Goal: Answer question/provide support

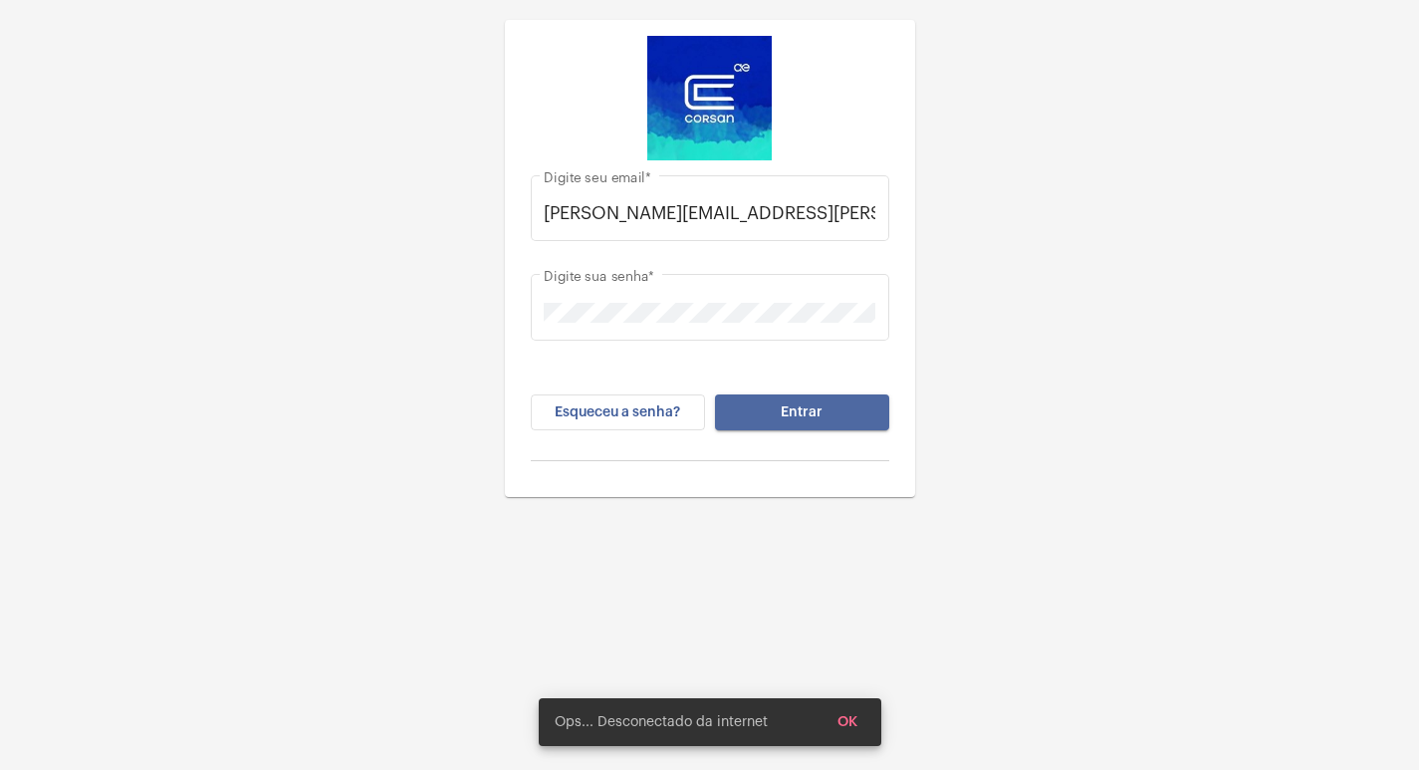
click at [873, 413] on button "Entrar" at bounding box center [802, 412] width 174 height 36
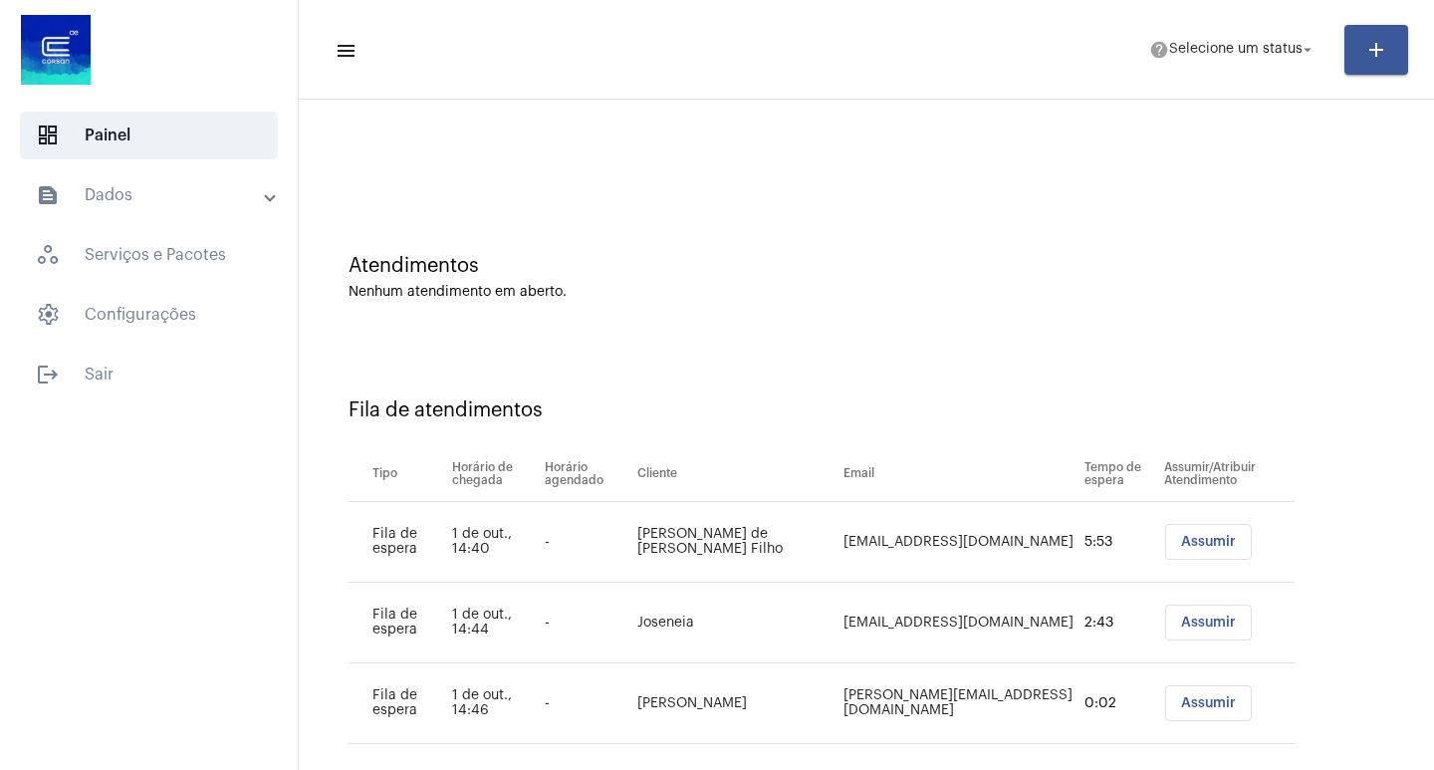
scroll to position [57, 0]
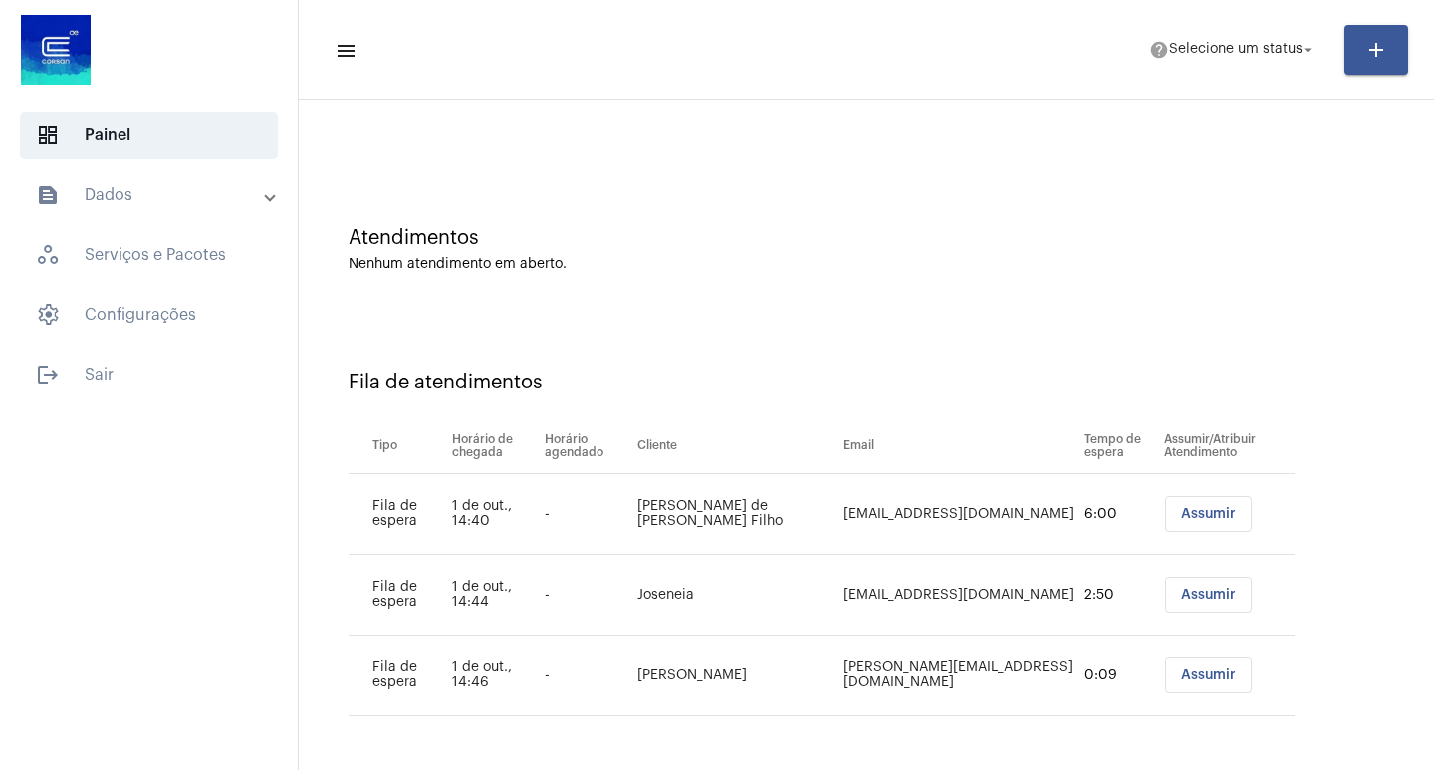
click at [1181, 510] on span "Assumir" at bounding box center [1208, 514] width 55 height 14
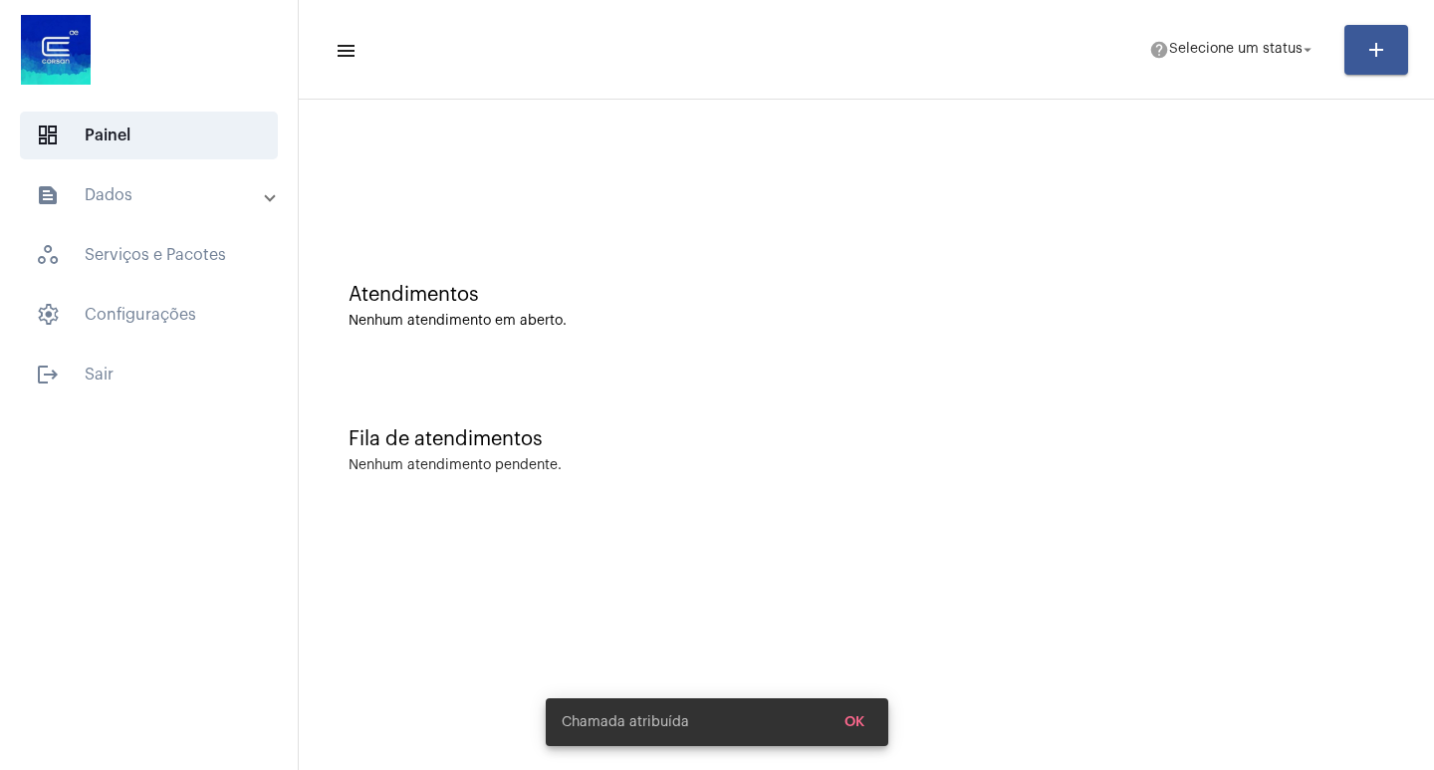
scroll to position [0, 0]
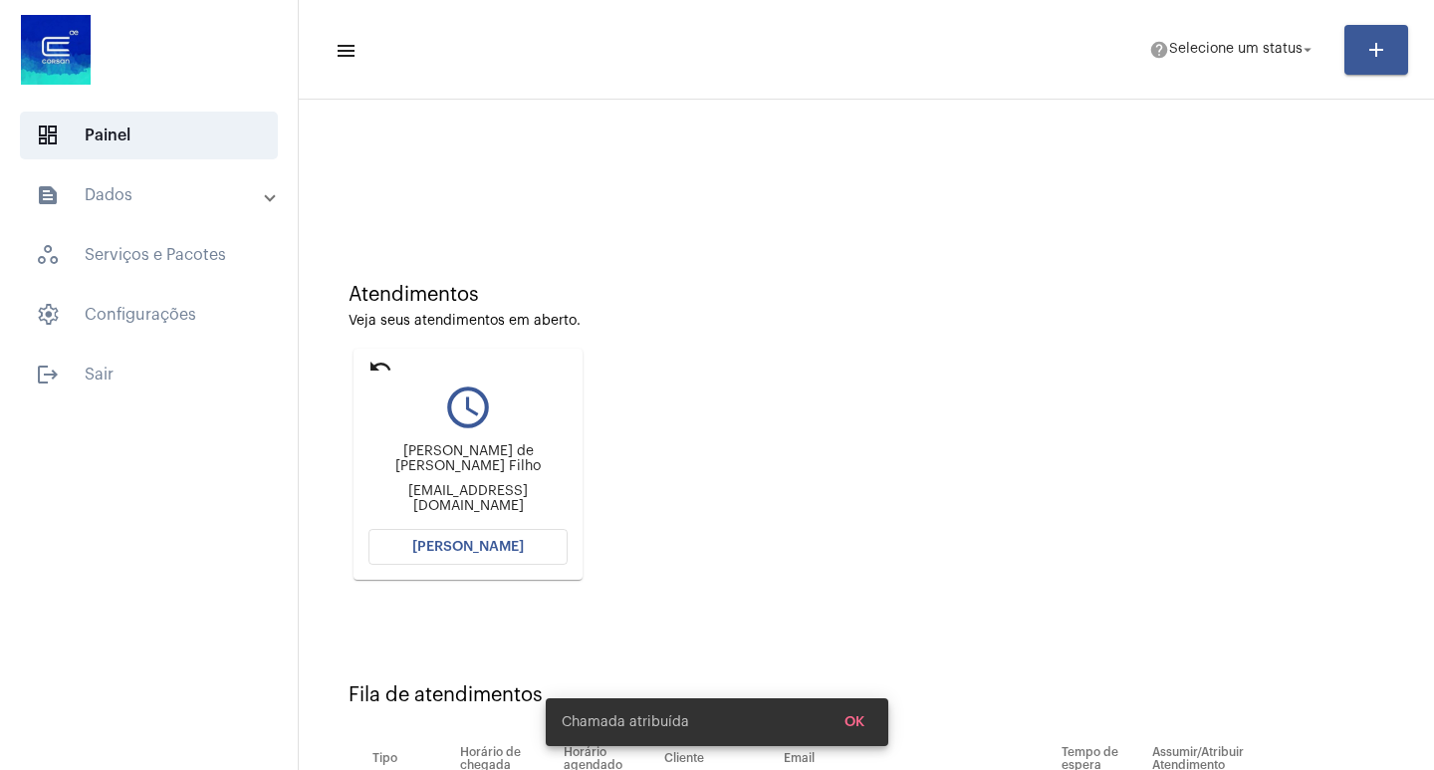
click at [522, 547] on button "[PERSON_NAME]" at bounding box center [468, 547] width 199 height 36
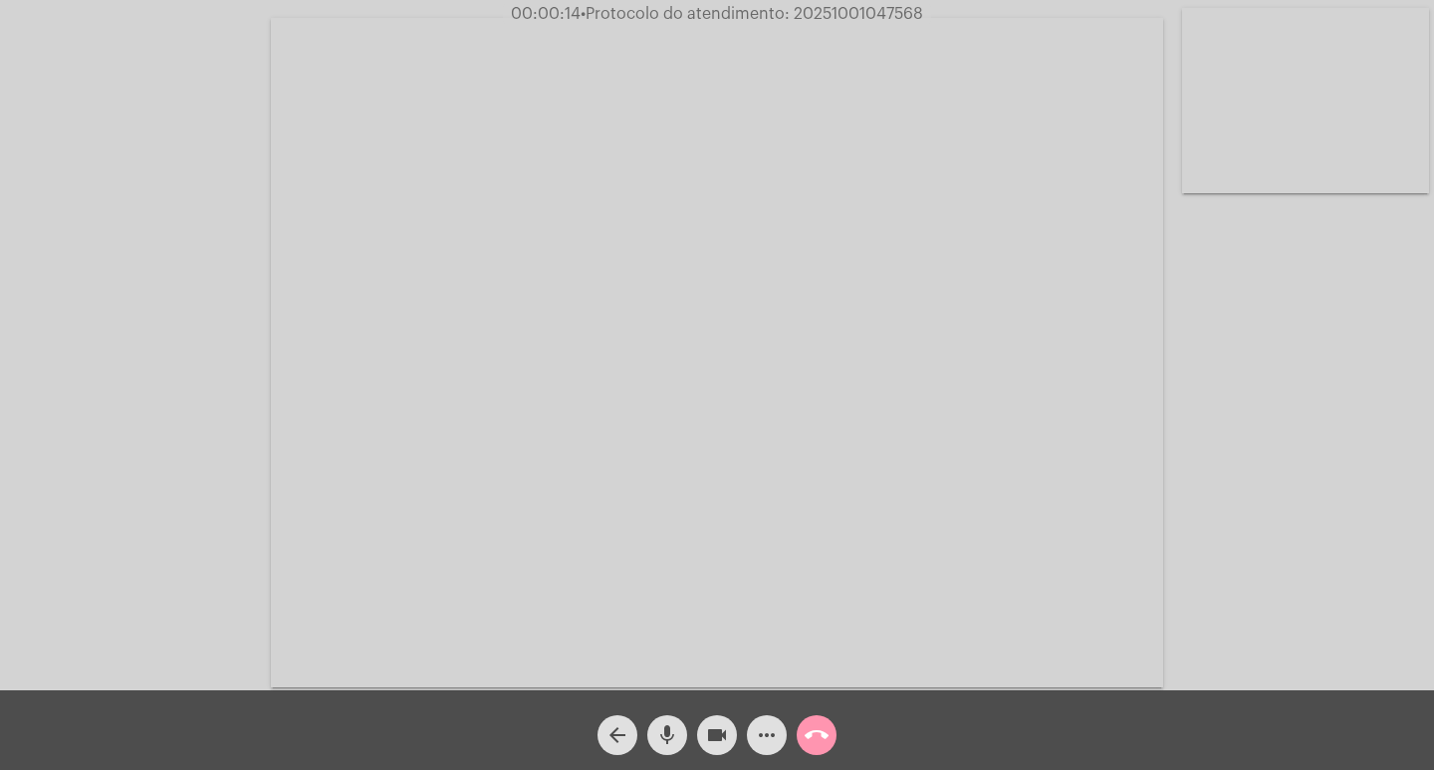
click at [662, 739] on mat-icon "mic" at bounding box center [667, 735] width 24 height 24
click at [662, 742] on mat-icon "mic_off" at bounding box center [667, 735] width 24 height 24
click at [662, 739] on mat-icon "mic" at bounding box center [667, 735] width 24 height 24
click at [821, 9] on span "• Protocolo do atendimento: 20251001047568" at bounding box center [752, 14] width 343 height 16
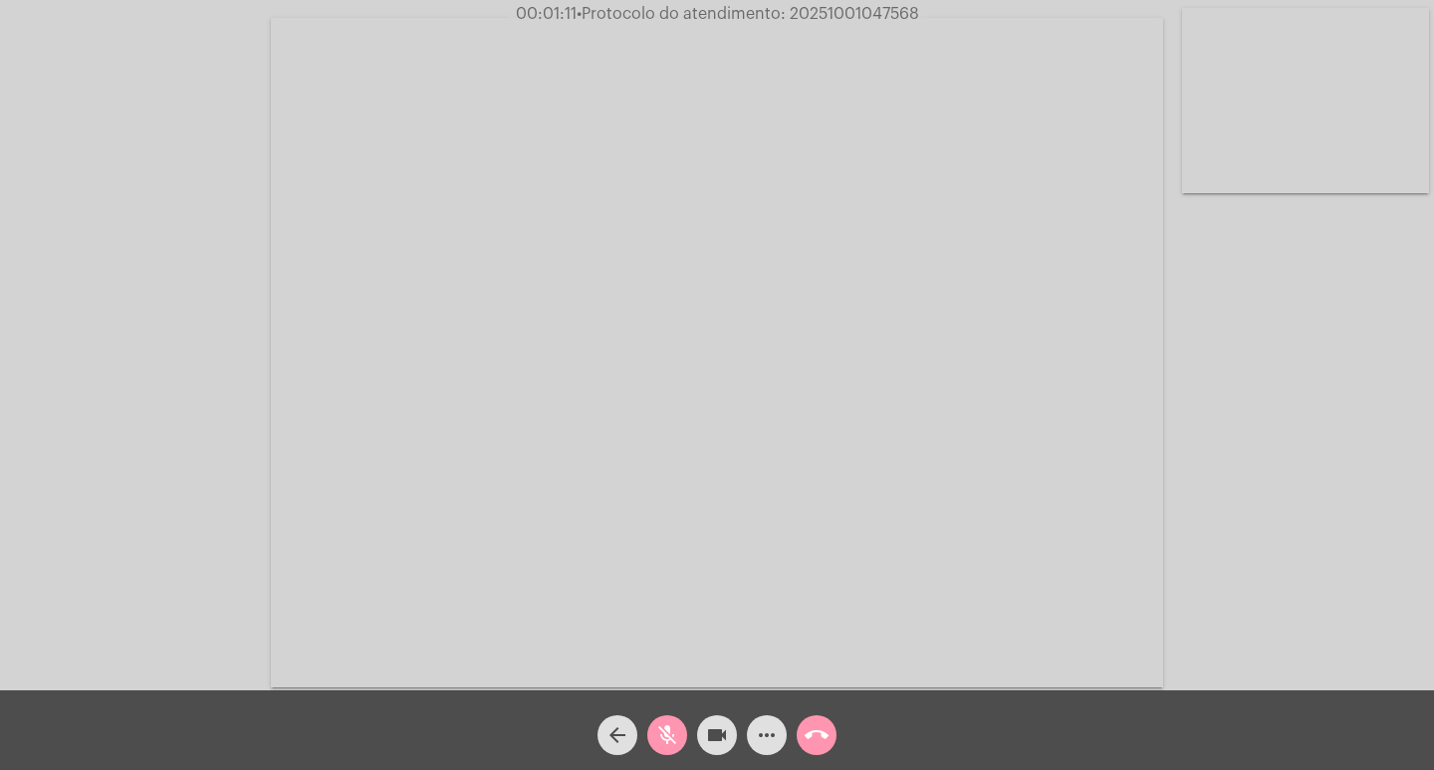
copy span "20251001047568"
click at [742, 333] on video at bounding box center [717, 352] width 892 height 669
click at [461, 332] on video at bounding box center [363, 350] width 687 height 515
click at [660, 737] on mat-icon "mic_off" at bounding box center [667, 735] width 24 height 24
click at [669, 734] on mat-icon "mic" at bounding box center [667, 735] width 24 height 24
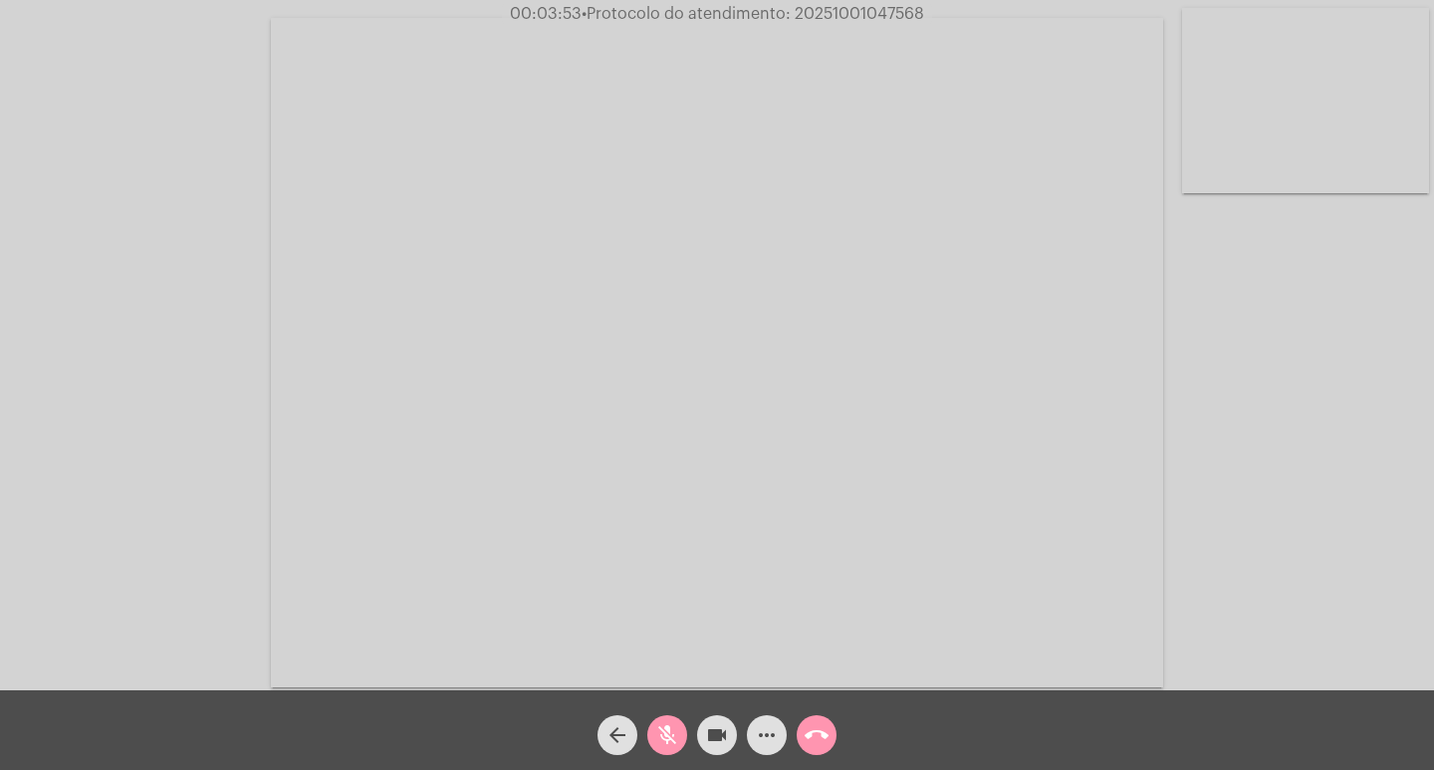
click at [673, 743] on mat-icon "mic_off" at bounding box center [667, 735] width 24 height 24
click at [658, 721] on span "mic" at bounding box center [667, 735] width 24 height 40
click at [668, 738] on mat-icon "mic_off" at bounding box center [667, 735] width 24 height 24
drag, startPoint x: 1034, startPoint y: 711, endPoint x: 1006, endPoint y: 717, distance: 28.5
click at [1034, 711] on div "arrow_back mic videocam more_horiz call_end" at bounding box center [717, 730] width 1434 height 80
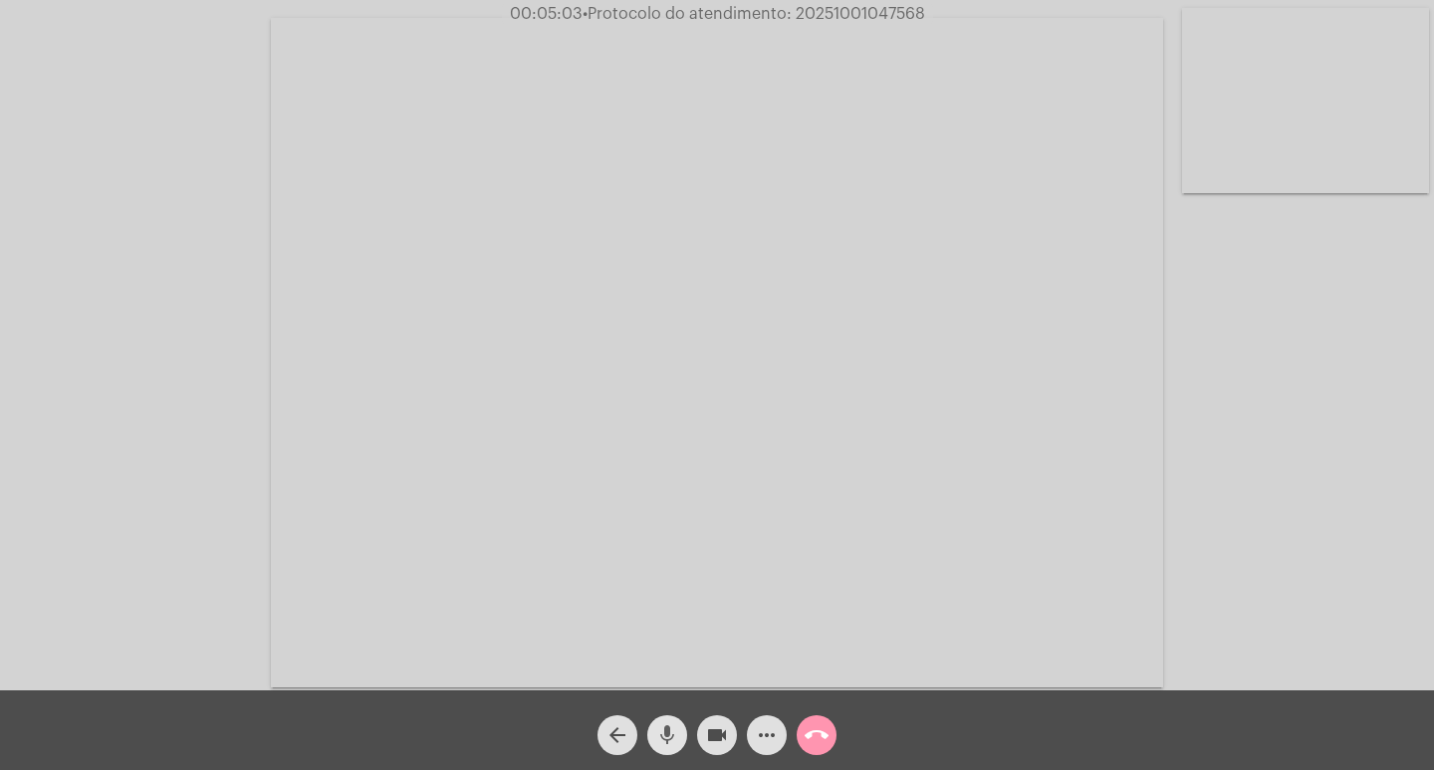
click at [675, 737] on mat-icon "mic" at bounding box center [667, 735] width 24 height 24
click at [666, 741] on mat-icon "mic_off" at bounding box center [667, 735] width 24 height 24
click at [666, 741] on mat-icon "mic" at bounding box center [667, 735] width 24 height 24
click at [670, 740] on mat-icon "mic_off" at bounding box center [667, 735] width 24 height 24
click at [664, 741] on mat-icon "mic" at bounding box center [667, 735] width 24 height 24
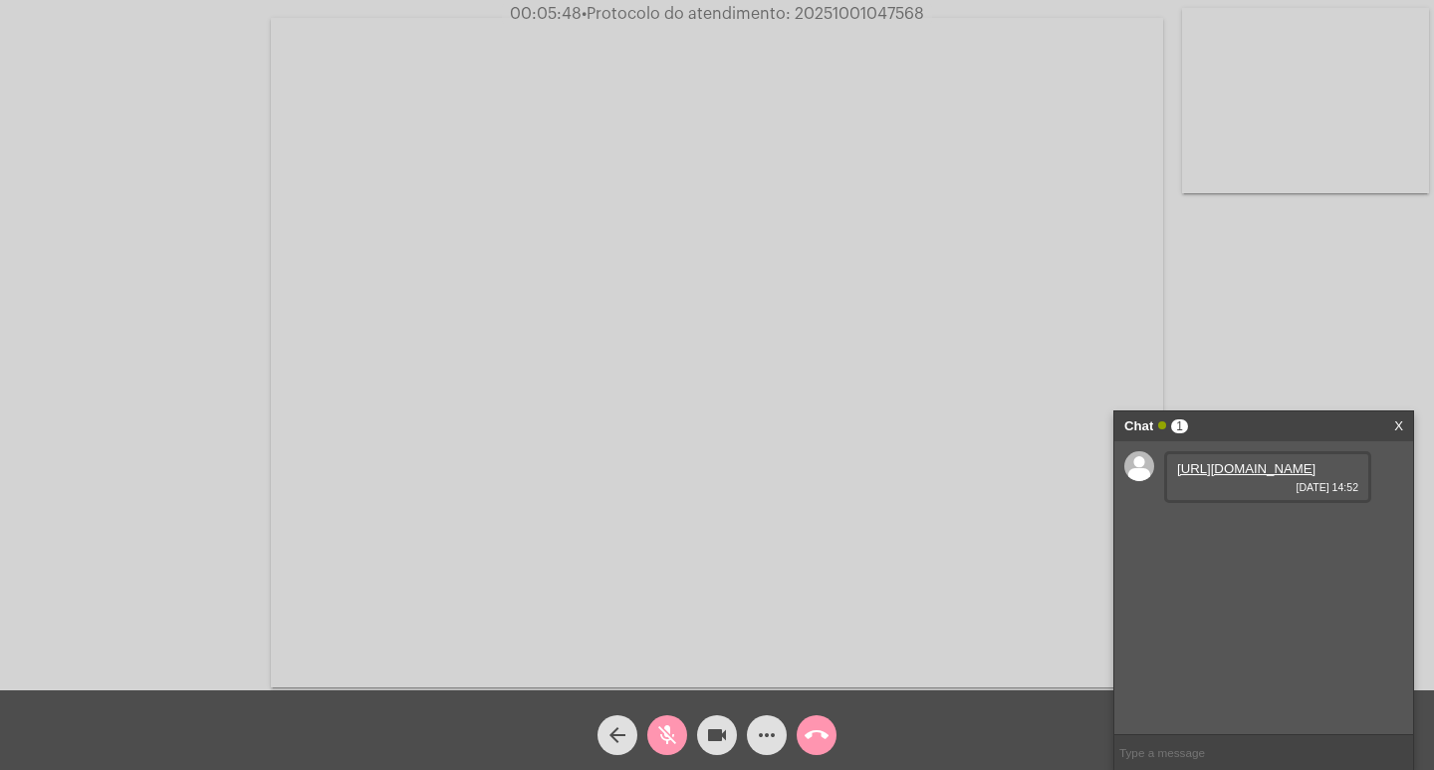
click at [1223, 476] on link "[URL][DOMAIN_NAME]" at bounding box center [1246, 468] width 138 height 15
click at [659, 729] on mat-icon "mic_off" at bounding box center [667, 735] width 24 height 24
click at [659, 729] on mat-icon "mic" at bounding box center [667, 735] width 24 height 24
click at [1221, 533] on link "[URL][DOMAIN_NAME]" at bounding box center [1246, 525] width 138 height 15
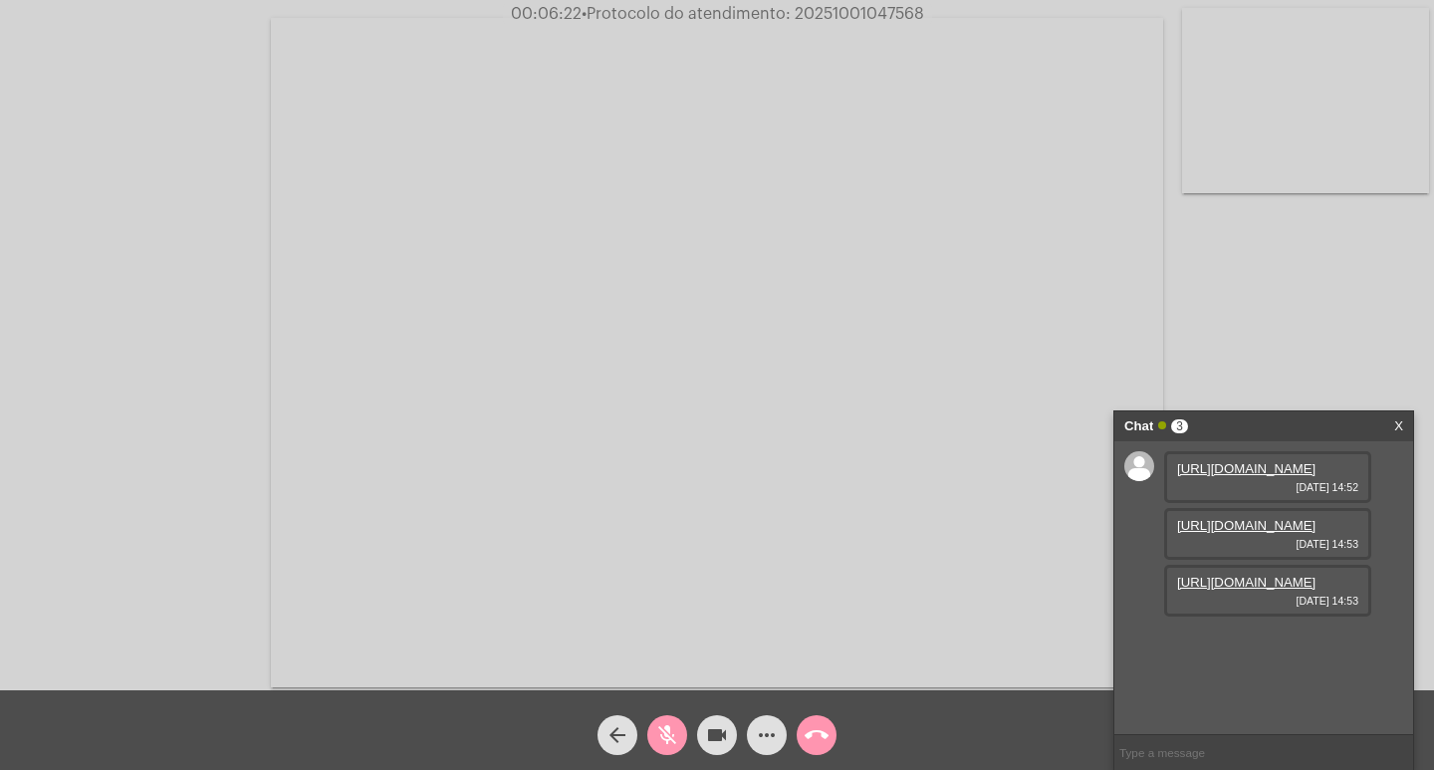
click at [1231, 590] on link "[URL][DOMAIN_NAME]" at bounding box center [1246, 582] width 138 height 15
click at [674, 741] on mat-icon "mic_off" at bounding box center [667, 735] width 24 height 24
click at [706, 726] on mat-icon "videocam" at bounding box center [717, 735] width 24 height 24
click at [666, 728] on mat-icon "mic" at bounding box center [667, 735] width 24 height 24
click at [711, 743] on mat-icon "videocam_off" at bounding box center [717, 735] width 24 height 24
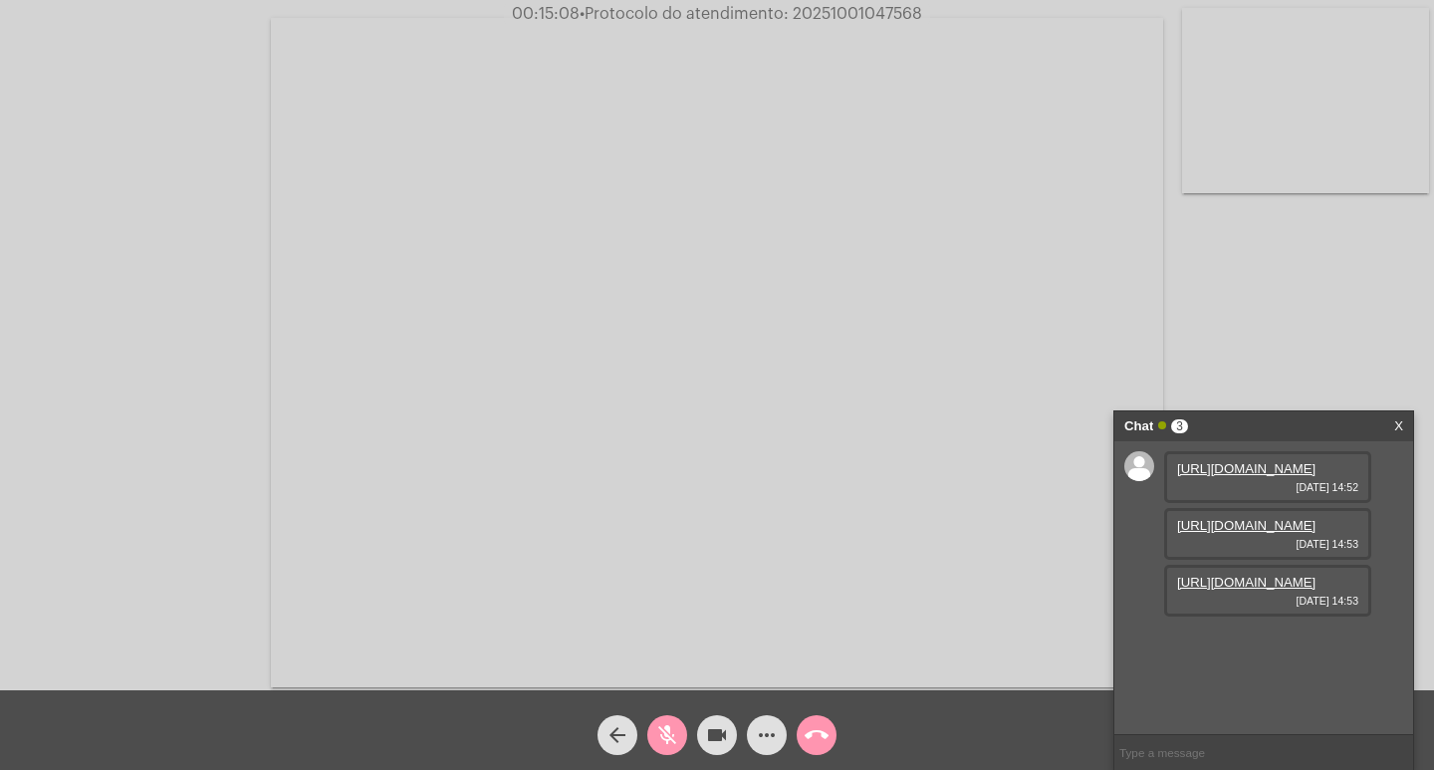
click at [678, 741] on mat-icon "mic_off" at bounding box center [667, 735] width 24 height 24
click at [726, 739] on mat-icon "videocam" at bounding box center [717, 735] width 24 height 24
click at [678, 735] on mat-icon "mic" at bounding box center [667, 735] width 24 height 24
click at [655, 732] on mat-icon "mic_off" at bounding box center [667, 735] width 24 height 24
click at [663, 734] on mat-icon "mic" at bounding box center [667, 735] width 24 height 24
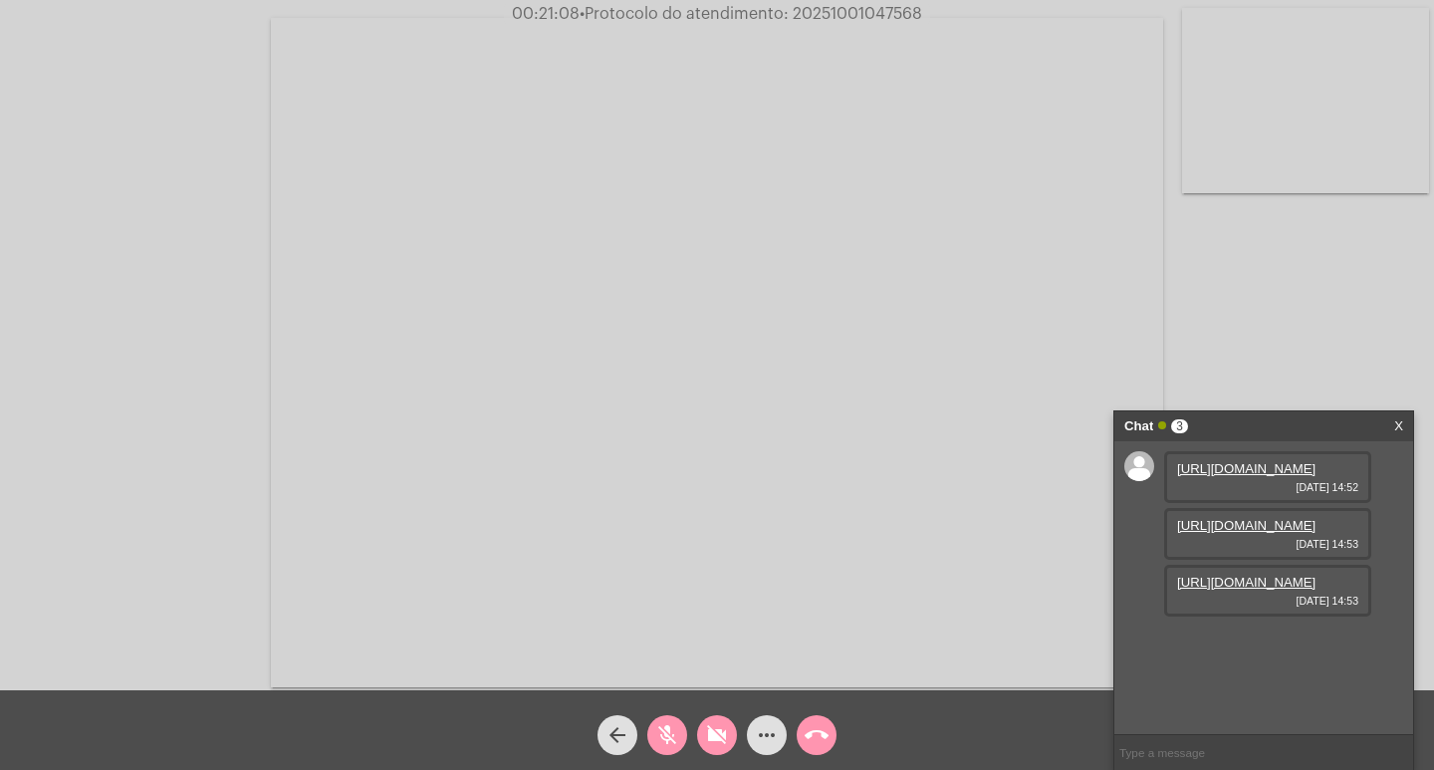
click at [668, 738] on mat-icon "mic_off" at bounding box center [667, 735] width 24 height 24
click at [664, 735] on mat-icon "mic" at bounding box center [667, 735] width 24 height 24
click at [655, 726] on mat-icon "mic_off" at bounding box center [667, 735] width 24 height 24
click at [673, 733] on mat-icon "mic" at bounding box center [667, 735] width 24 height 24
click at [670, 727] on mat-icon "mic_off" at bounding box center [667, 735] width 24 height 24
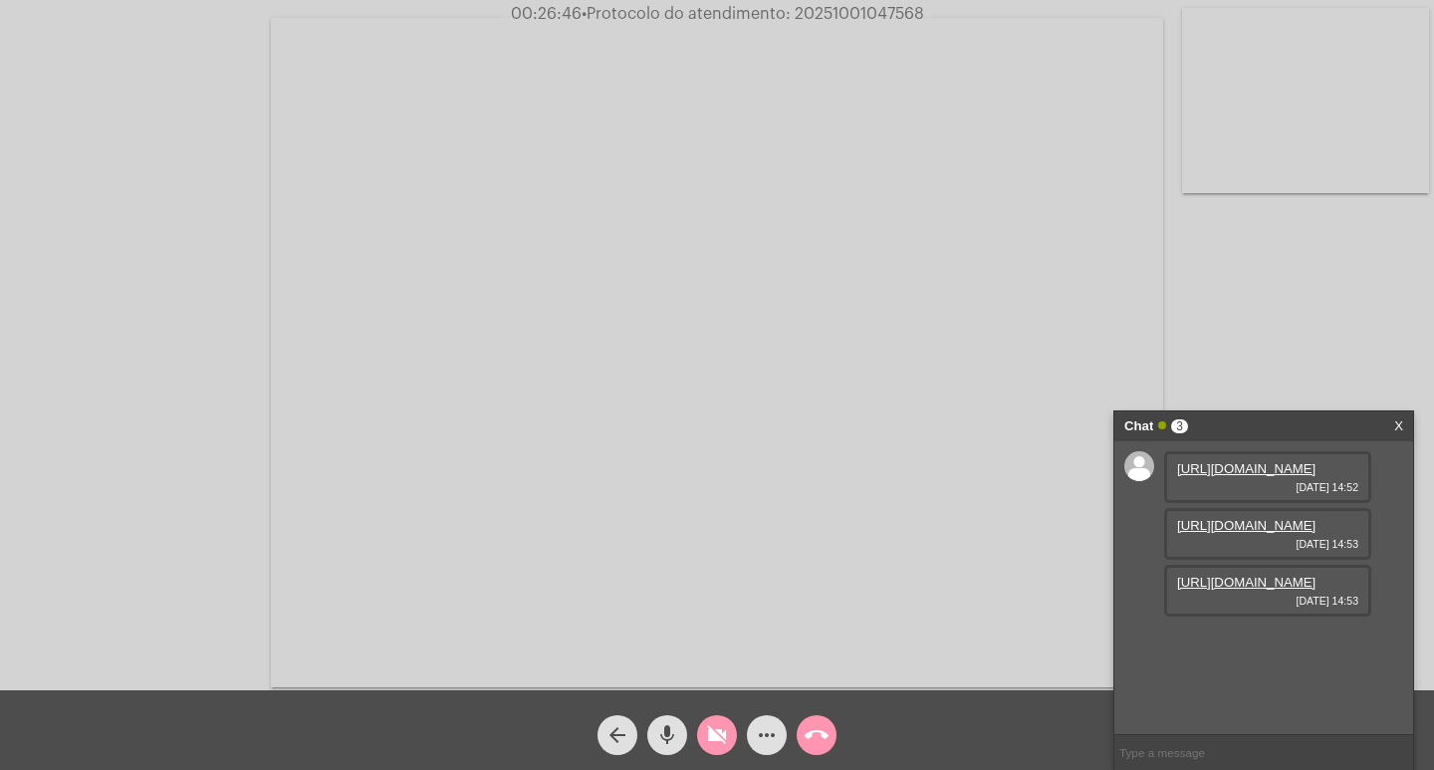
click at [670, 723] on mat-icon "mic" at bounding box center [667, 735] width 24 height 24
click at [715, 734] on mat-icon "videocam_off" at bounding box center [717, 735] width 24 height 24
click at [672, 733] on mat-icon "mic_off" at bounding box center [667, 735] width 24 height 24
click at [716, 741] on mat-icon "videocam" at bounding box center [717, 735] width 24 height 24
click at [666, 735] on mat-icon "mic" at bounding box center [667, 735] width 24 height 24
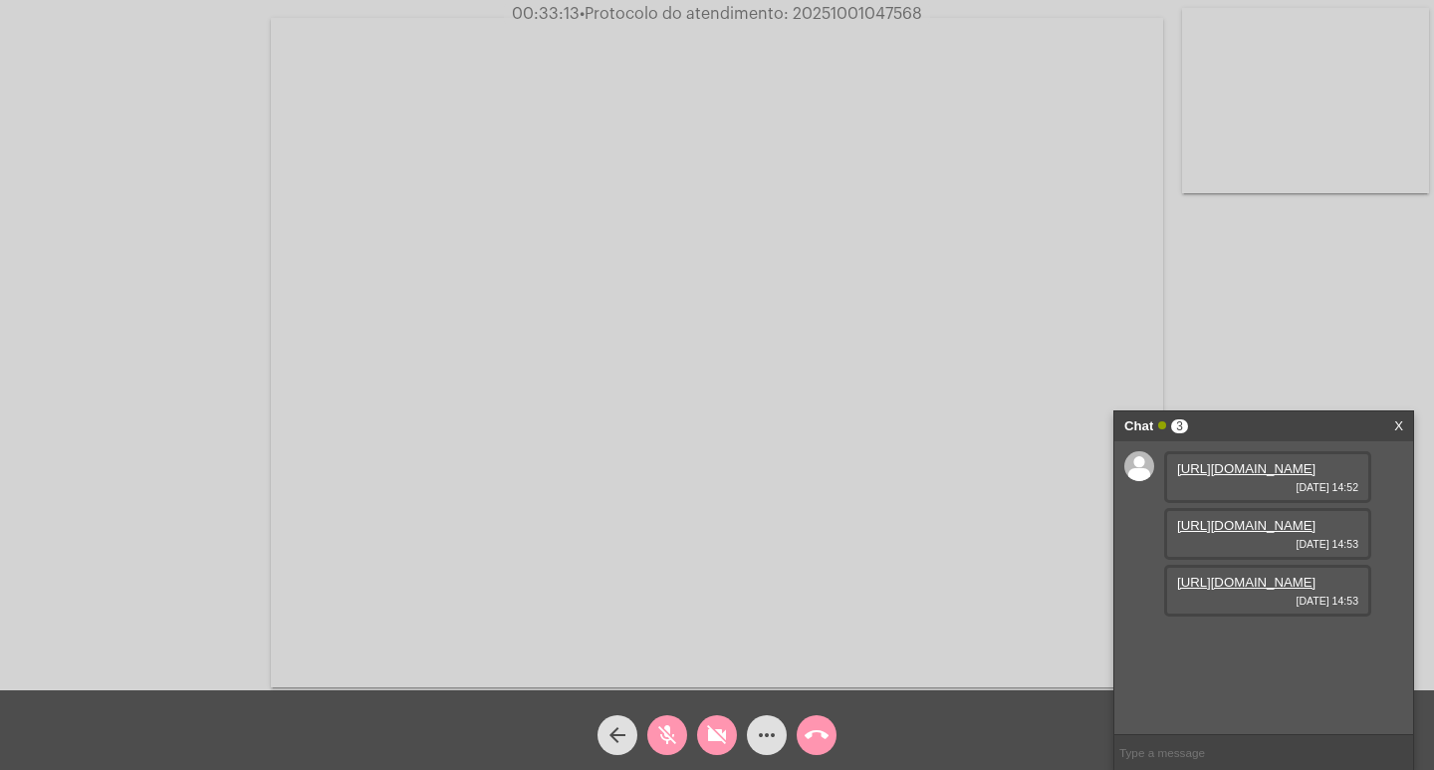
click at [669, 739] on mat-icon "mic_off" at bounding box center [667, 735] width 24 height 24
click at [662, 734] on mat-icon "mic" at bounding box center [667, 735] width 24 height 24
click at [660, 731] on mat-icon "mic_off" at bounding box center [667, 735] width 24 height 24
click at [666, 732] on mat-icon "mic" at bounding box center [667, 735] width 24 height 24
click at [654, 730] on button "mic_off" at bounding box center [667, 735] width 40 height 40
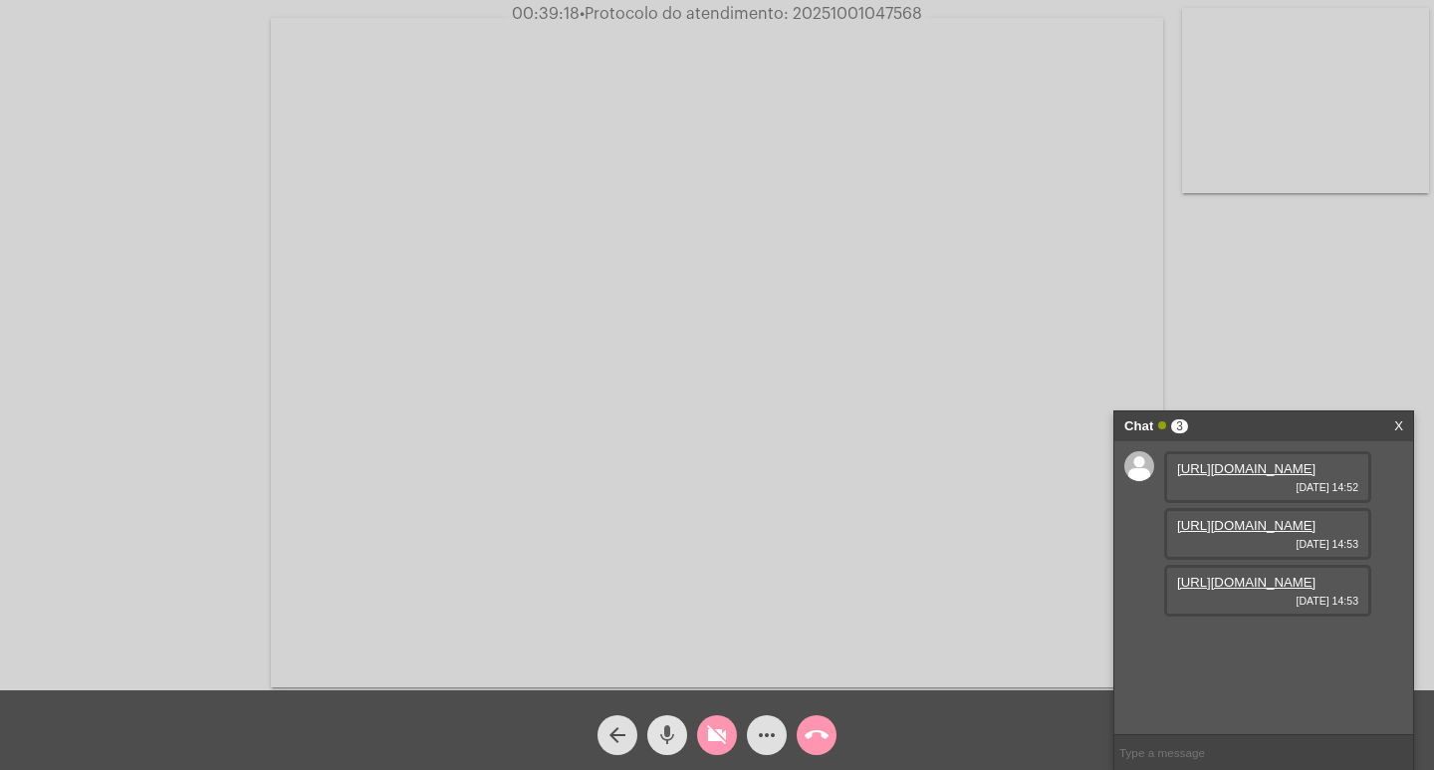
click at [663, 722] on span "mic" at bounding box center [667, 735] width 24 height 40
click at [665, 729] on mat-icon "mic_off" at bounding box center [667, 735] width 24 height 24
click at [665, 729] on mat-icon "mic" at bounding box center [667, 735] width 24 height 24
click at [716, 738] on mat-icon "videocam_off" at bounding box center [717, 735] width 24 height 24
click at [678, 741] on mat-icon "mic_off" at bounding box center [667, 735] width 24 height 24
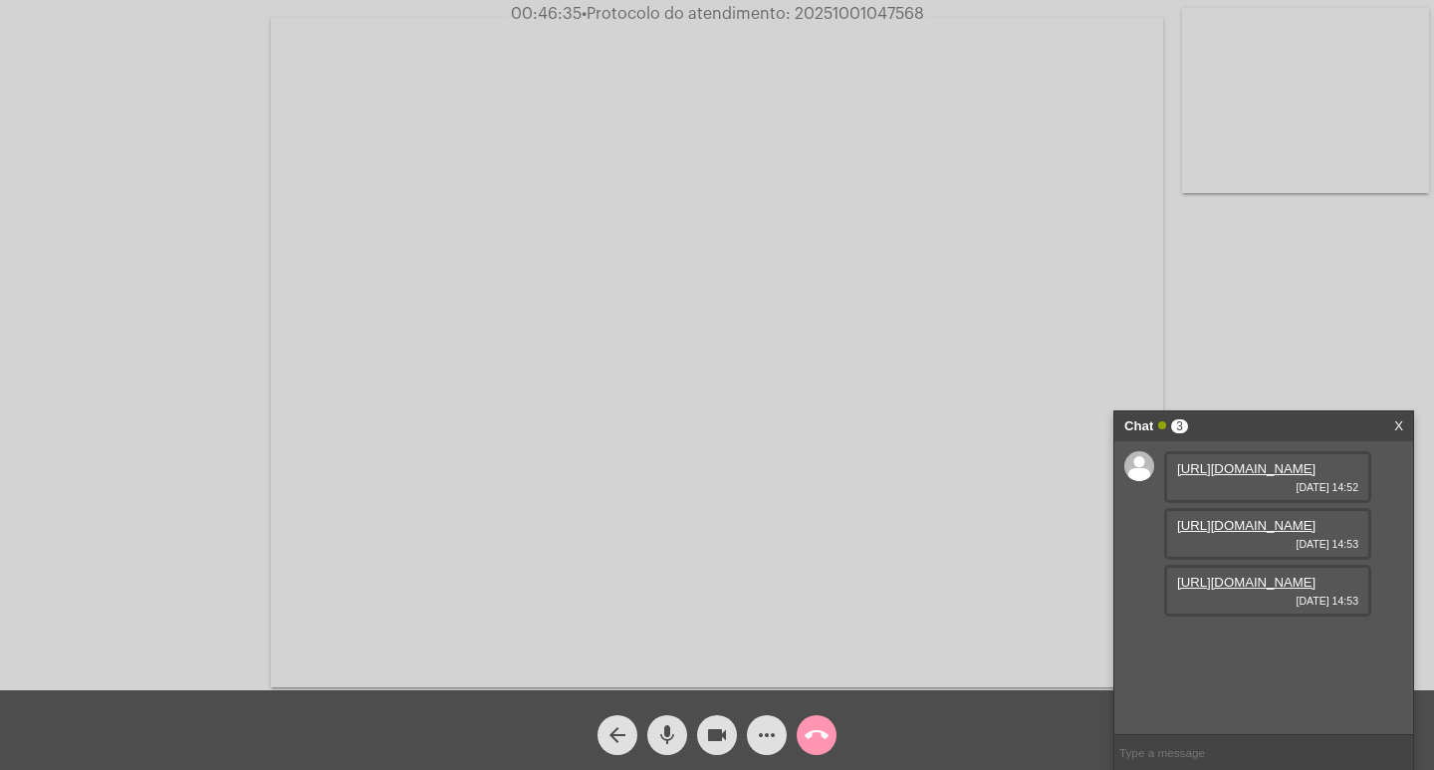
click at [711, 740] on mat-icon "videocam" at bounding box center [717, 735] width 24 height 24
click at [677, 740] on mat-icon "mic" at bounding box center [667, 735] width 24 height 24
click at [683, 733] on button "mic_off" at bounding box center [667, 735] width 40 height 40
click at [762, 726] on mat-icon "more_horiz" at bounding box center [767, 735] width 24 height 24
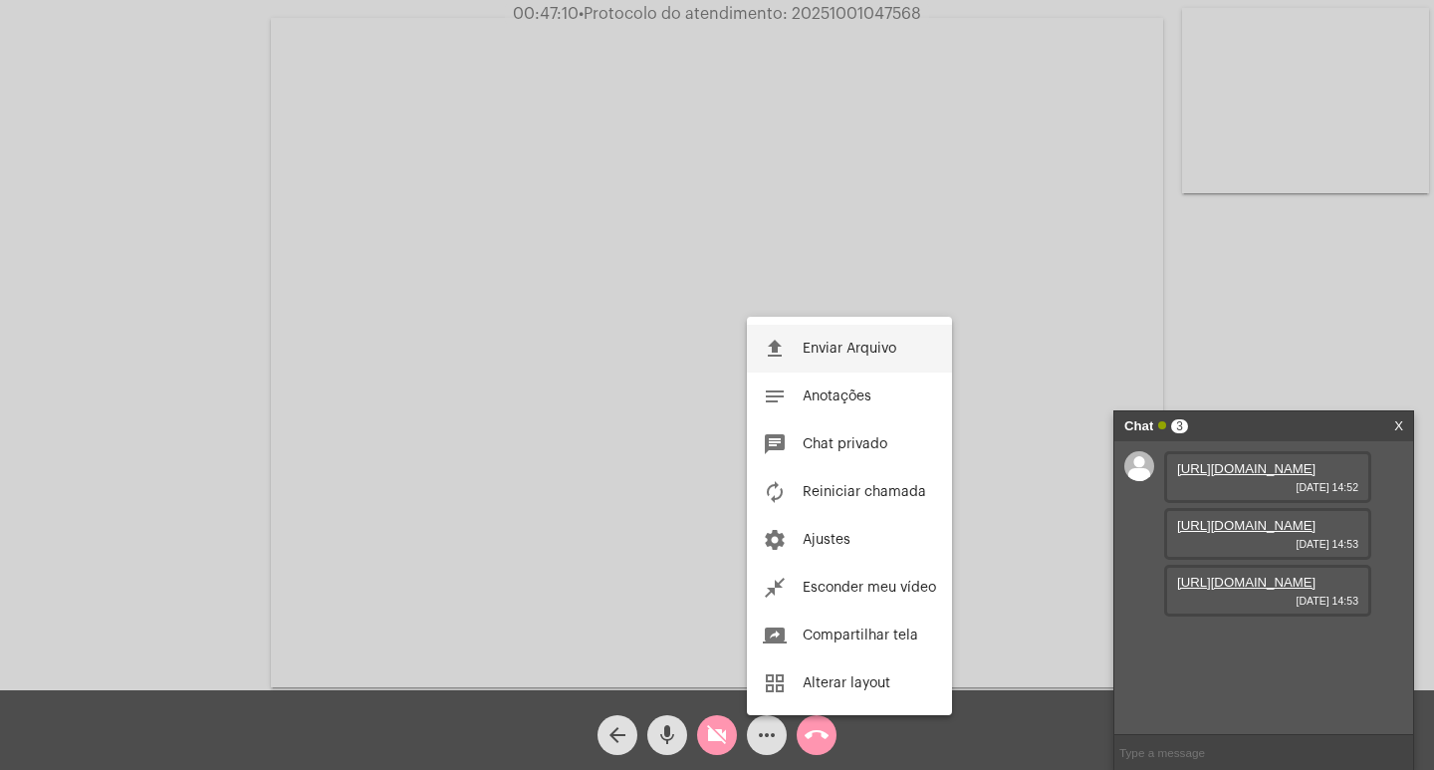
click at [850, 342] on span "Enviar Arquivo" at bounding box center [850, 349] width 94 height 14
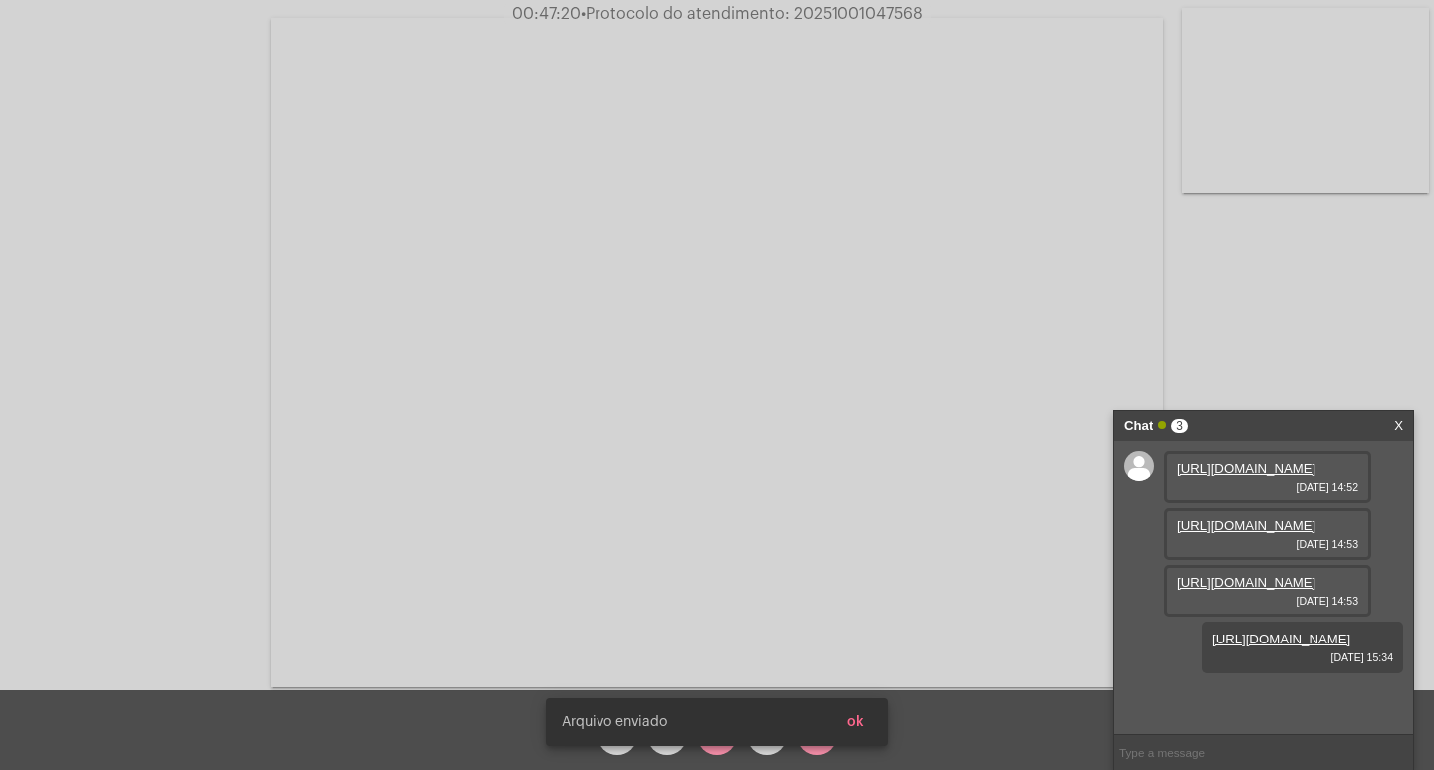
scroll to position [119, 0]
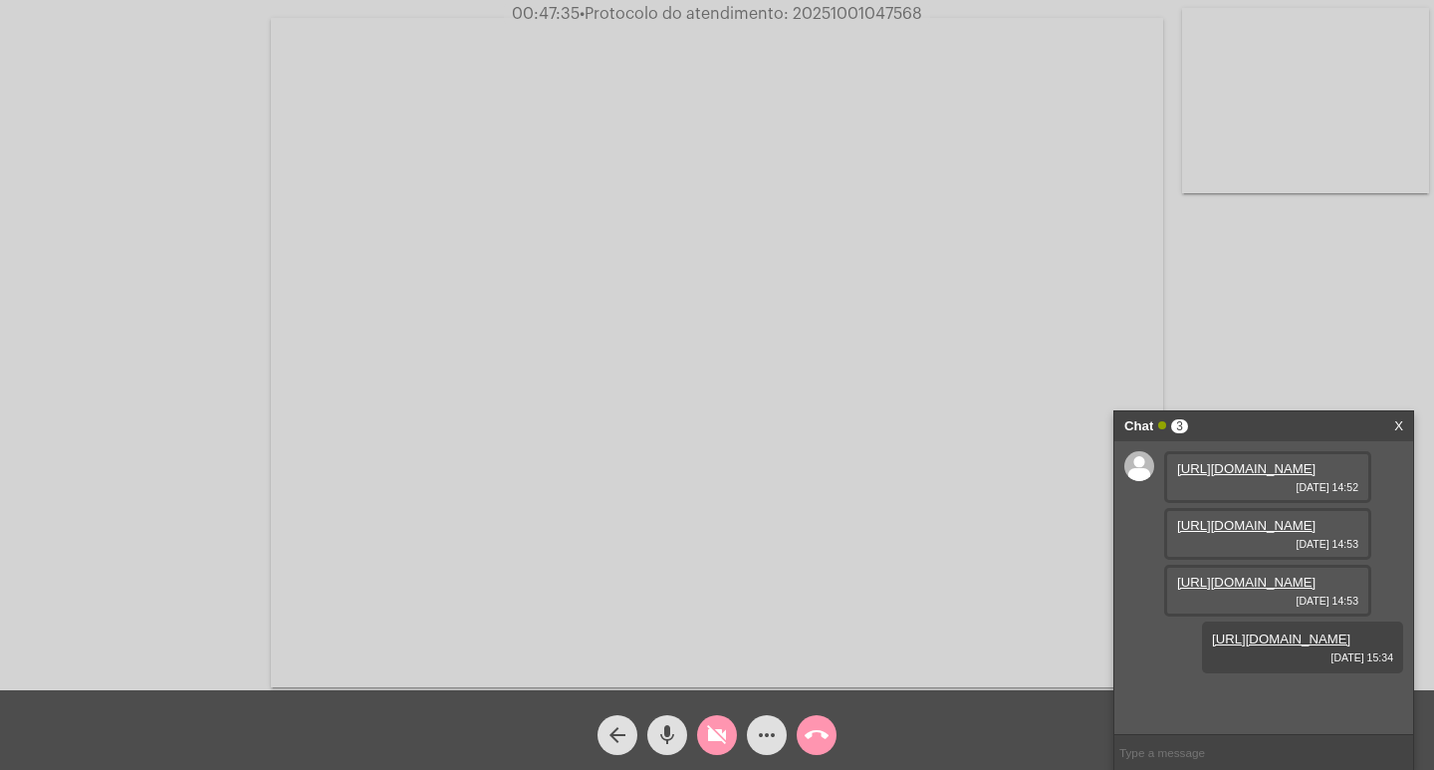
click at [659, 724] on mat-icon "mic" at bounding box center [667, 735] width 24 height 24
click at [681, 730] on button "mic_off" at bounding box center [667, 735] width 40 height 40
click at [735, 732] on button "videocam_off" at bounding box center [717, 735] width 40 height 40
click at [705, 733] on mat-icon "videocam" at bounding box center [717, 735] width 24 height 24
click at [711, 733] on mat-icon "videocam_off" at bounding box center [717, 735] width 24 height 24
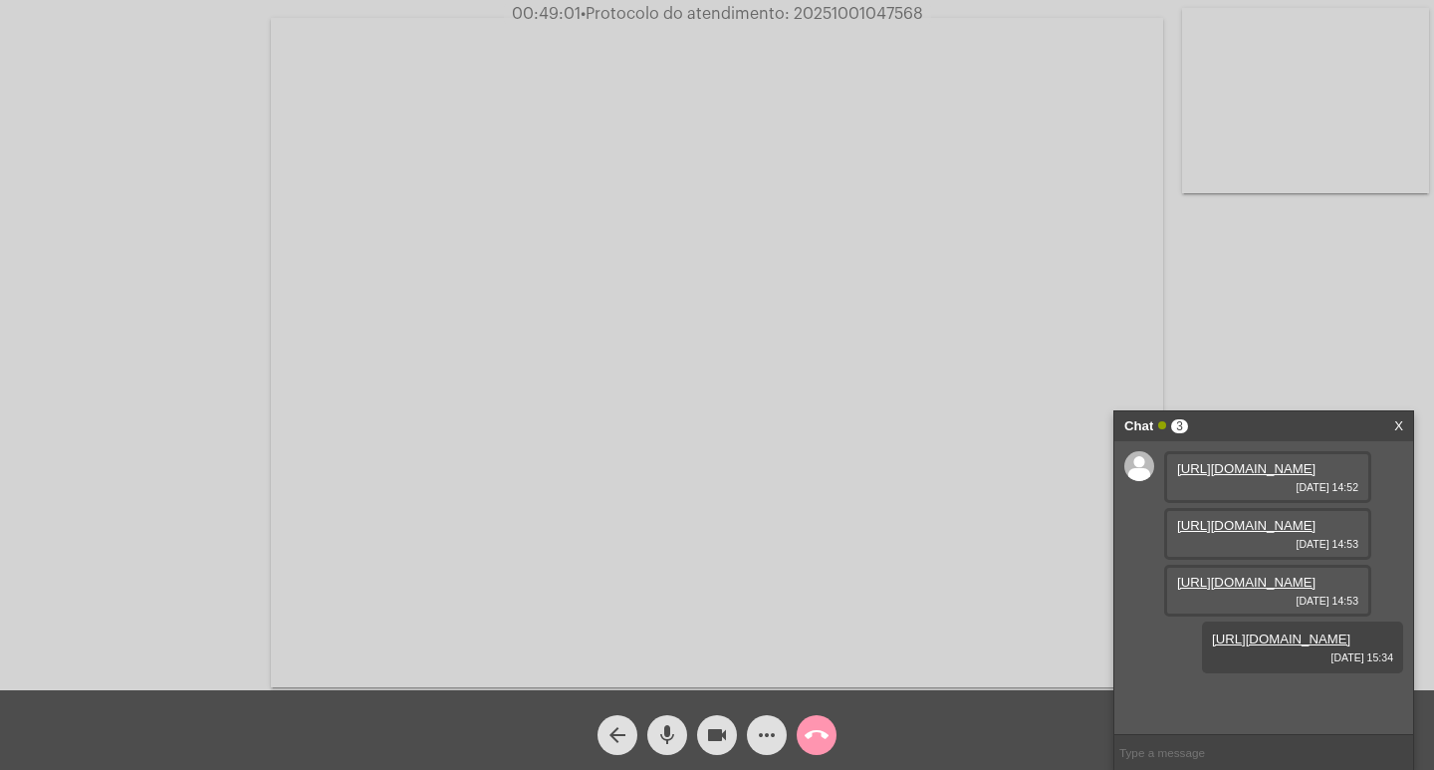
click at [724, 738] on mat-icon "videocam" at bounding box center [717, 735] width 24 height 24
click at [678, 739] on mat-icon "mic" at bounding box center [667, 735] width 24 height 24
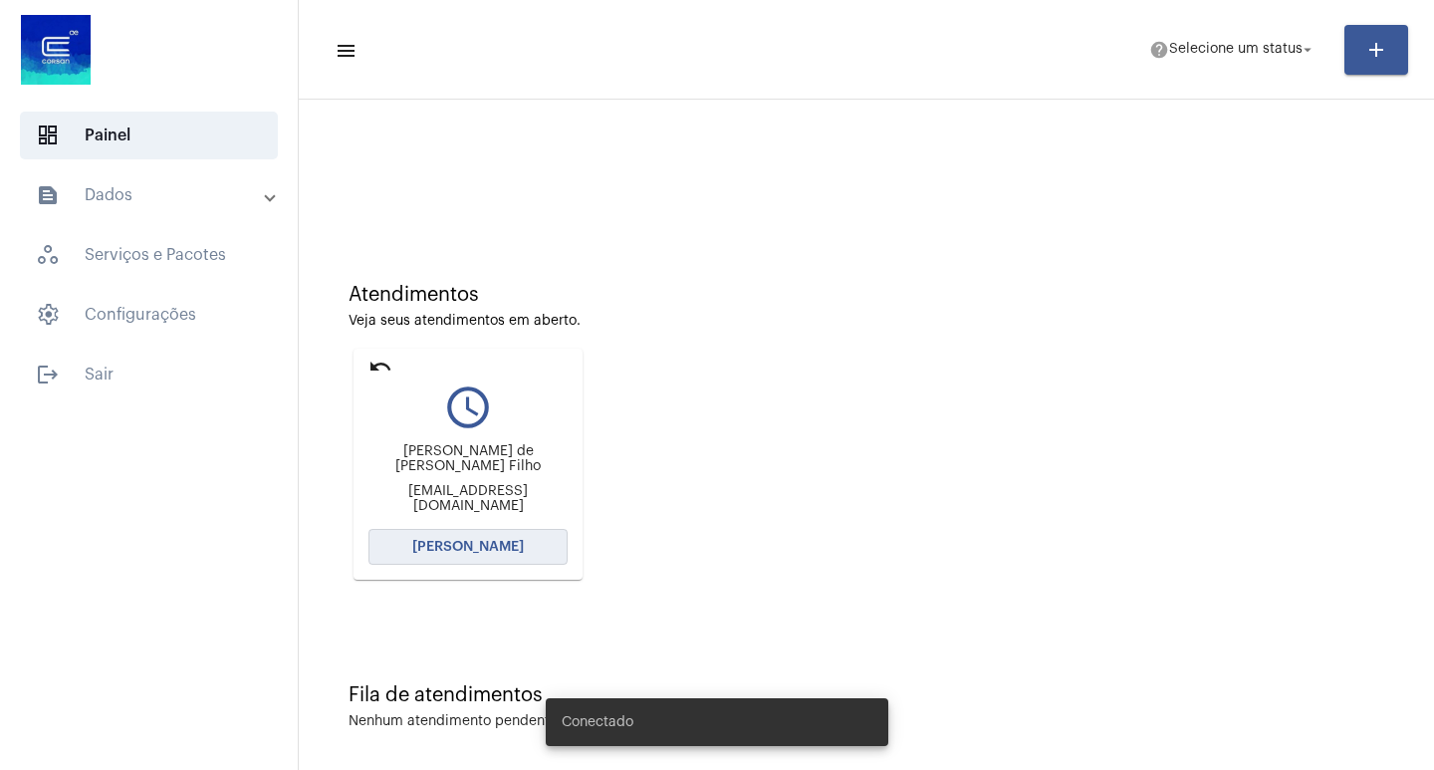
click at [493, 540] on span "[PERSON_NAME]" at bounding box center [468, 547] width 112 height 14
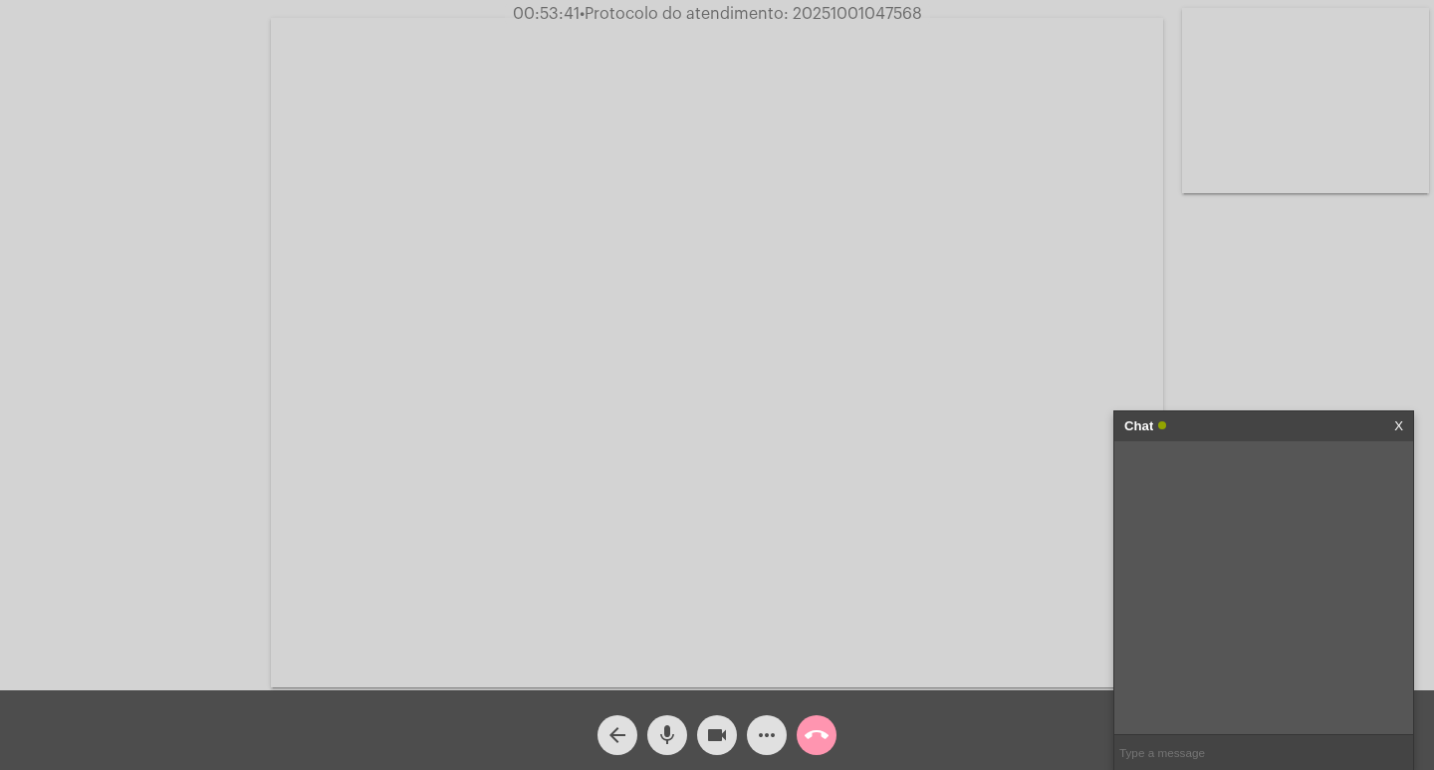
click at [763, 731] on mat-icon "more_horiz" at bounding box center [767, 735] width 24 height 24
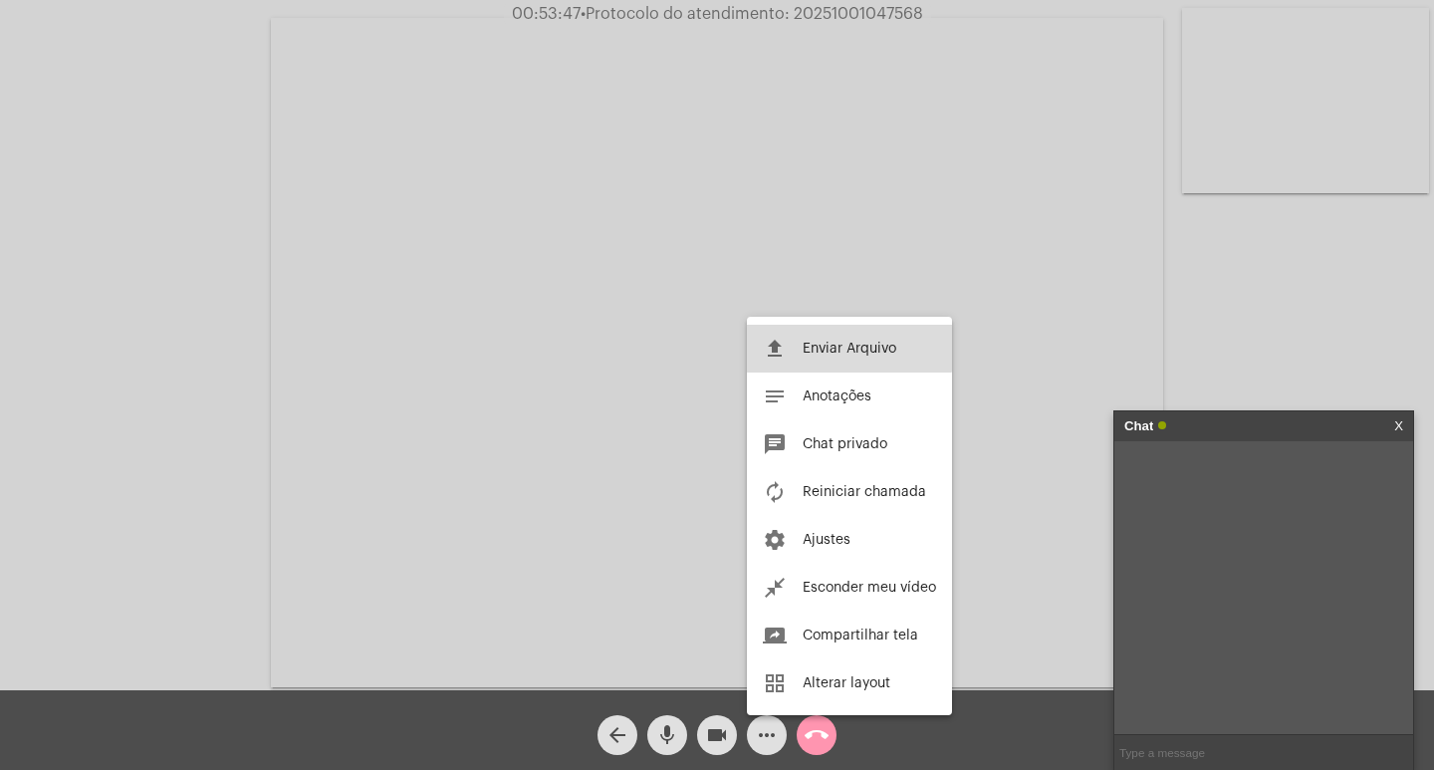
click at [838, 345] on span "Enviar Arquivo" at bounding box center [850, 349] width 94 height 14
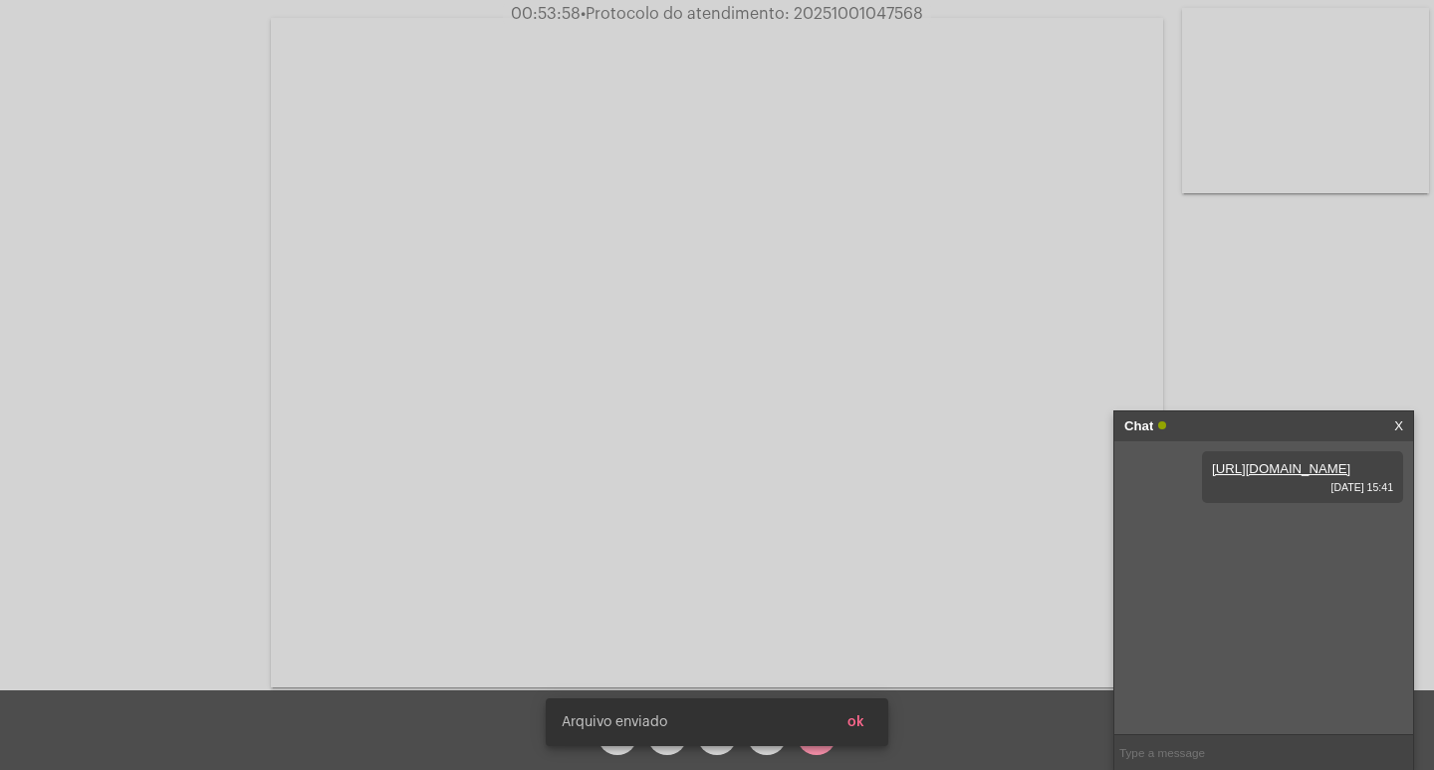
click at [842, 12] on span "• Protocolo do atendimento: 20251001047568" at bounding box center [752, 14] width 343 height 16
copy span "20251001047568"
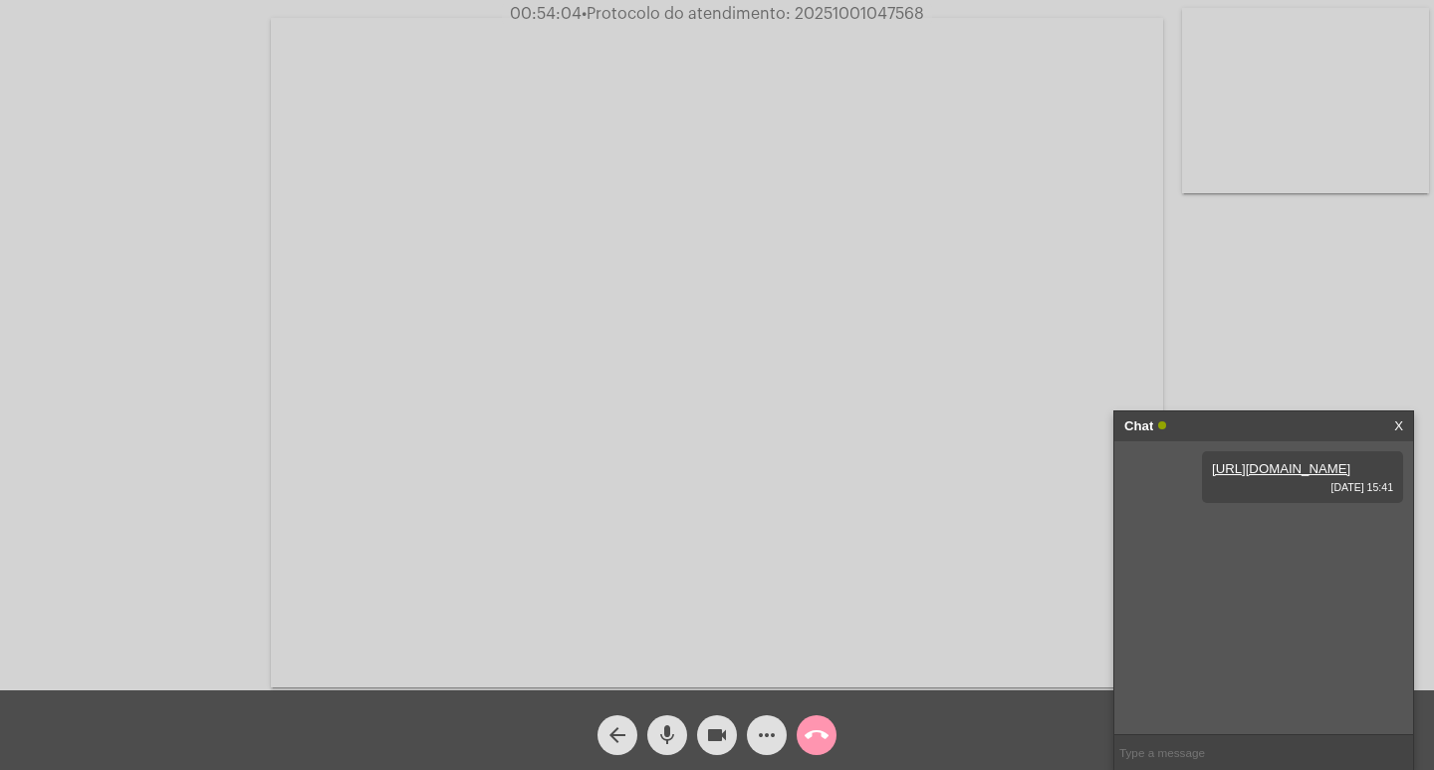
click at [1257, 741] on input "text" at bounding box center [1264, 752] width 299 height 35
paste input "20251001047568"
type input "20251001047568"
click at [724, 739] on mat-icon "videocam" at bounding box center [717, 735] width 24 height 24
click at [671, 731] on mat-icon "mic" at bounding box center [667, 735] width 24 height 24
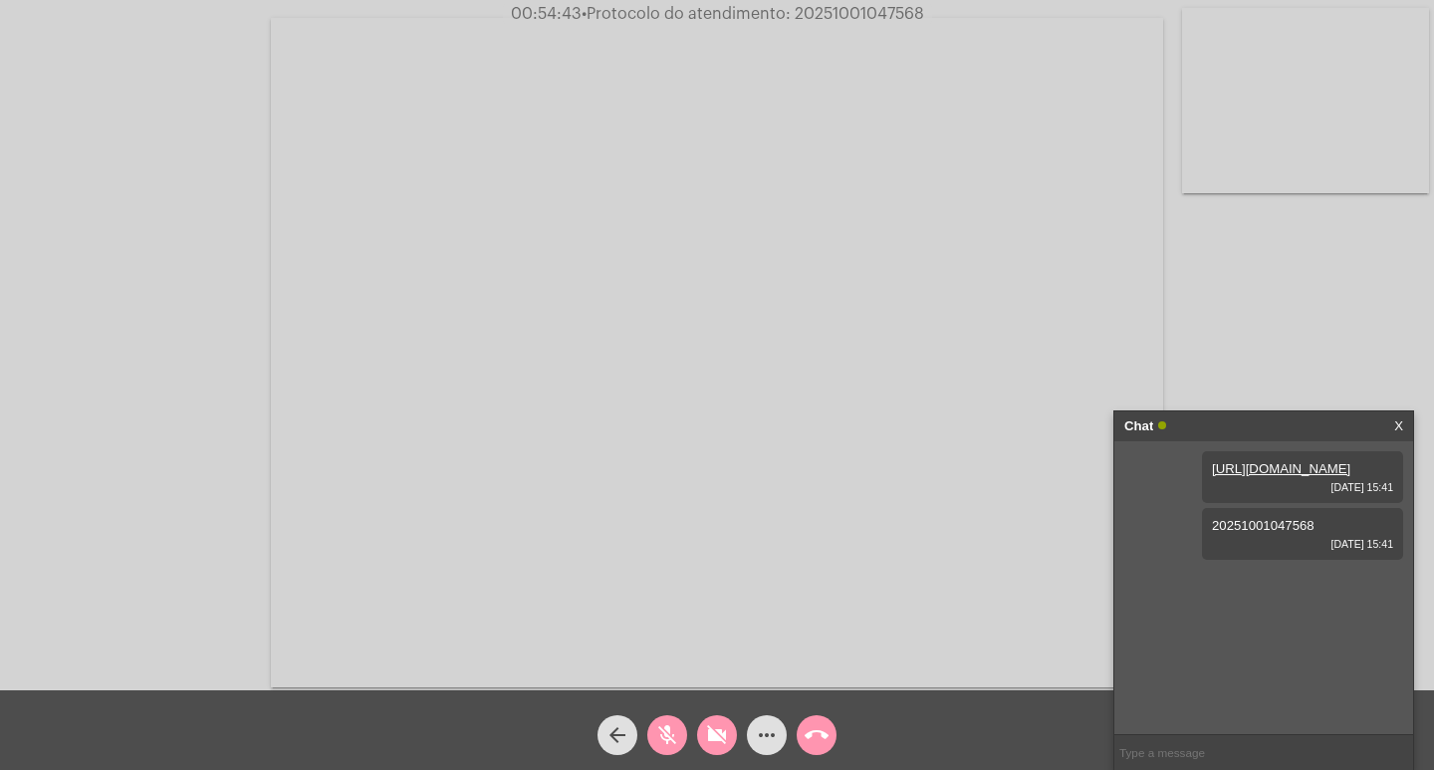
click at [812, 736] on mat-icon "call_end" at bounding box center [817, 735] width 24 height 24
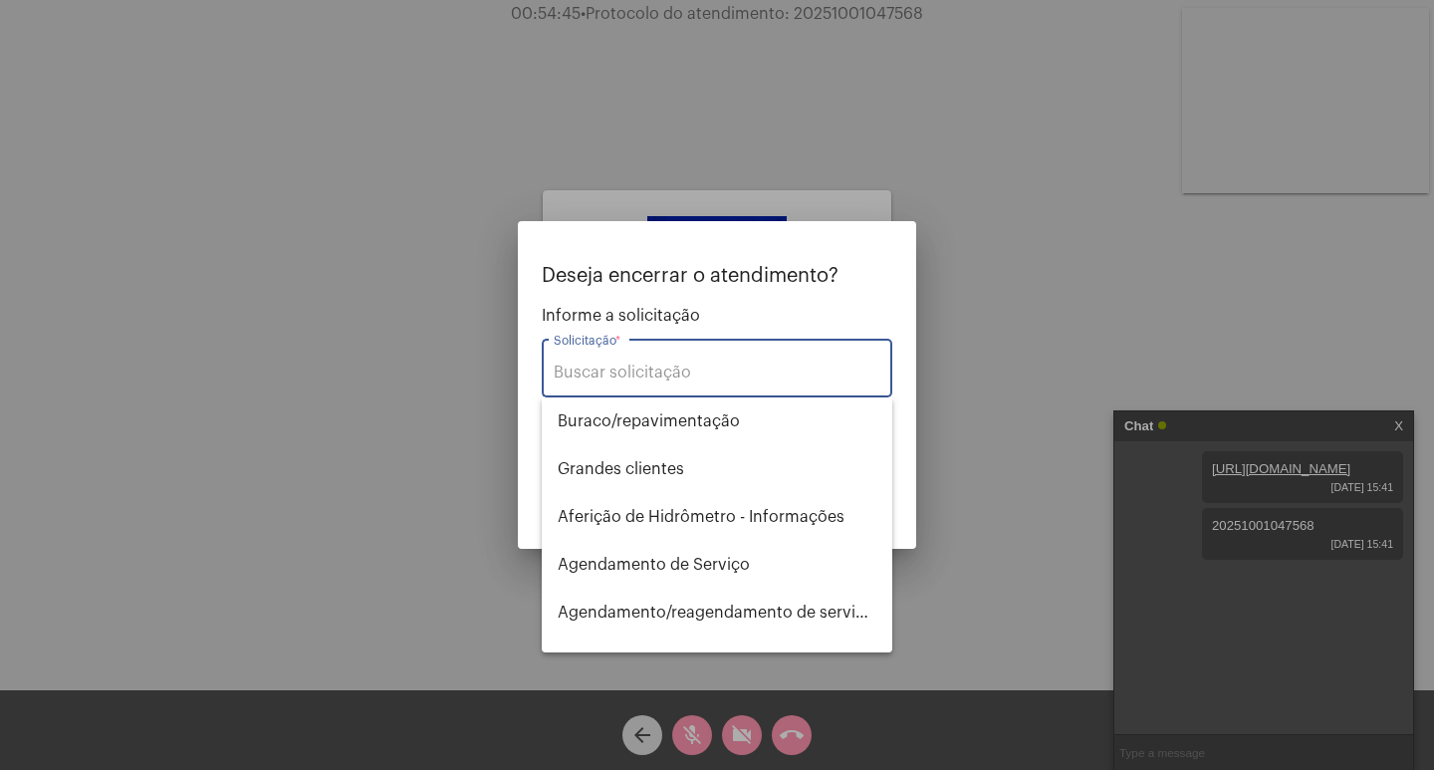
click at [659, 376] on input "Solicitação *" at bounding box center [717, 373] width 327 height 18
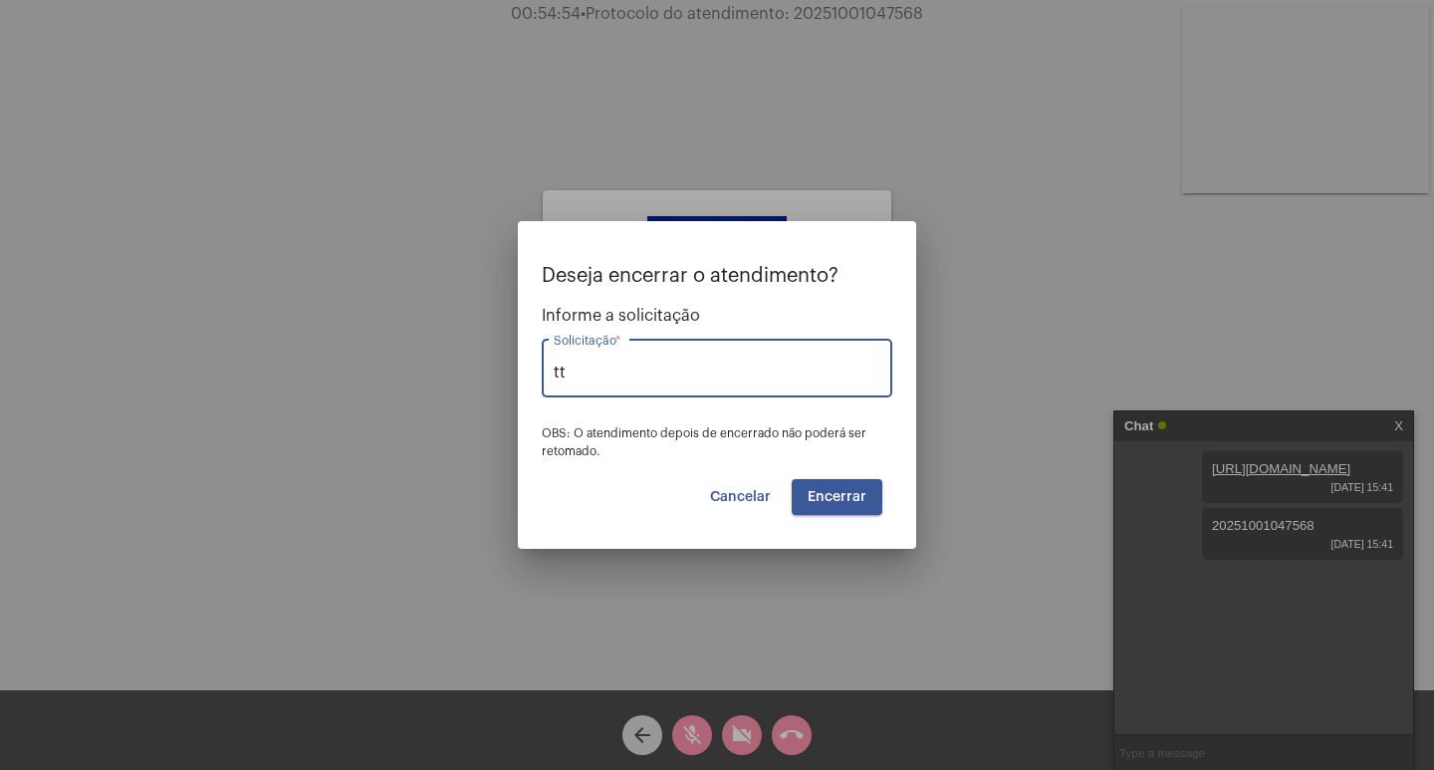
type input "t"
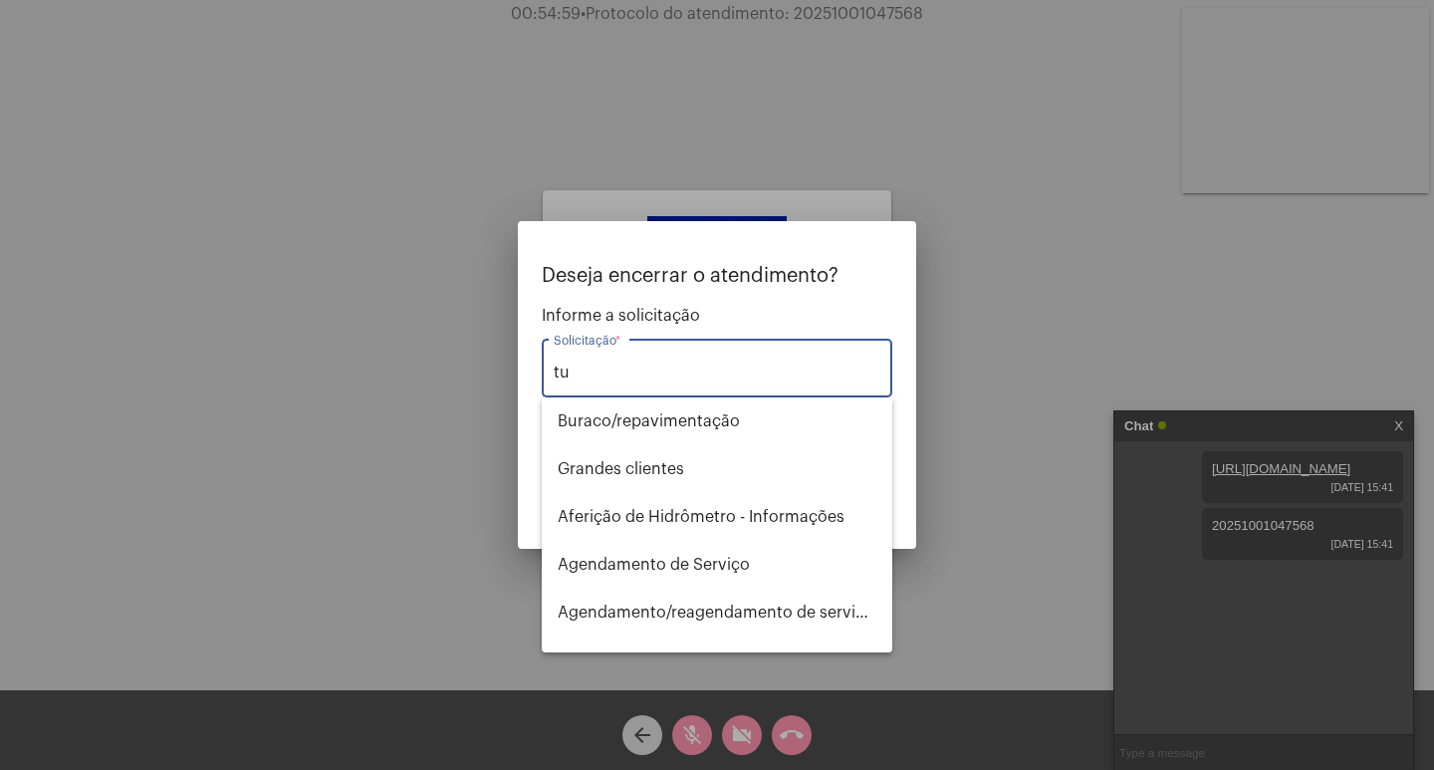
type input "t"
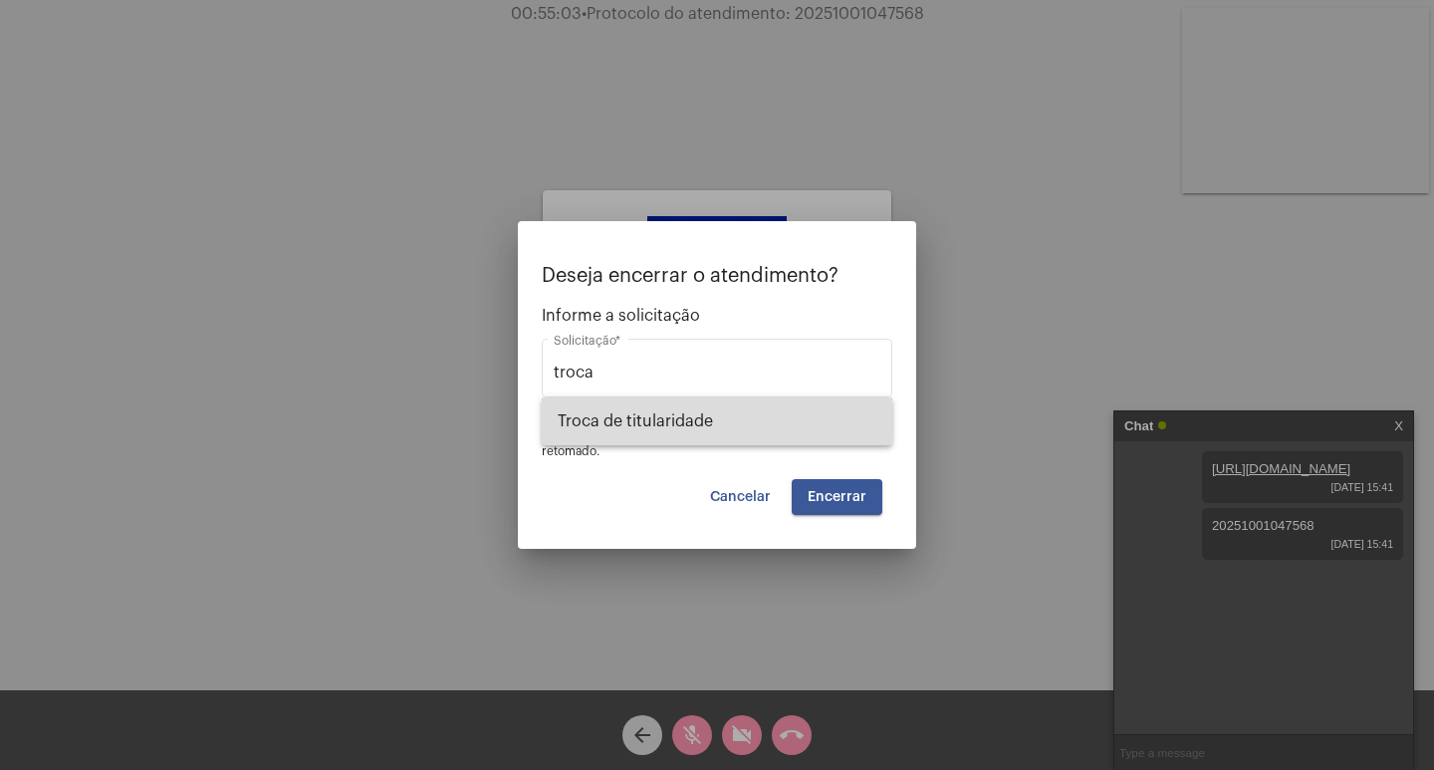
click at [660, 419] on span "Troca de titularidade" at bounding box center [717, 421] width 319 height 48
type input "Troca de titularidade"
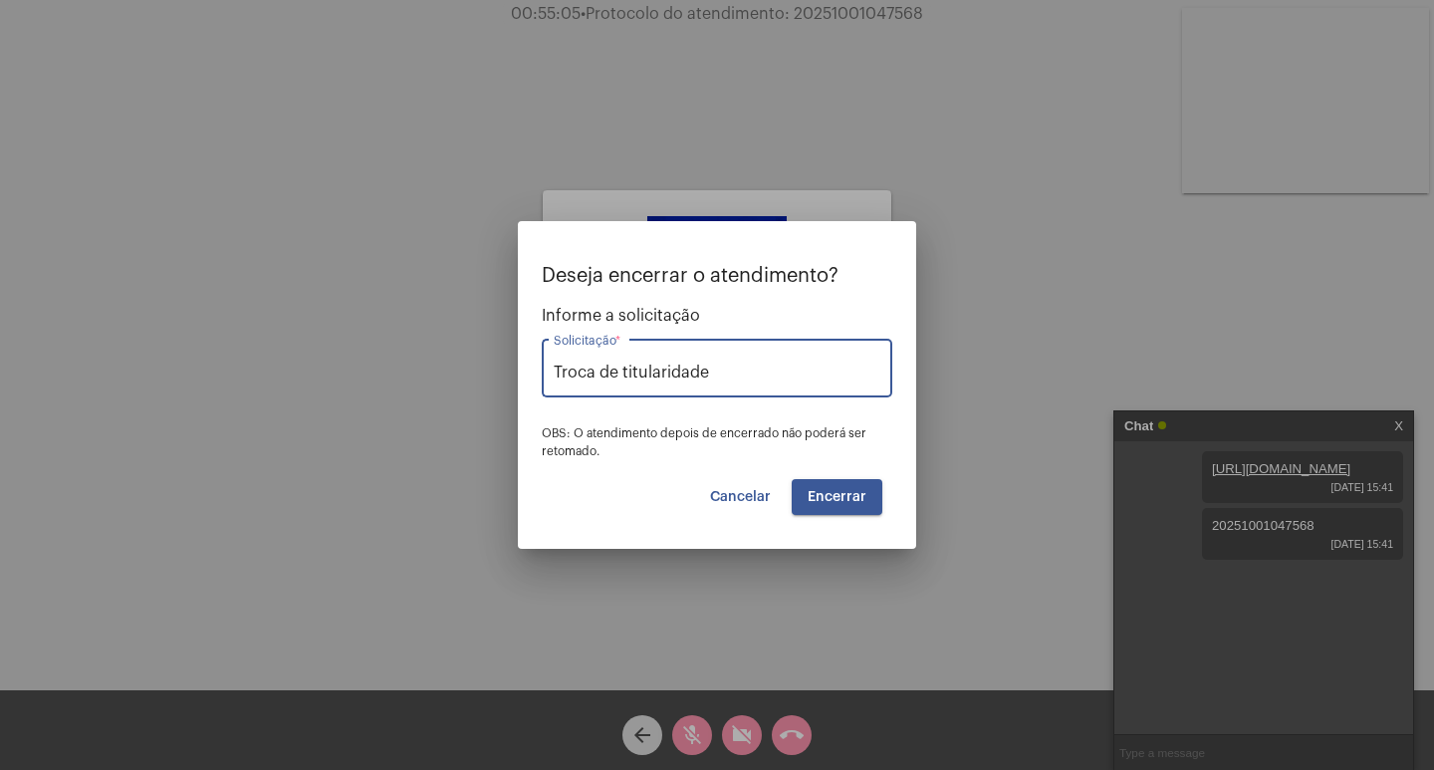
click at [849, 501] on span "Encerrar" at bounding box center [837, 497] width 59 height 14
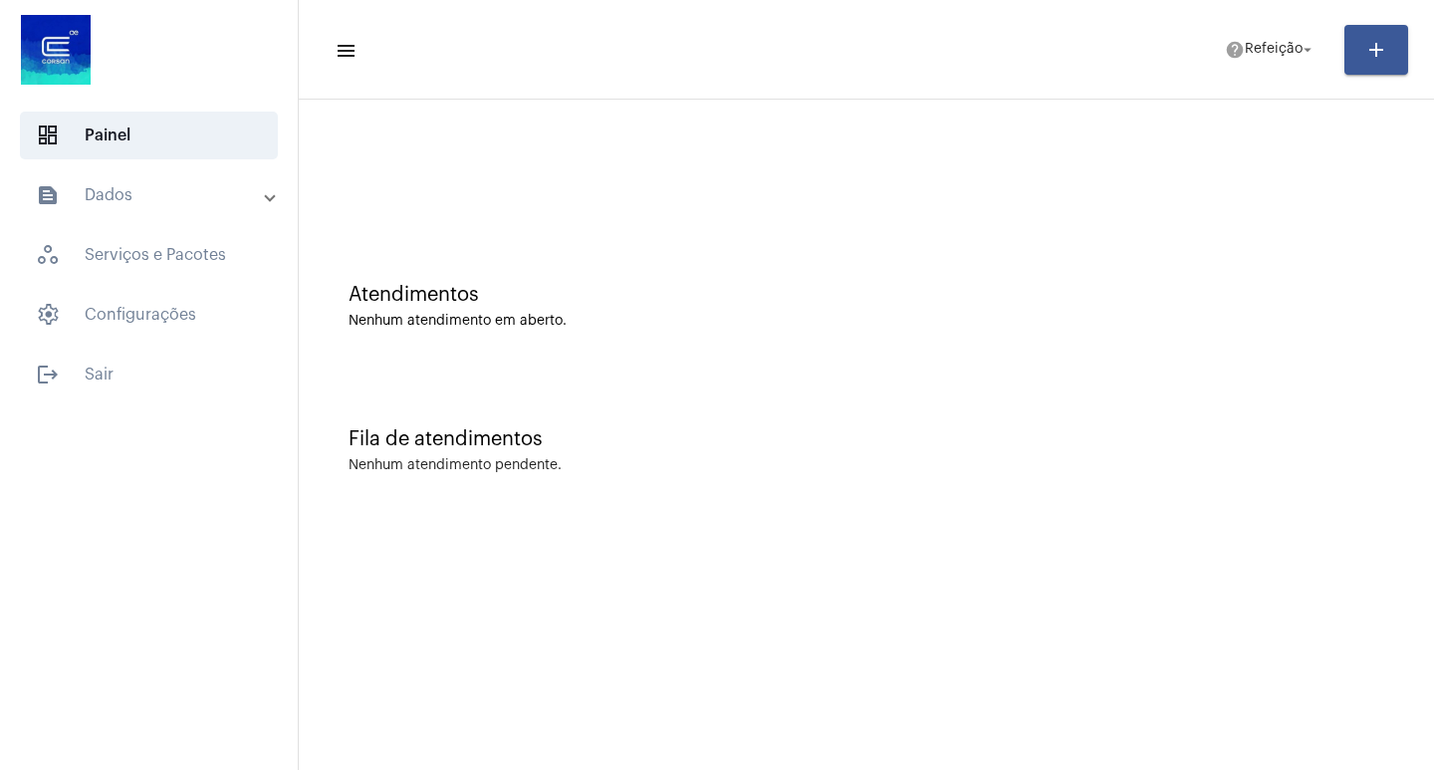
click at [209, 186] on mat-panel-title "text_snippet_outlined Dados" at bounding box center [151, 195] width 230 height 24
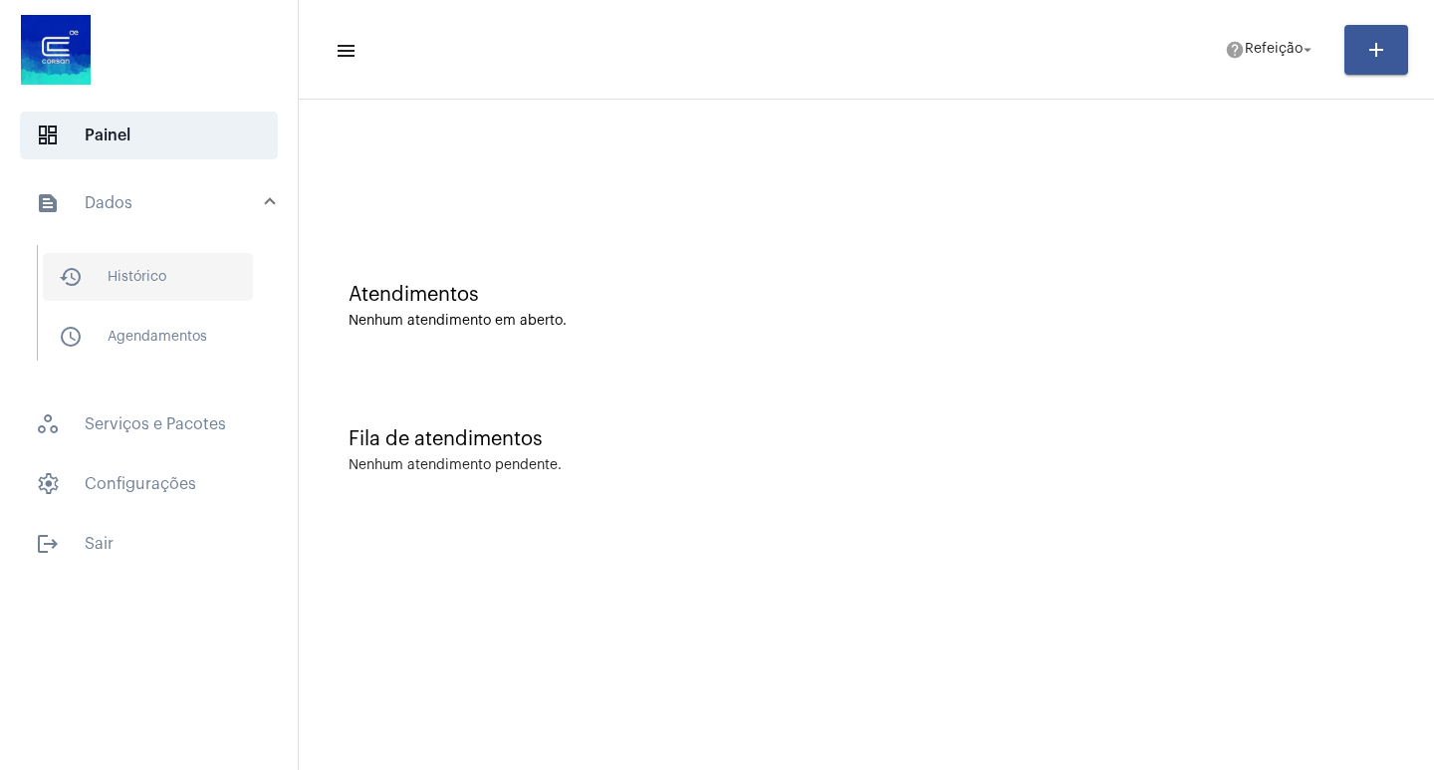
click at [220, 264] on span "history_outlined Histórico" at bounding box center [148, 277] width 210 height 48
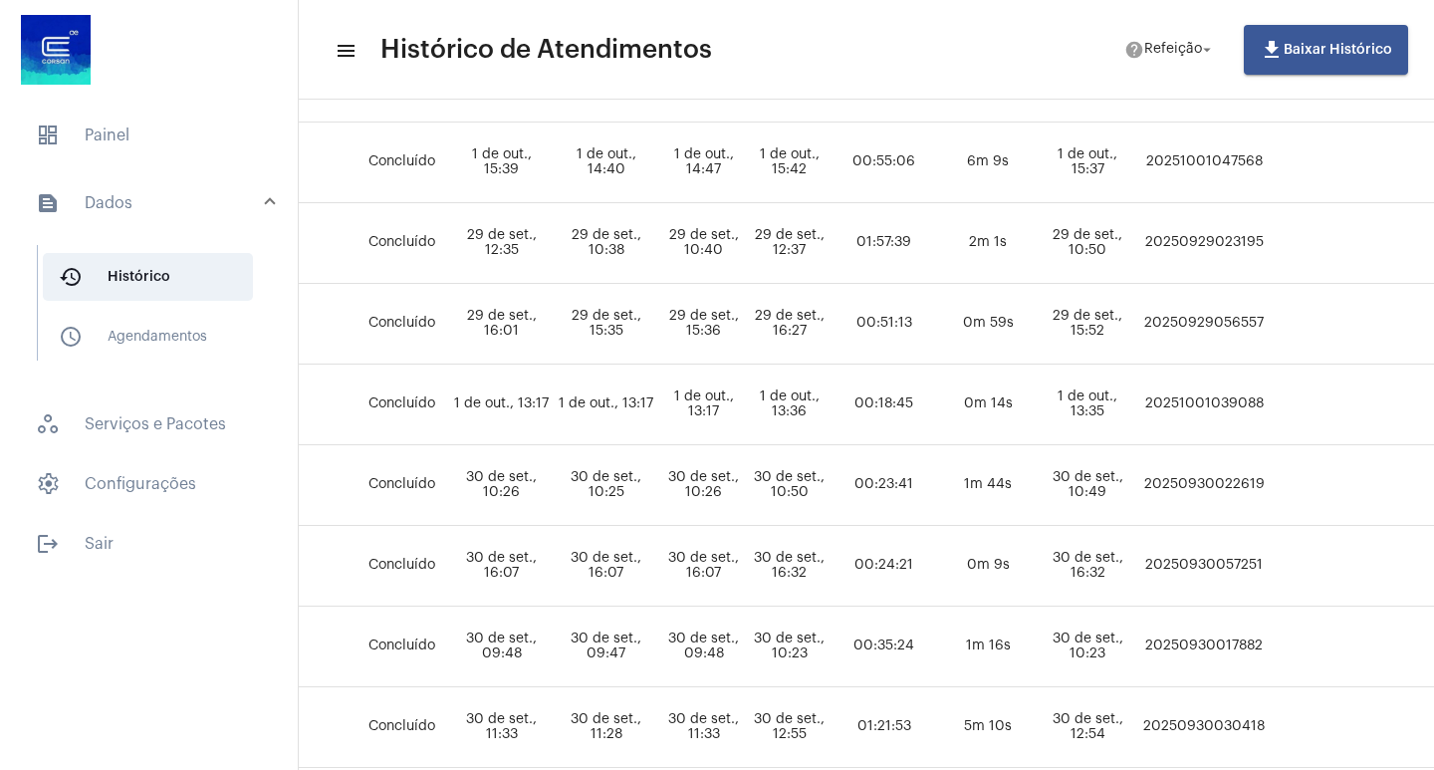
scroll to position [1168, 900]
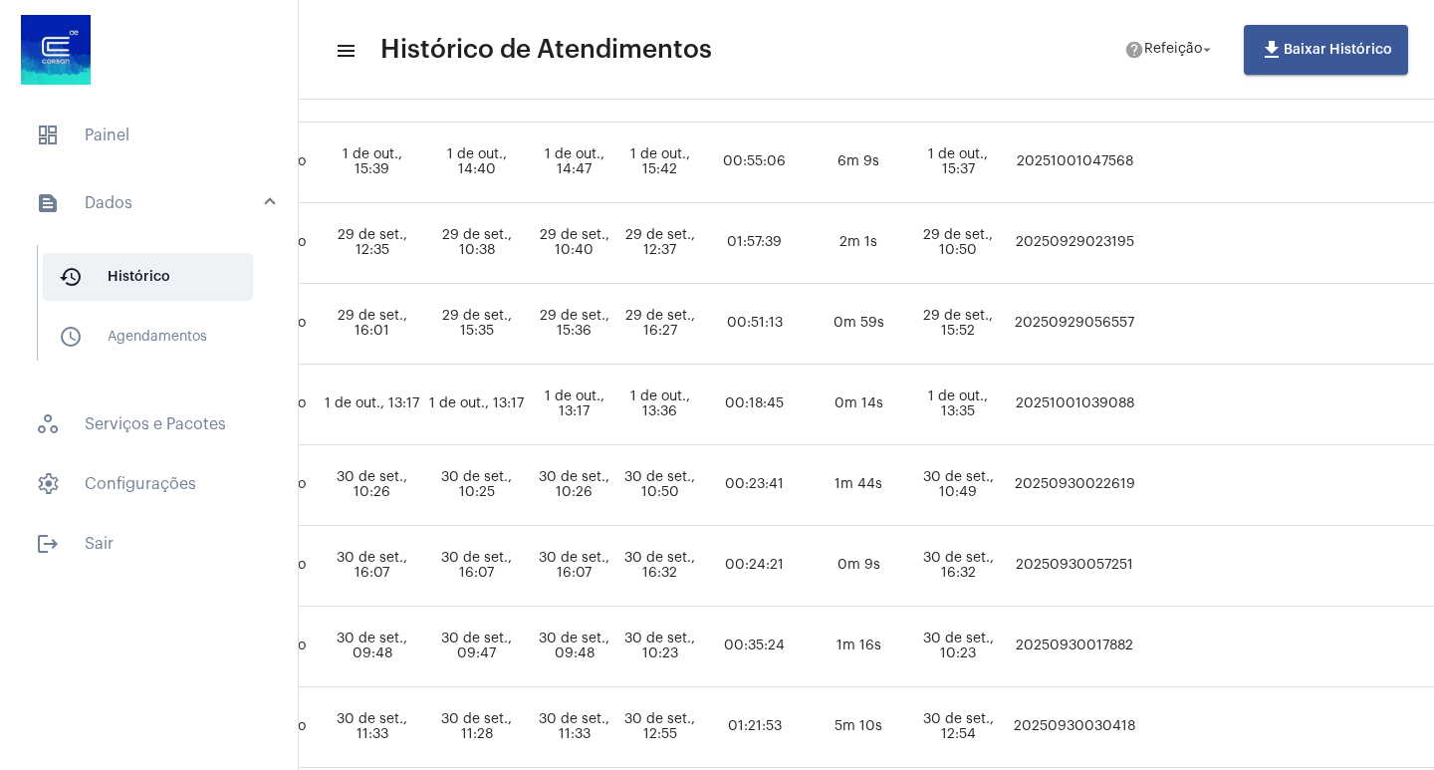
click at [1141, 163] on td "20251001047568" at bounding box center [1074, 163] width 133 height 81
copy td "20251001047568"
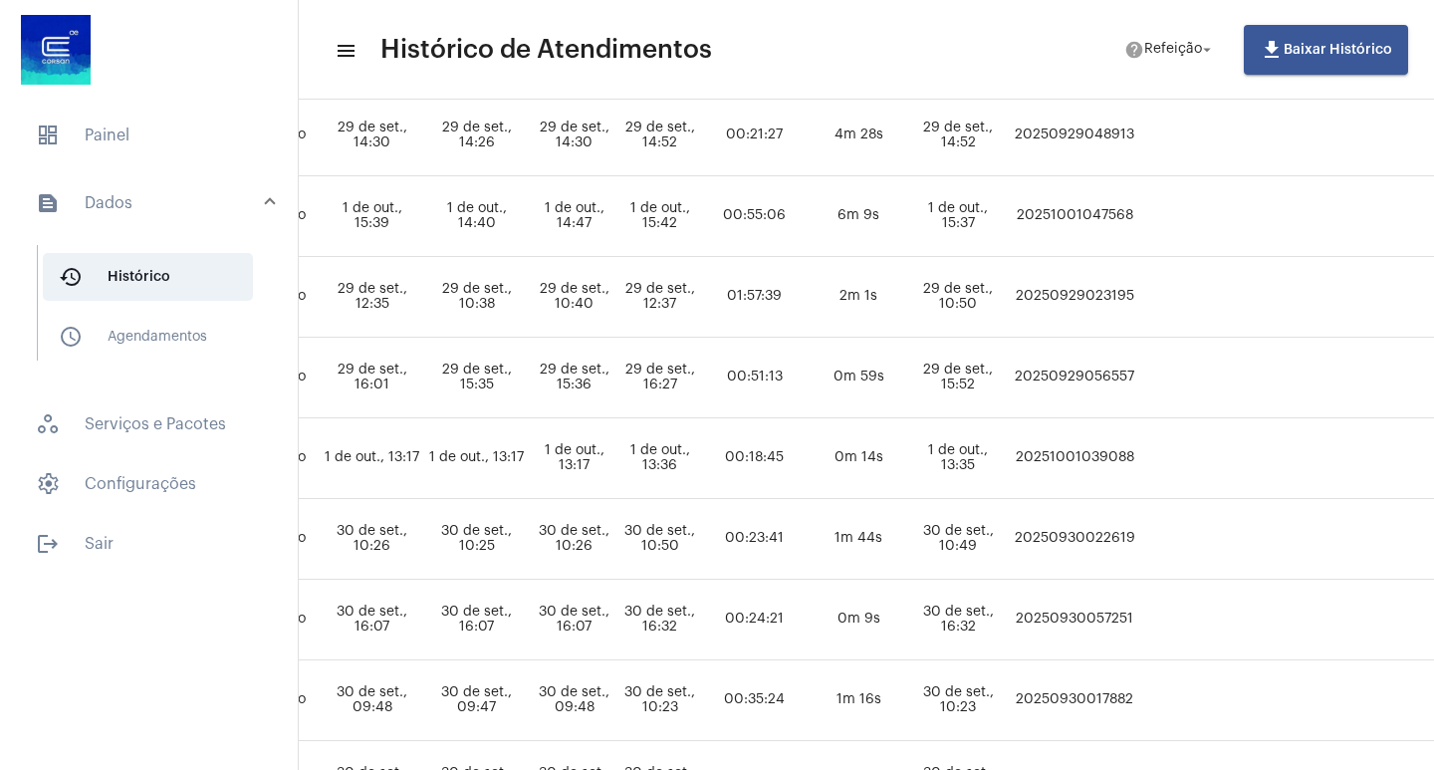
scroll to position [1069, 900]
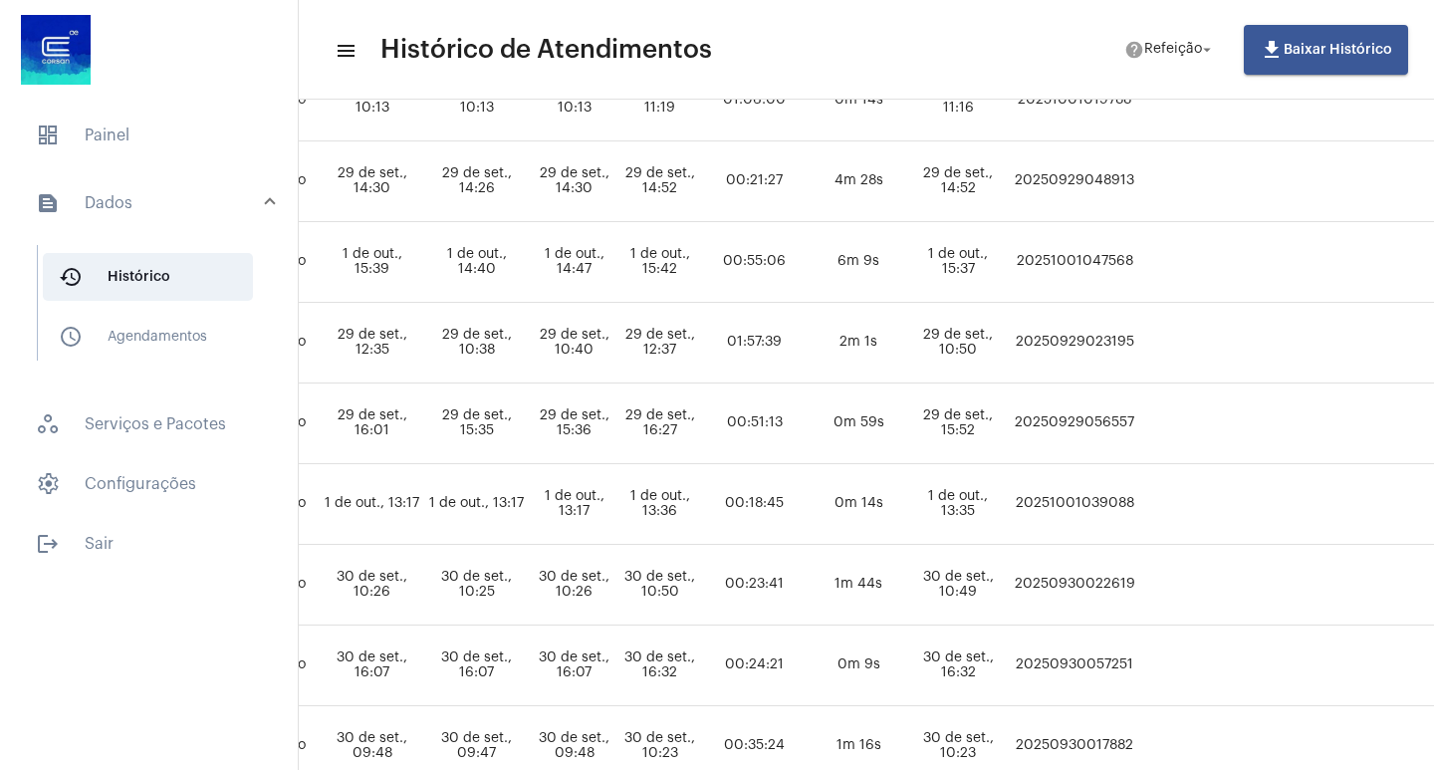
click at [1257, 363] on td at bounding box center [1199, 343] width 116 height 81
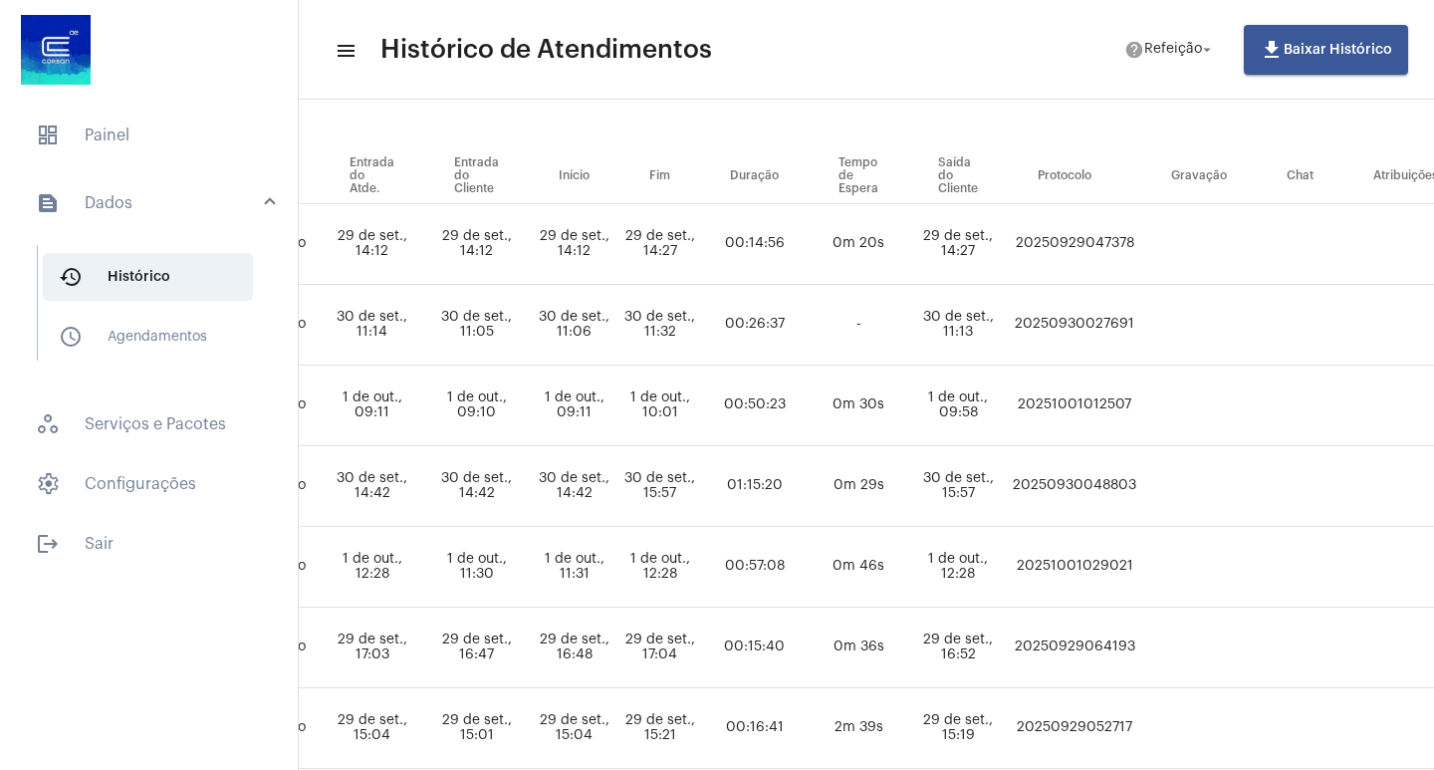
scroll to position [299, 900]
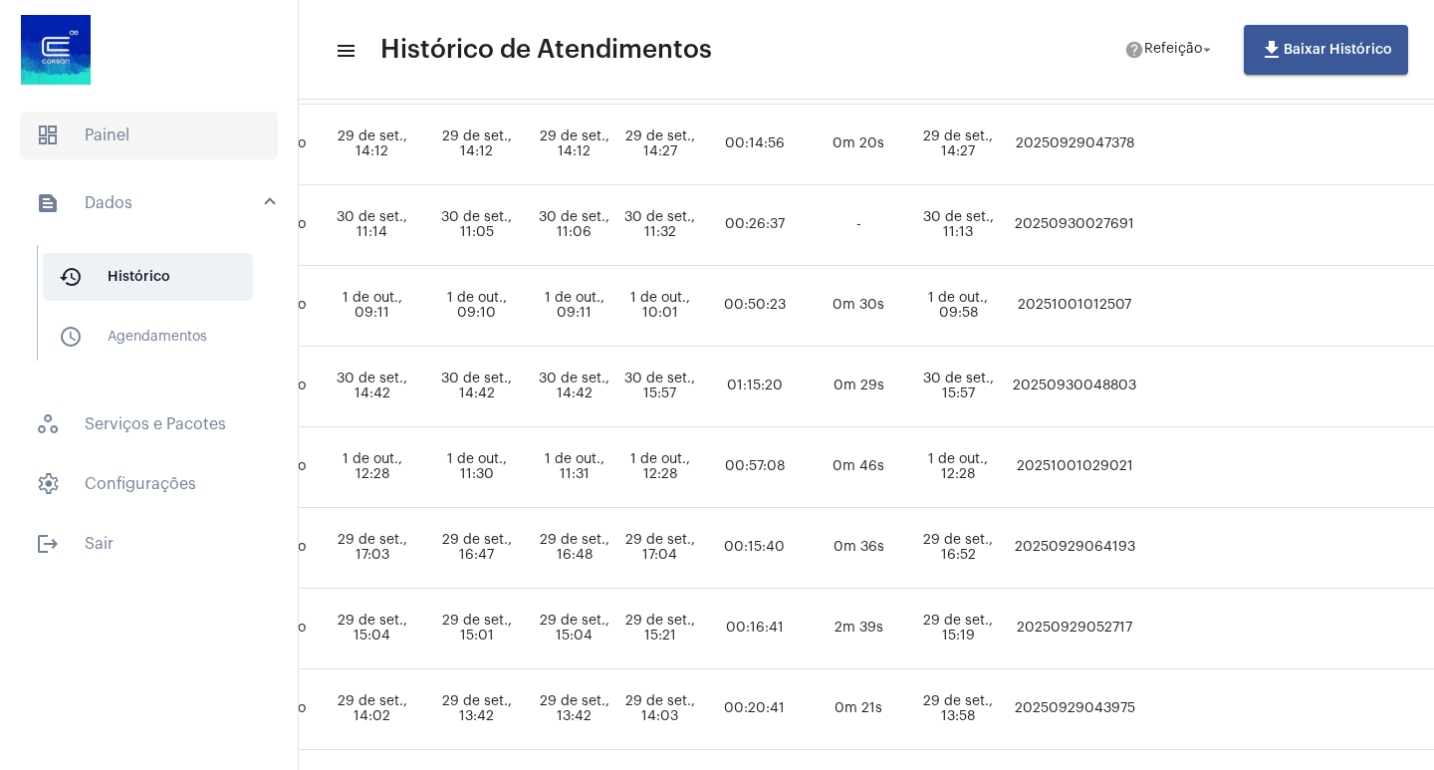
click at [128, 136] on span "dashboard Painel" at bounding box center [149, 136] width 258 height 48
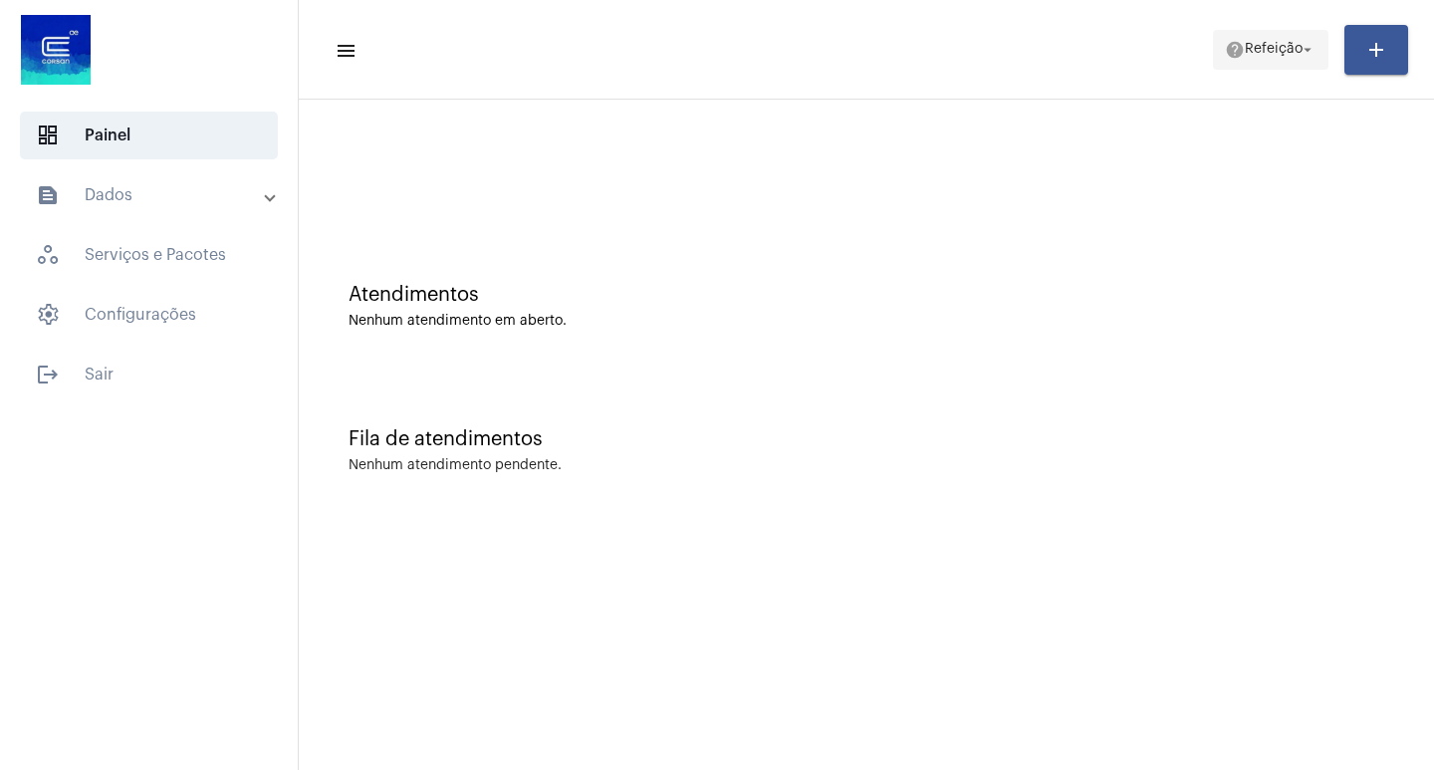
click at [1290, 45] on span "Refeição" at bounding box center [1274, 50] width 58 height 14
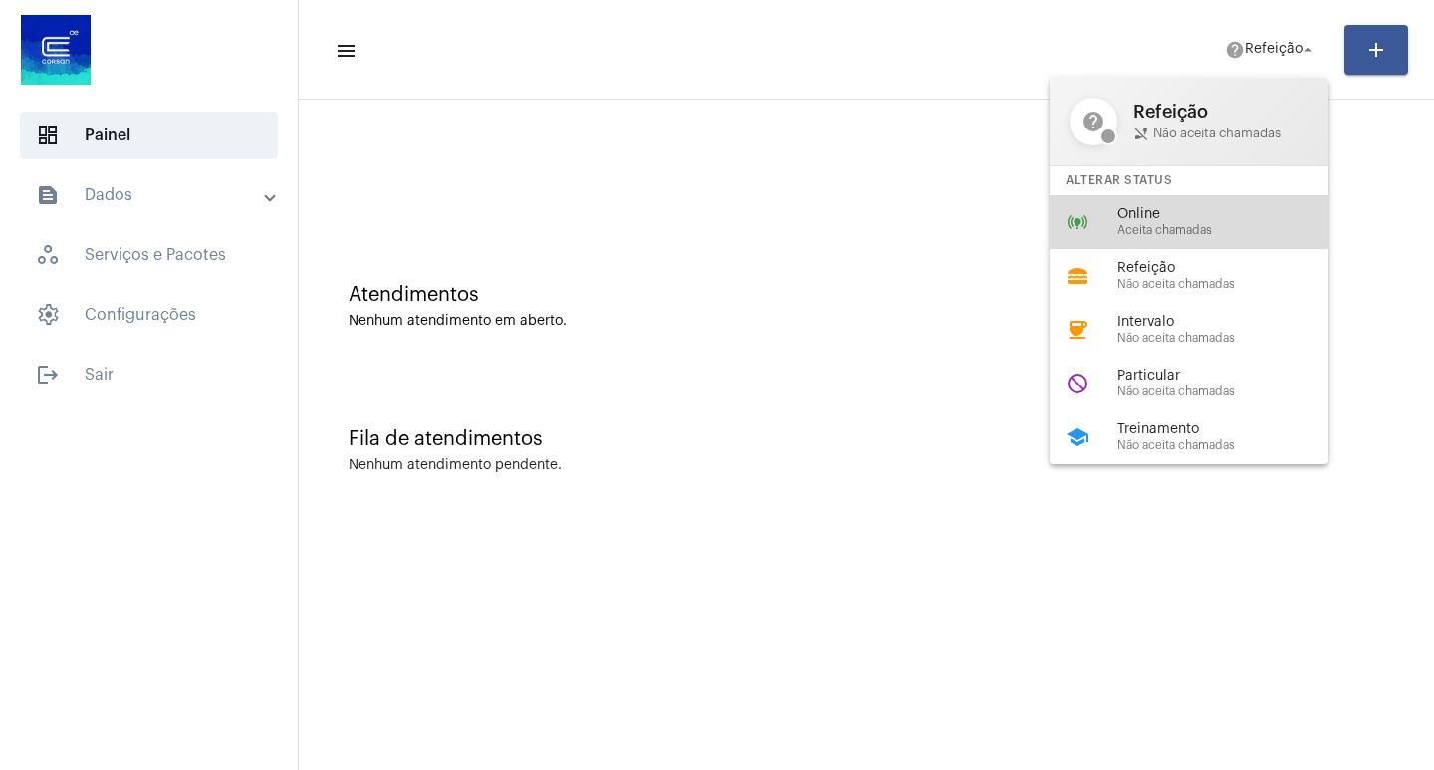
click at [1123, 219] on span "Online" at bounding box center [1231, 214] width 227 height 15
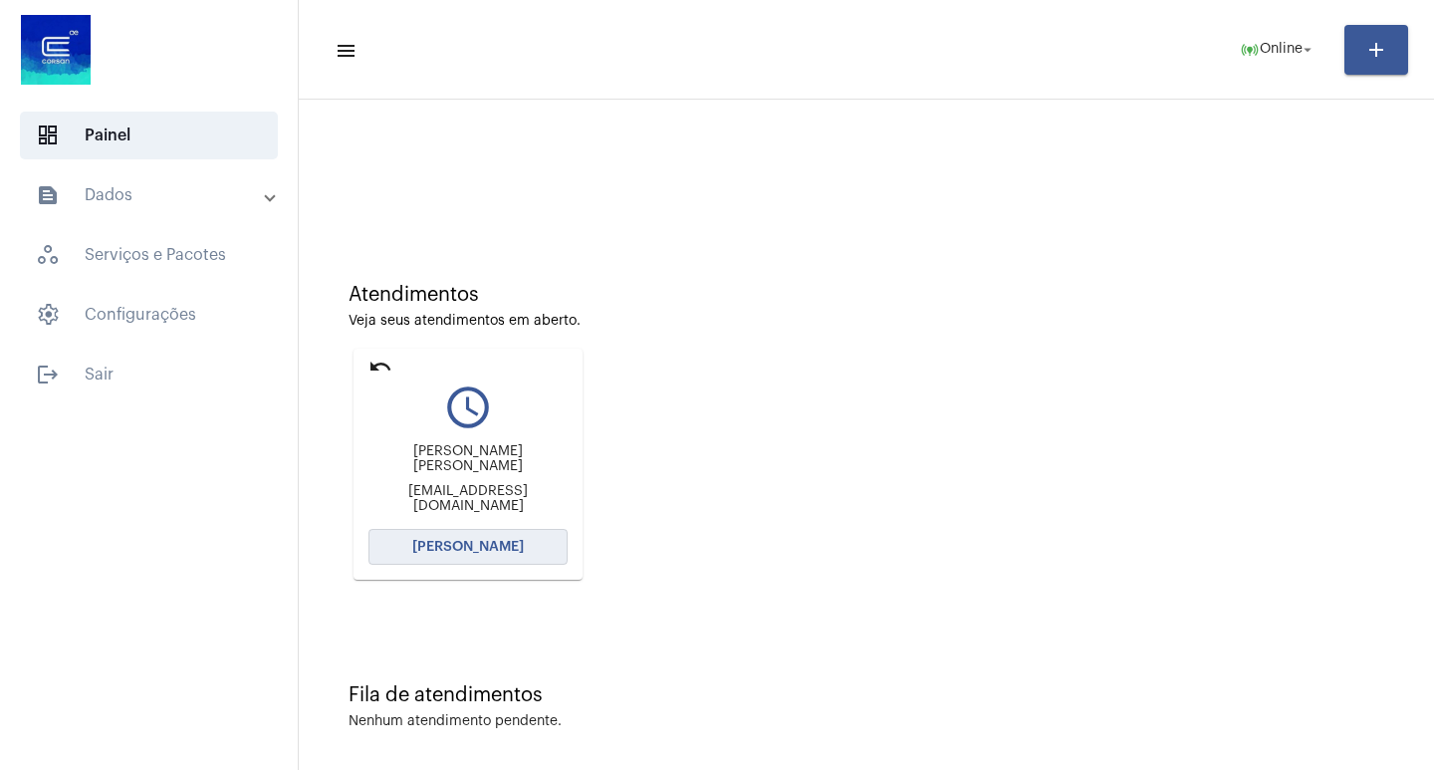
click at [486, 542] on span "[PERSON_NAME]" at bounding box center [468, 547] width 112 height 14
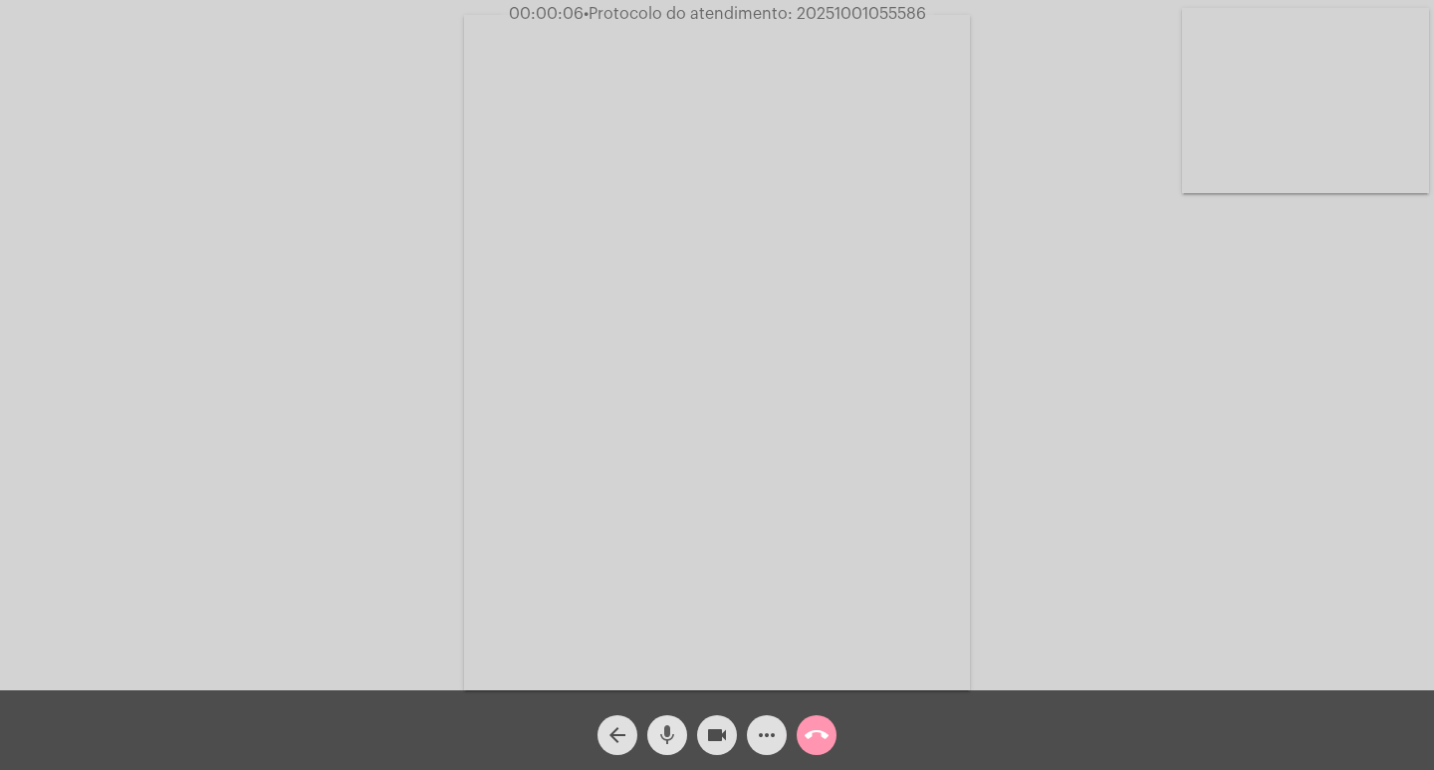
click at [663, 734] on mat-icon "mic" at bounding box center [667, 735] width 24 height 24
click at [664, 737] on mat-icon "mic_off" at bounding box center [667, 735] width 24 height 24
click at [664, 737] on mat-icon "mic" at bounding box center [667, 735] width 24 height 24
click at [664, 737] on mat-icon "mic_off" at bounding box center [667, 735] width 24 height 24
click at [664, 737] on mat-icon "mic" at bounding box center [667, 735] width 24 height 24
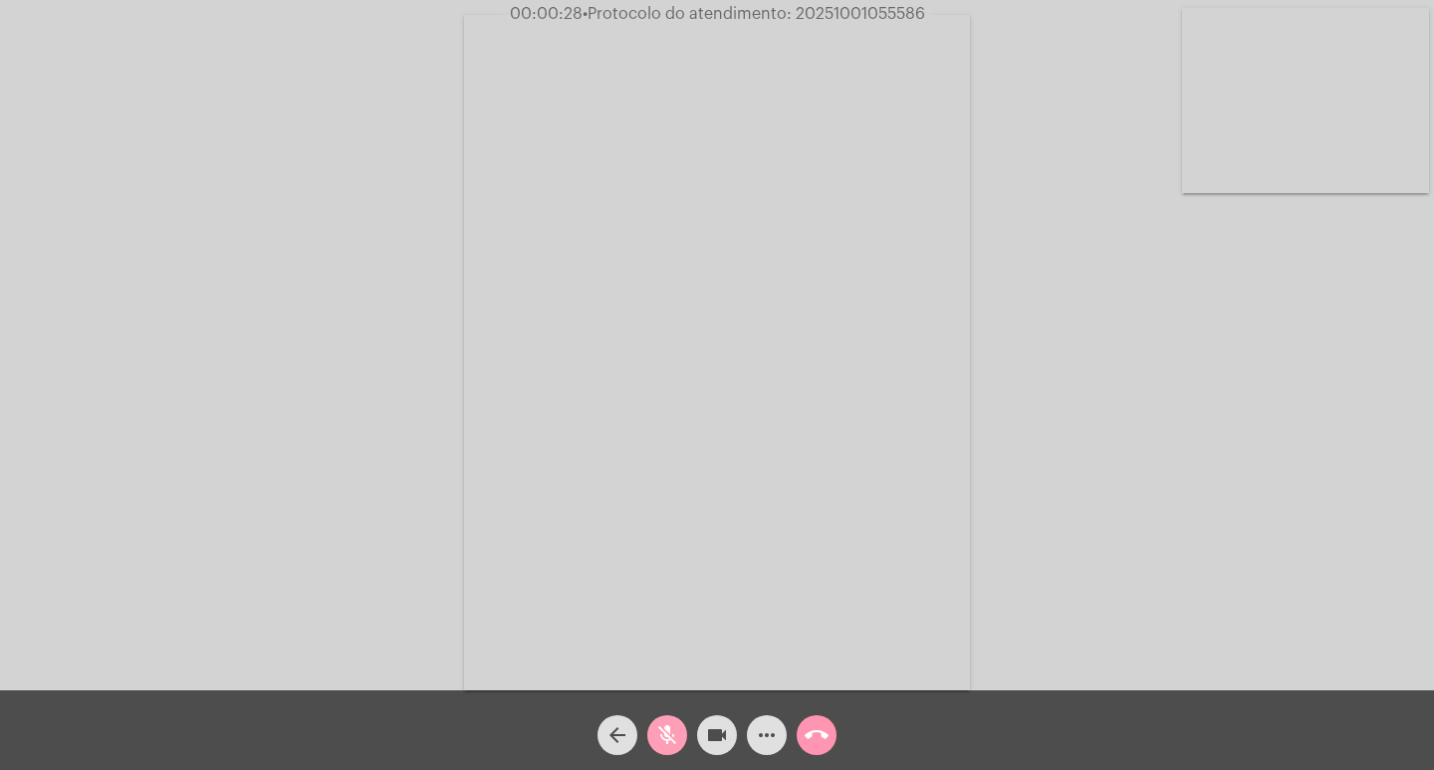
click at [664, 737] on mat-icon "mic_off" at bounding box center [667, 735] width 24 height 24
click at [664, 732] on mat-icon "mic" at bounding box center [667, 735] width 24 height 24
click at [664, 732] on mat-icon "mic_off" at bounding box center [667, 735] width 24 height 24
click at [677, 734] on mat-icon "mic" at bounding box center [667, 735] width 24 height 24
click at [669, 735] on mat-icon "mic_off" at bounding box center [667, 735] width 24 height 24
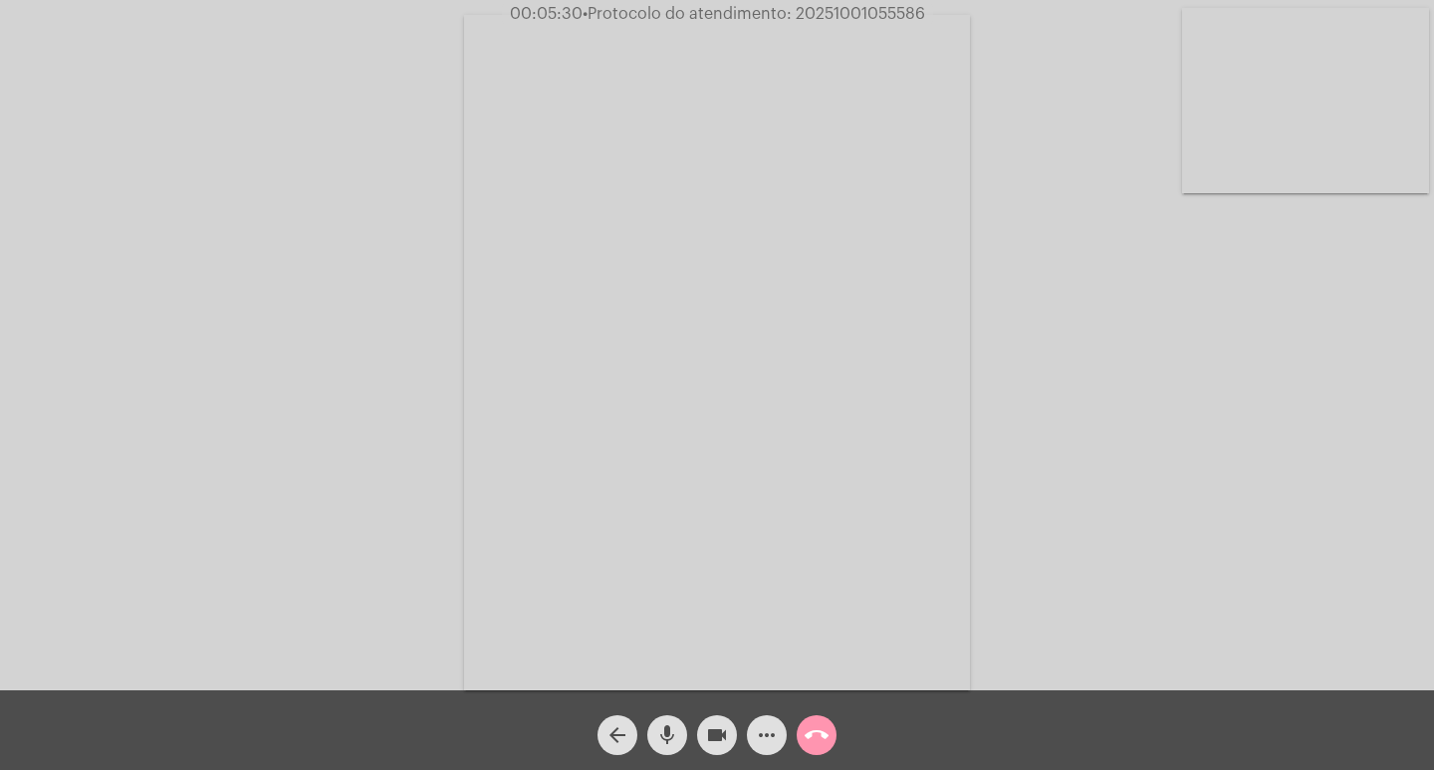
click at [662, 741] on mat-icon "mic" at bounding box center [667, 735] width 24 height 24
click at [664, 743] on mat-icon "mic_off" at bounding box center [667, 735] width 24 height 24
click at [661, 733] on mat-icon "mic" at bounding box center [667, 735] width 24 height 24
click at [666, 735] on mat-icon "mic_off" at bounding box center [667, 735] width 24 height 24
click at [670, 735] on mat-icon "mic" at bounding box center [667, 735] width 24 height 24
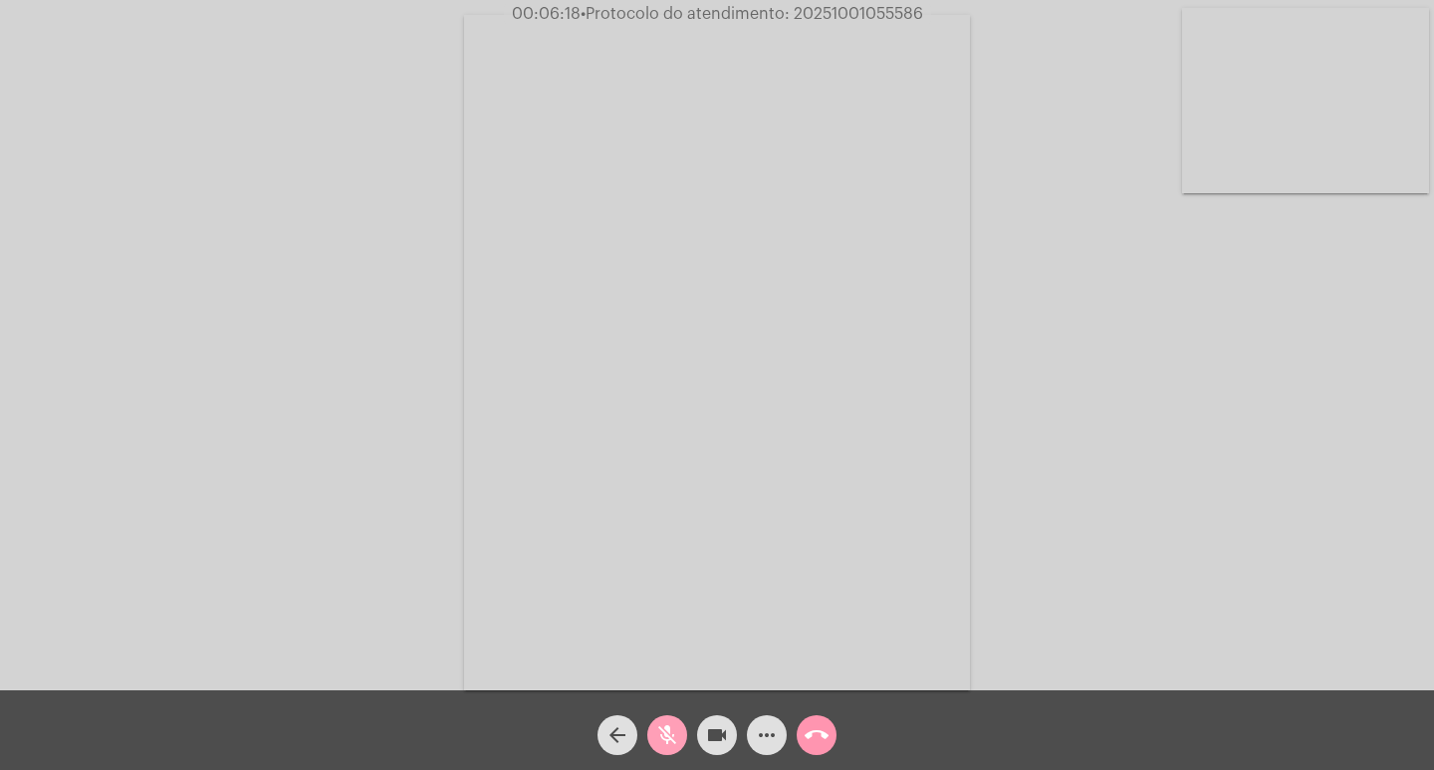
click at [670, 735] on mat-icon "mic_off" at bounding box center [667, 735] width 24 height 24
click at [670, 735] on mat-icon "mic" at bounding box center [667, 735] width 24 height 24
click at [670, 735] on mat-icon "mic_off" at bounding box center [667, 735] width 24 height 24
click at [671, 731] on mat-icon "mic" at bounding box center [667, 735] width 24 height 24
click at [674, 731] on mat-icon "mic_off" at bounding box center [667, 735] width 24 height 24
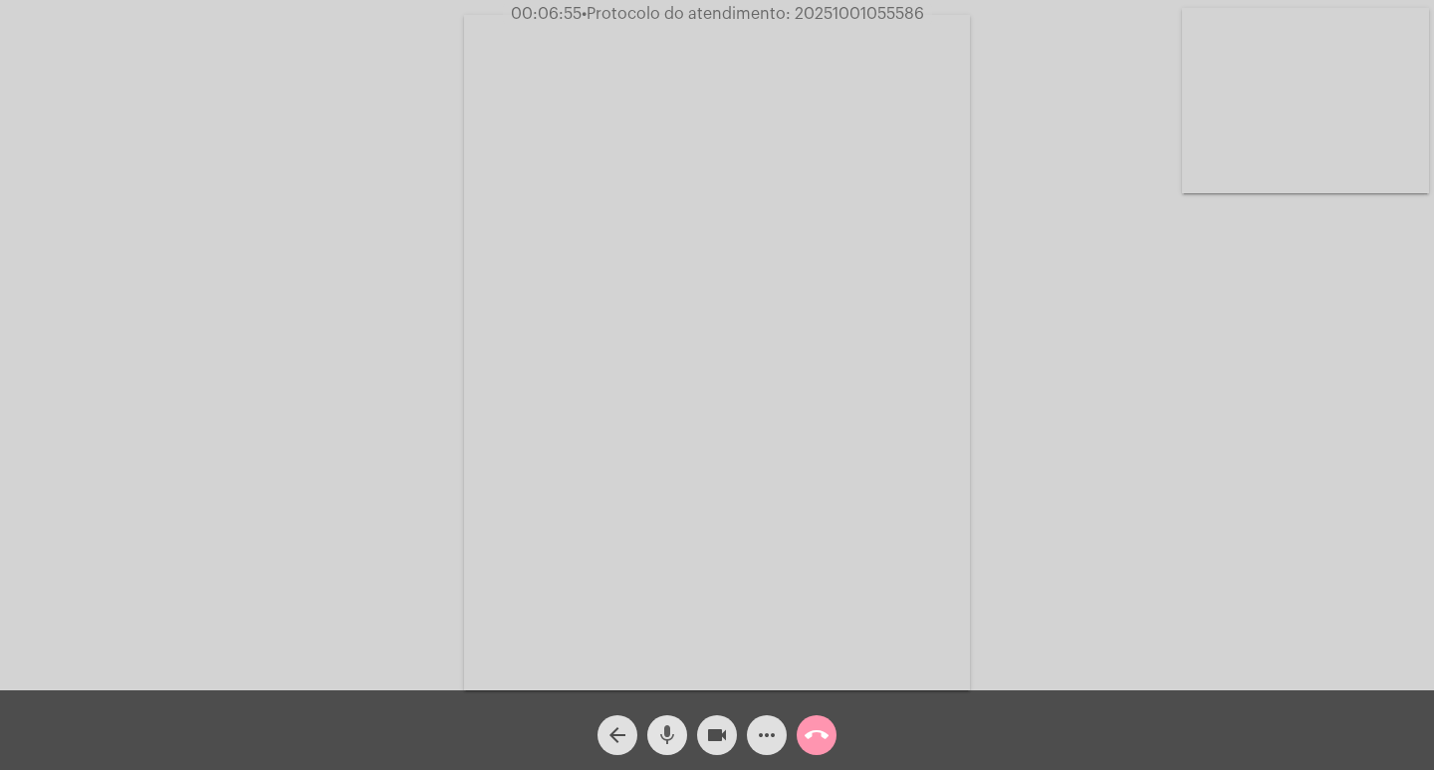
click at [662, 728] on mat-icon "mic" at bounding box center [667, 735] width 24 height 24
click at [662, 728] on mat-icon "mic_off" at bounding box center [667, 735] width 24 height 24
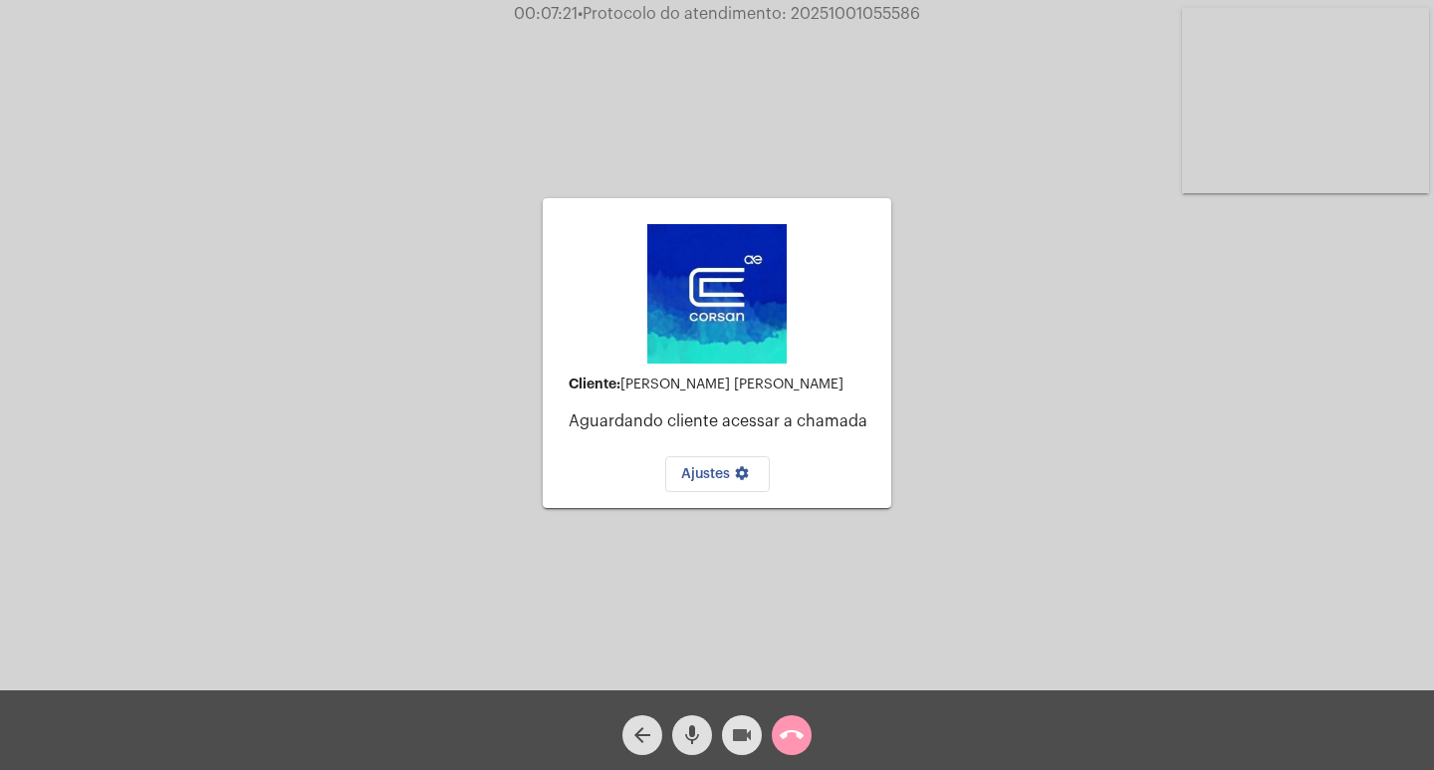
click at [733, 734] on mat-icon "videocam" at bounding box center [742, 735] width 24 height 24
click at [686, 735] on mat-icon "mic" at bounding box center [692, 735] width 24 height 24
click at [785, 732] on mat-icon "call_end" at bounding box center [792, 735] width 24 height 24
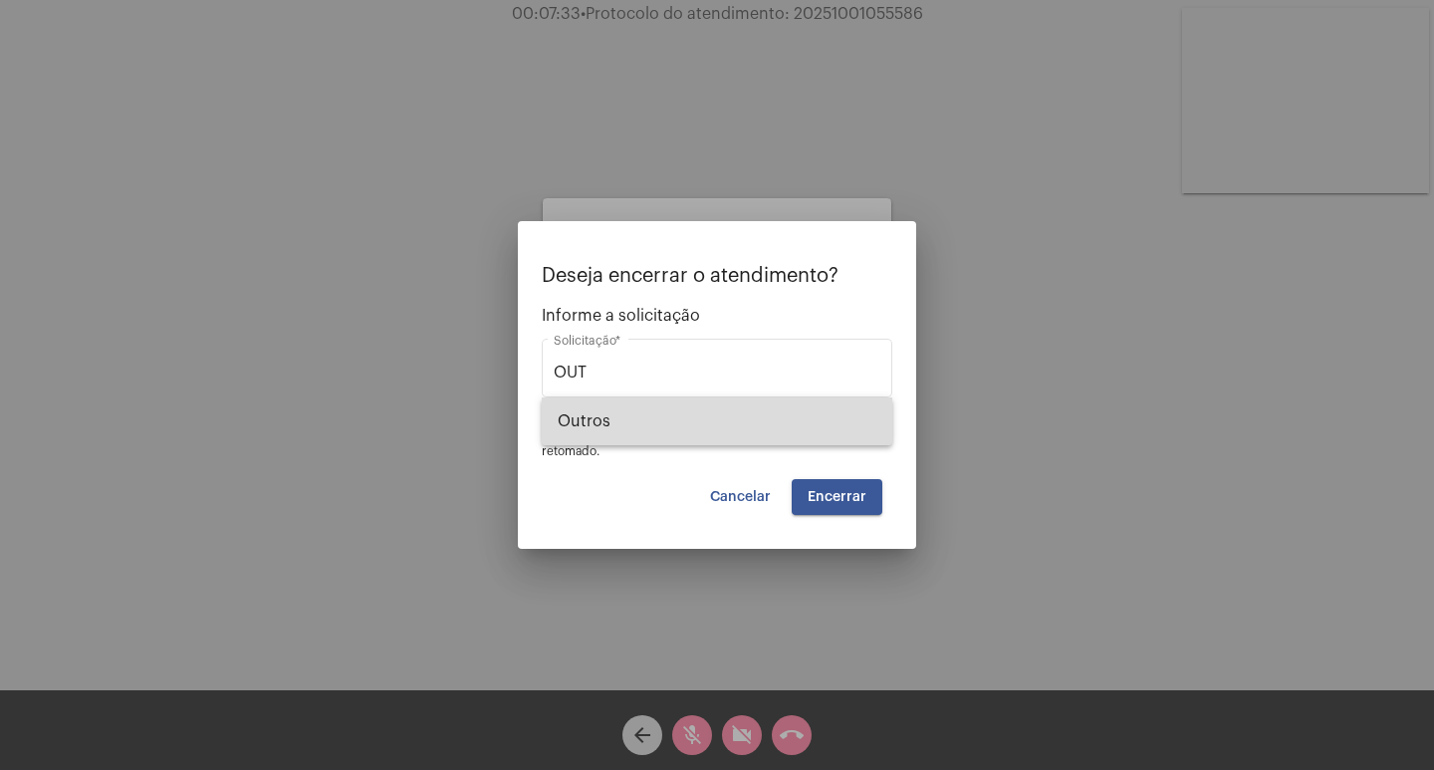
click at [705, 412] on span "Outros" at bounding box center [717, 421] width 319 height 48
type input "Outros"
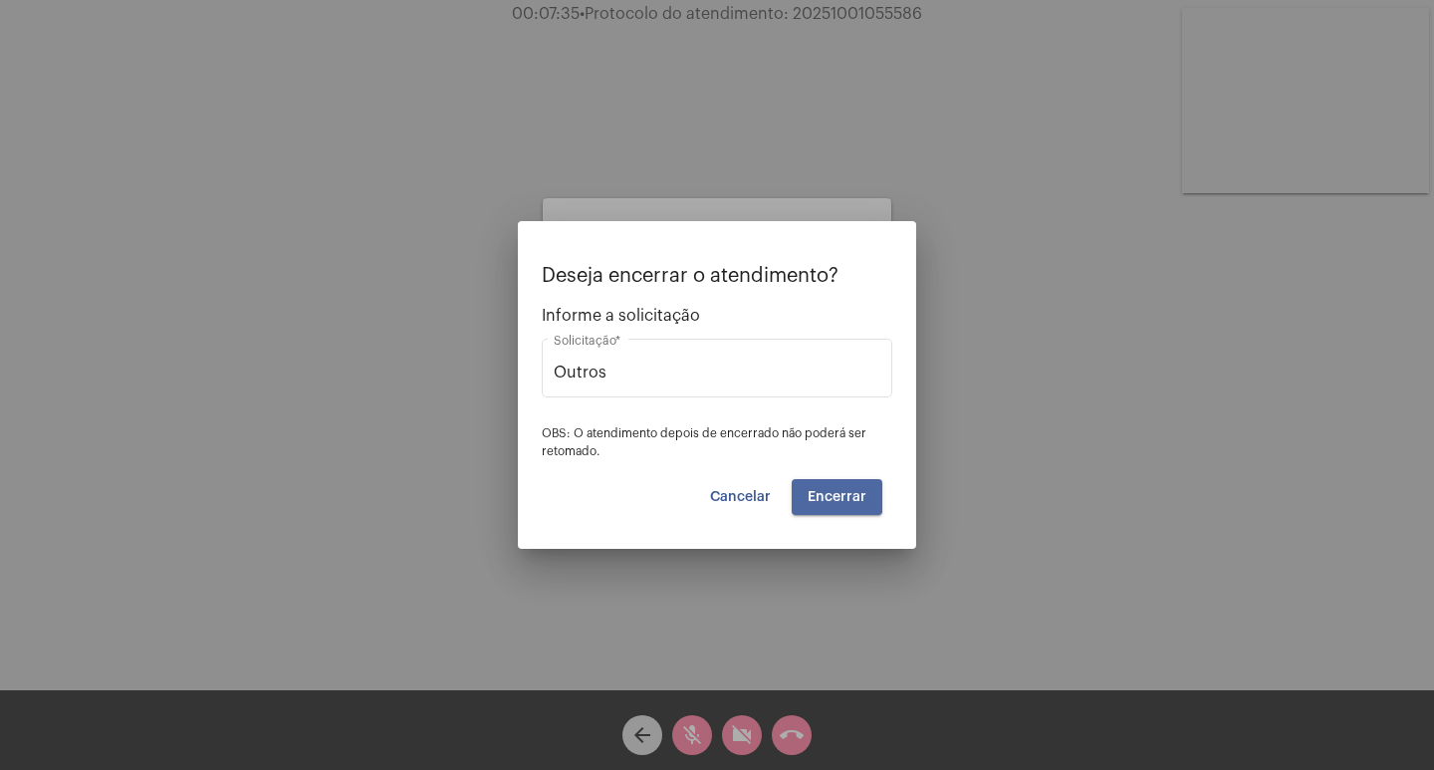
click at [837, 494] on span "Encerrar" at bounding box center [837, 497] width 59 height 14
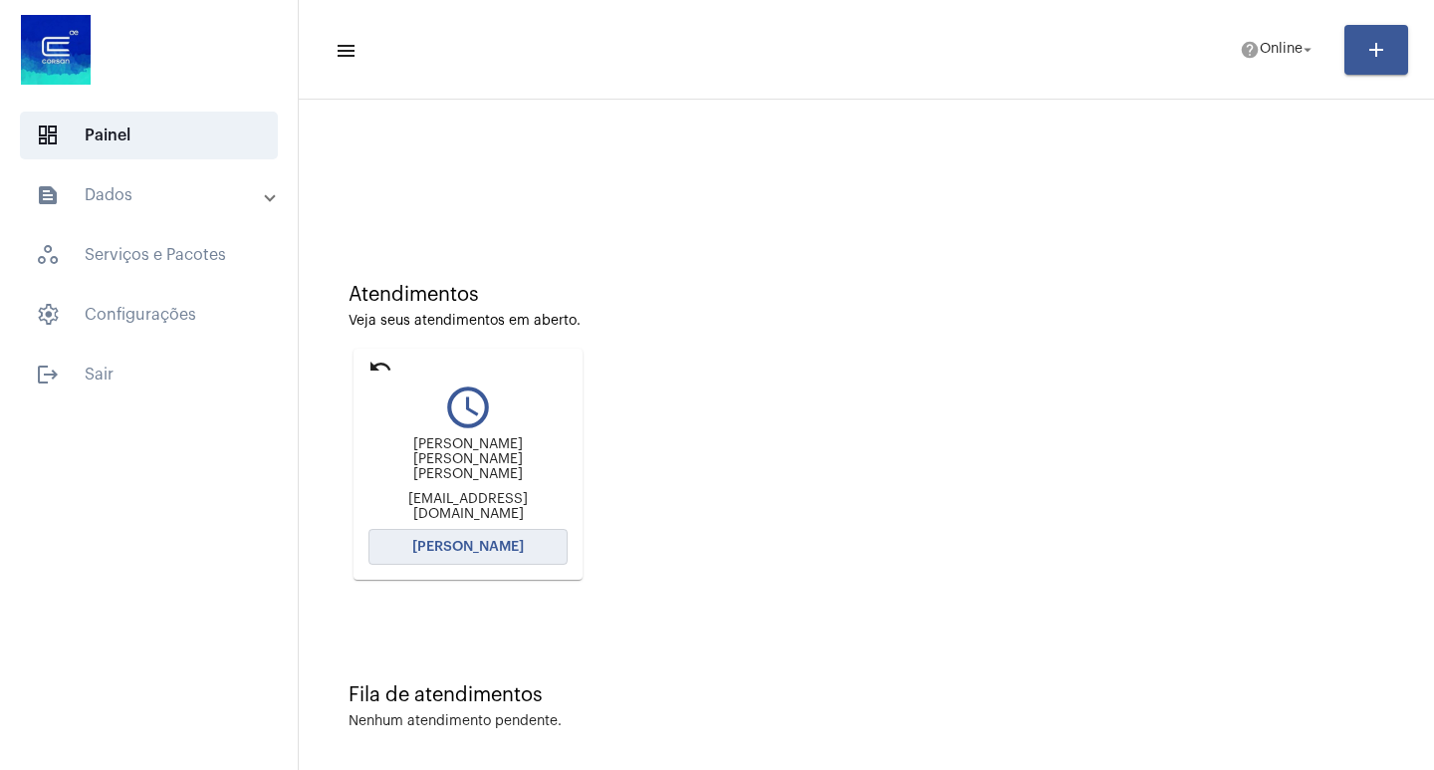
click at [511, 540] on span "[PERSON_NAME]" at bounding box center [468, 547] width 112 height 14
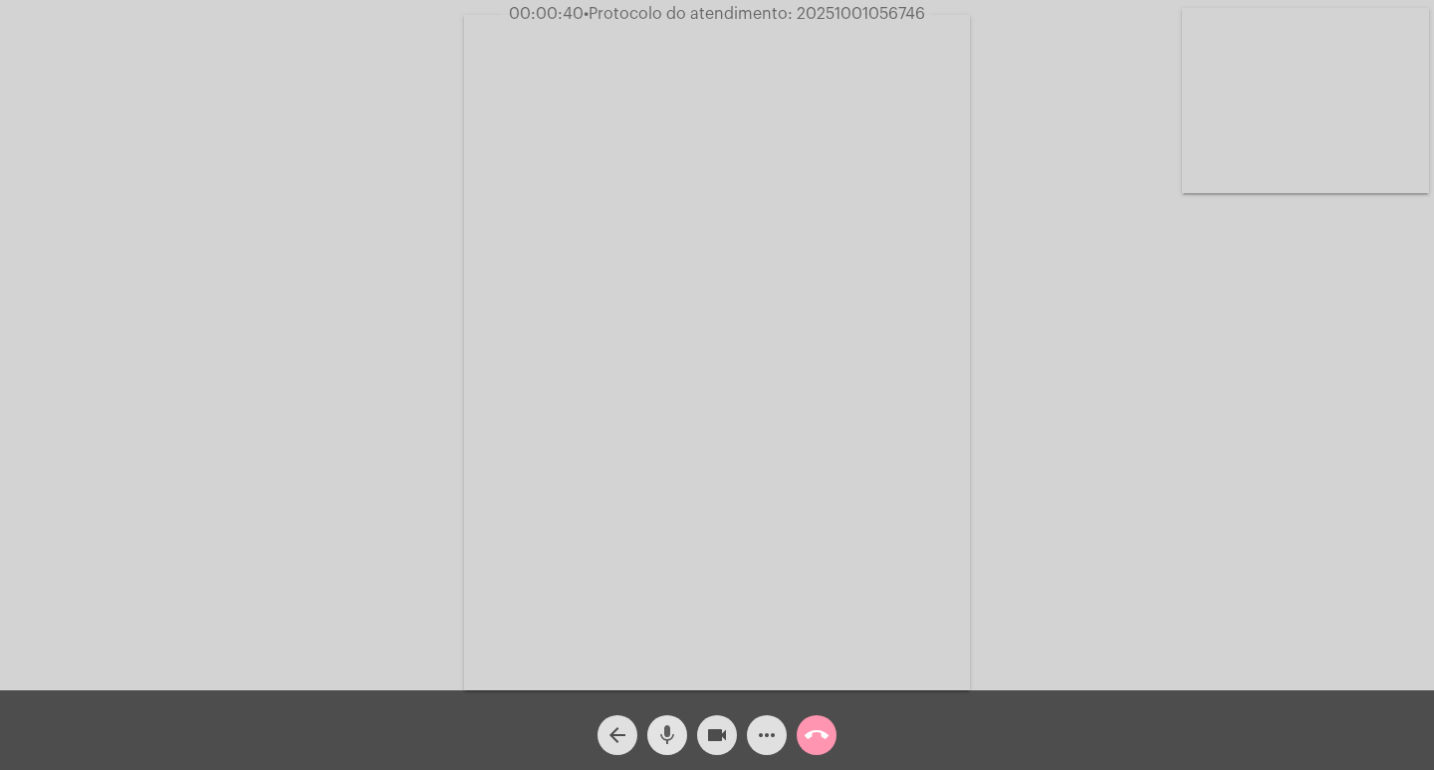
click at [676, 733] on mat-icon "mic" at bounding box center [667, 735] width 24 height 24
click at [680, 734] on button "mic_off" at bounding box center [667, 735] width 40 height 40
click at [659, 727] on mat-icon "mic" at bounding box center [667, 735] width 24 height 24
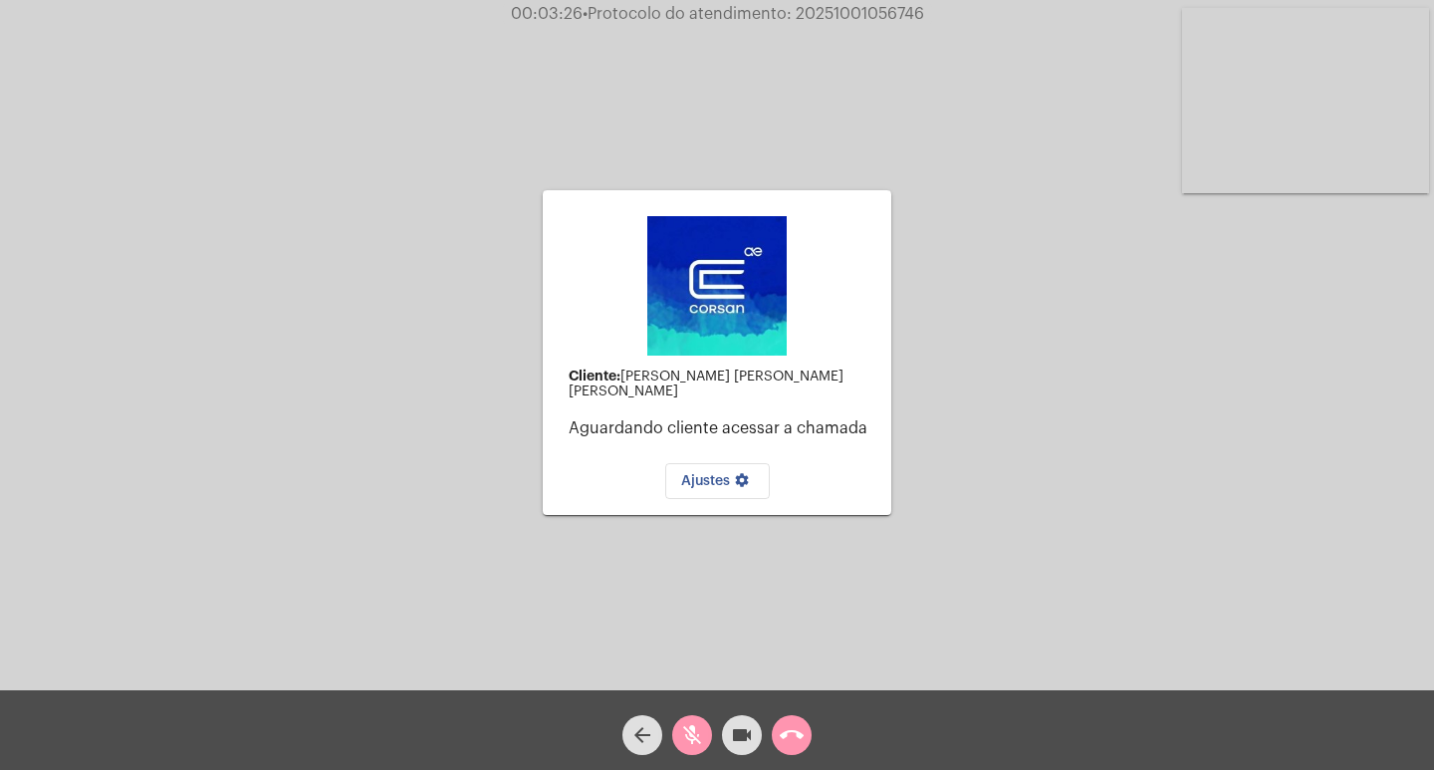
click at [740, 744] on mat-icon "videocam" at bounding box center [742, 735] width 24 height 24
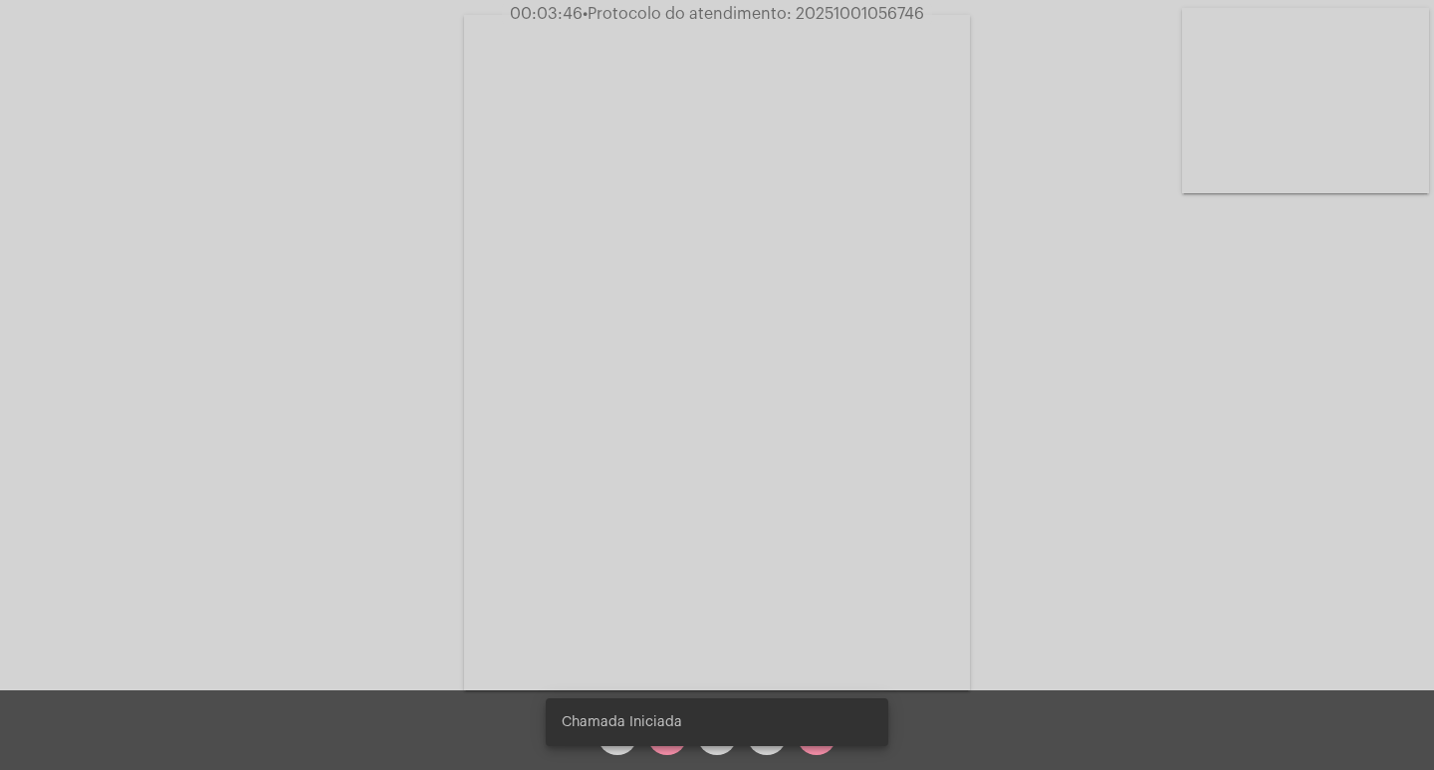
click at [665, 745] on snack-bar-container "Chamada Iniciada" at bounding box center [717, 722] width 343 height 48
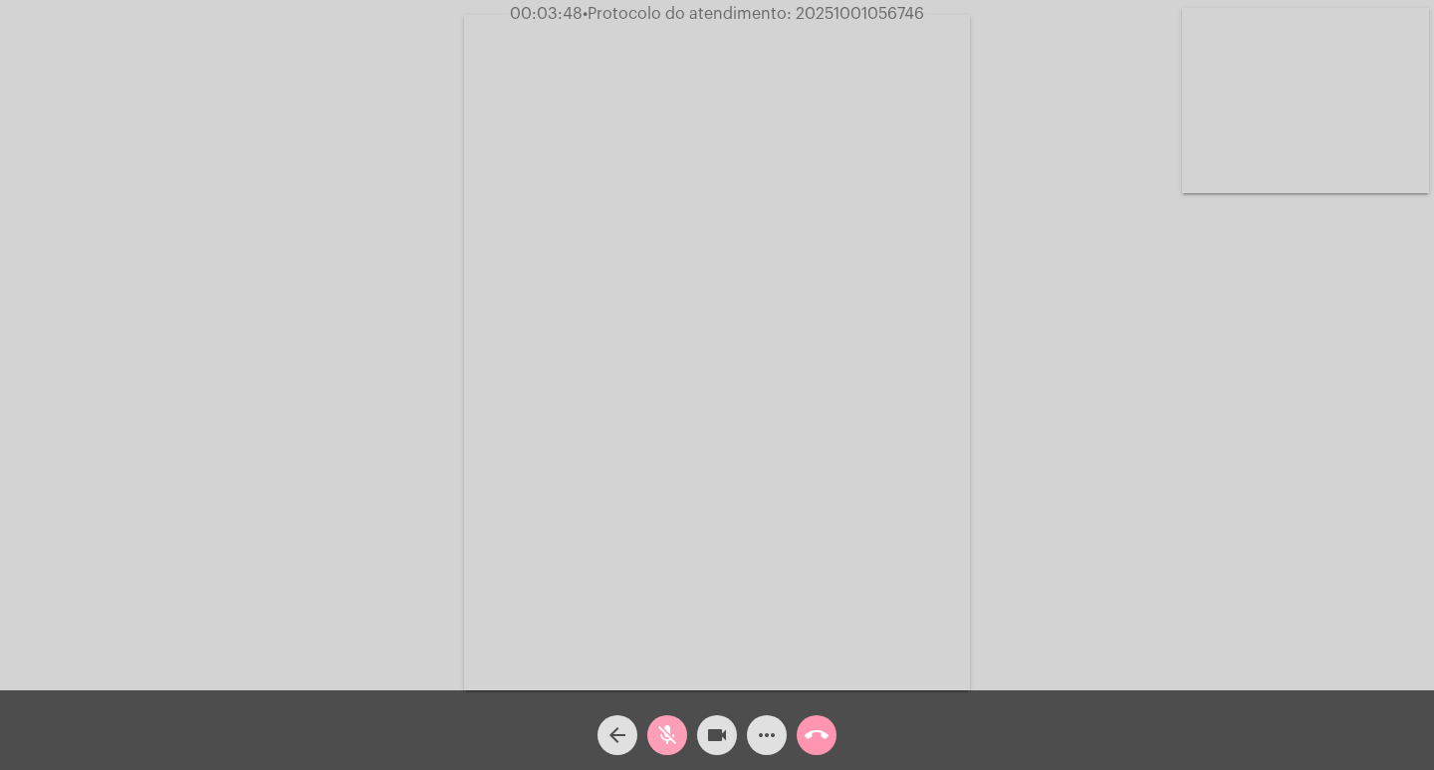
click at [666, 736] on mat-icon "mic_off" at bounding box center [667, 735] width 24 height 24
click at [764, 738] on mat-icon "more_horiz" at bounding box center [767, 735] width 24 height 24
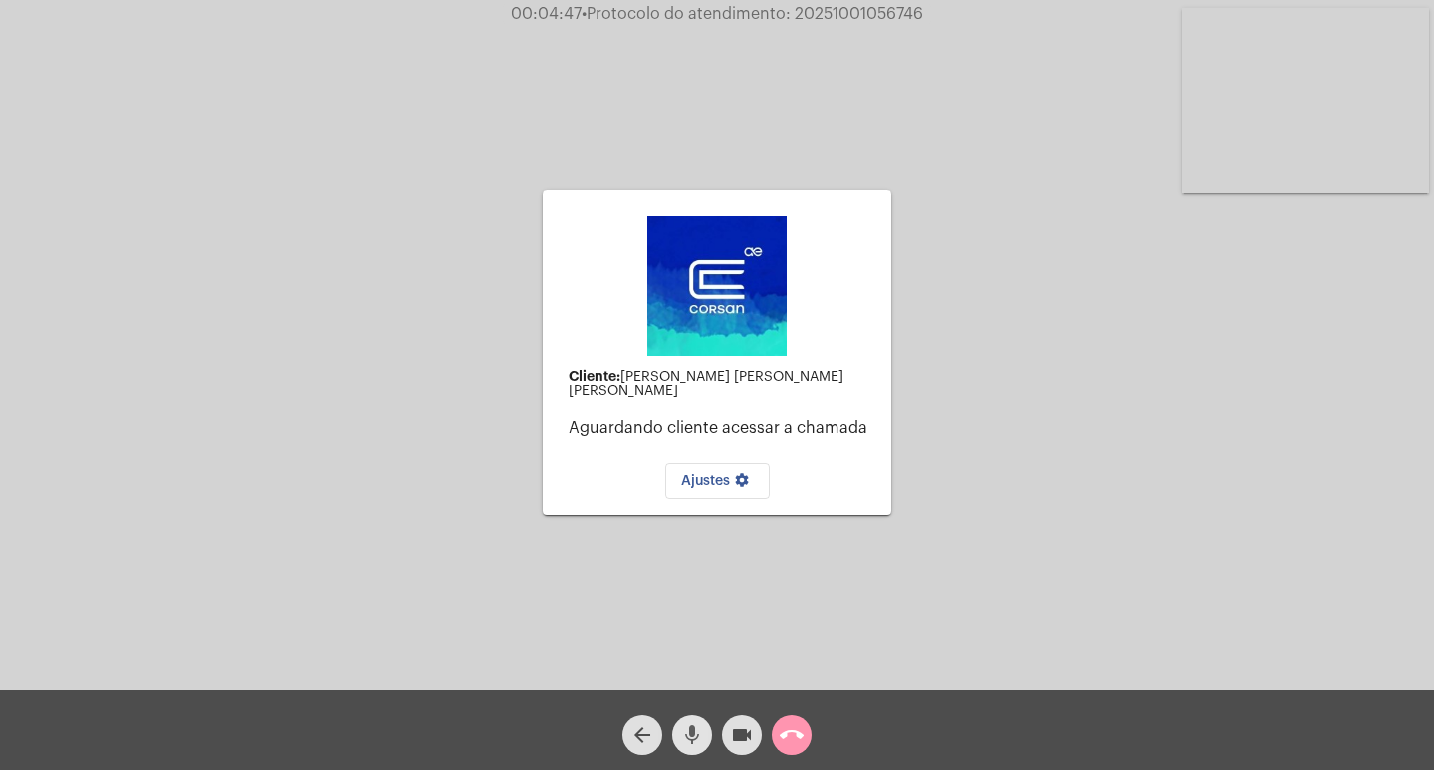
click at [690, 741] on mat-icon "mic" at bounding box center [692, 735] width 24 height 24
click at [735, 736] on mat-icon "videocam" at bounding box center [742, 735] width 24 height 24
click at [730, 732] on mat-icon "videocam_off" at bounding box center [742, 735] width 24 height 24
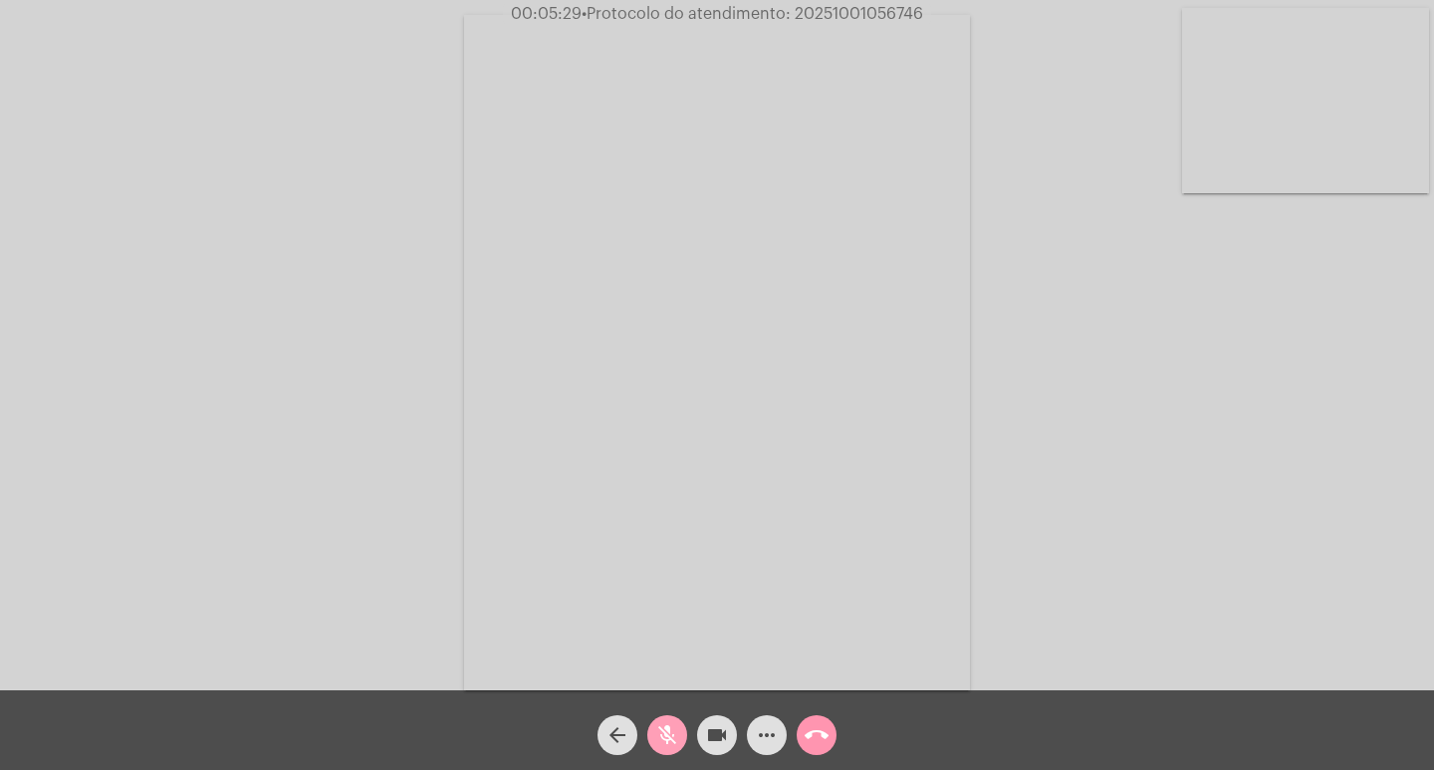
click at [668, 748] on span "mic_off" at bounding box center [667, 735] width 24 height 40
click at [764, 734] on mat-icon "more_horiz" at bounding box center [767, 735] width 24 height 24
click at [775, 737] on mat-icon "more_horiz" at bounding box center [767, 735] width 24 height 24
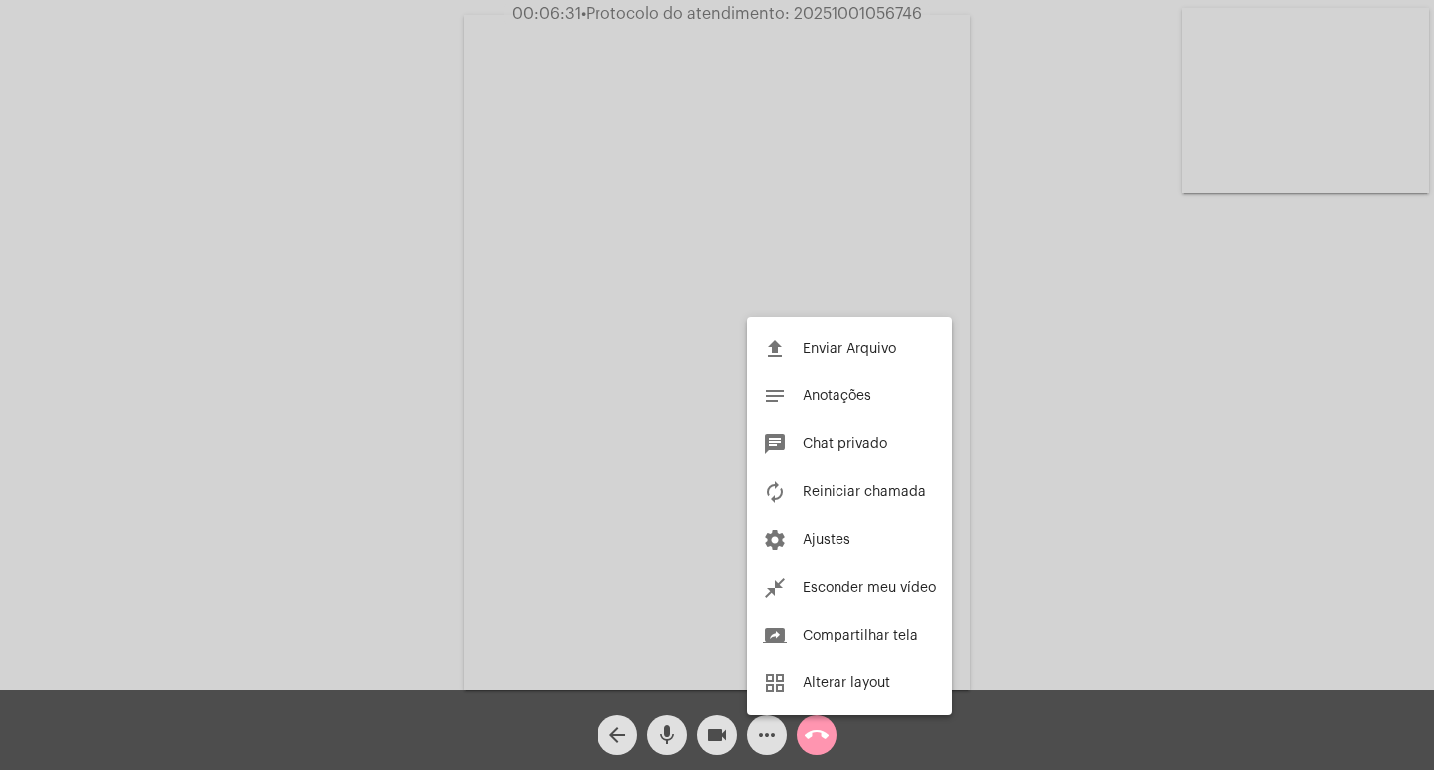
click at [833, 7] on div at bounding box center [717, 385] width 1434 height 770
click at [833, 7] on span "• Protocolo do atendimento: 20251001056746" at bounding box center [752, 14] width 342 height 16
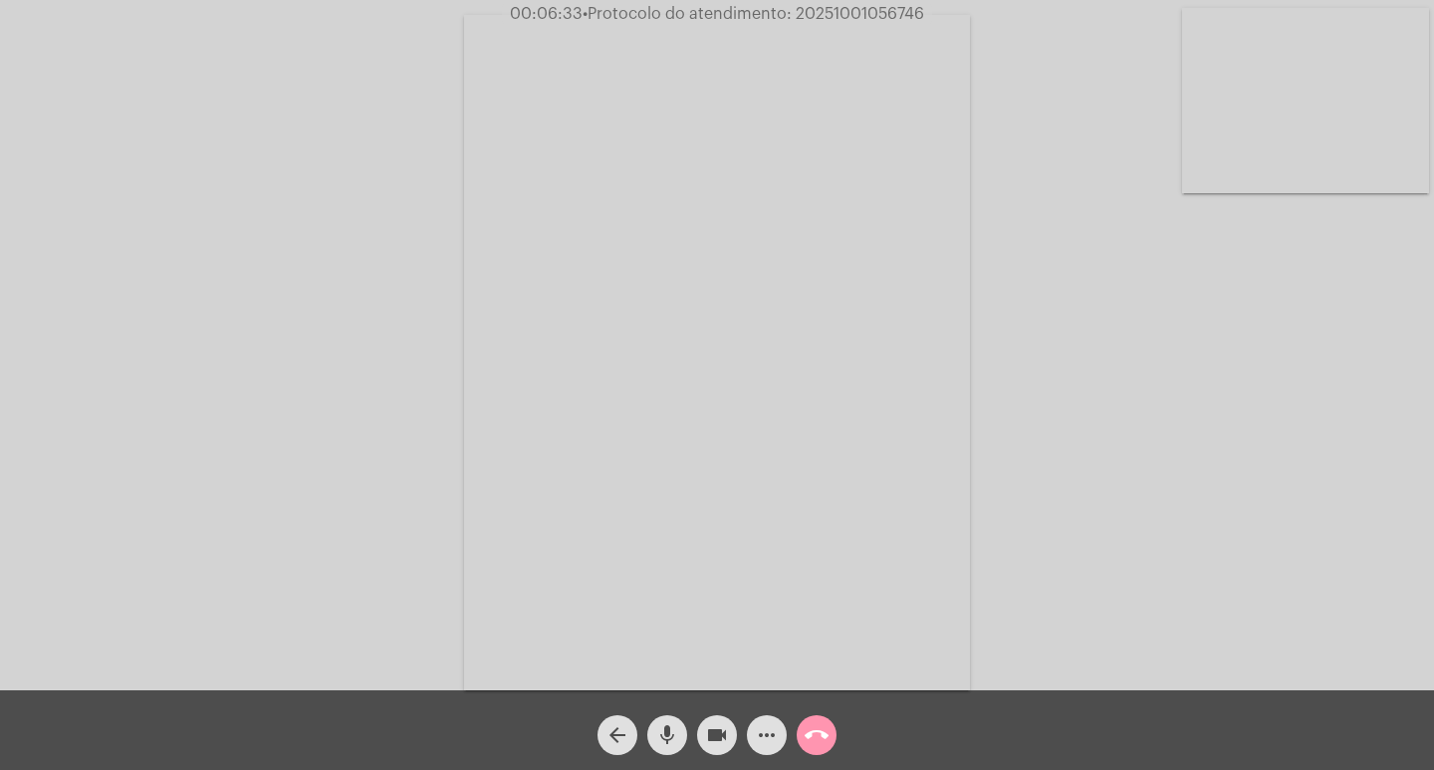
copy span "20251001056746"
click at [768, 733] on mat-icon "more_horiz" at bounding box center [767, 735] width 24 height 24
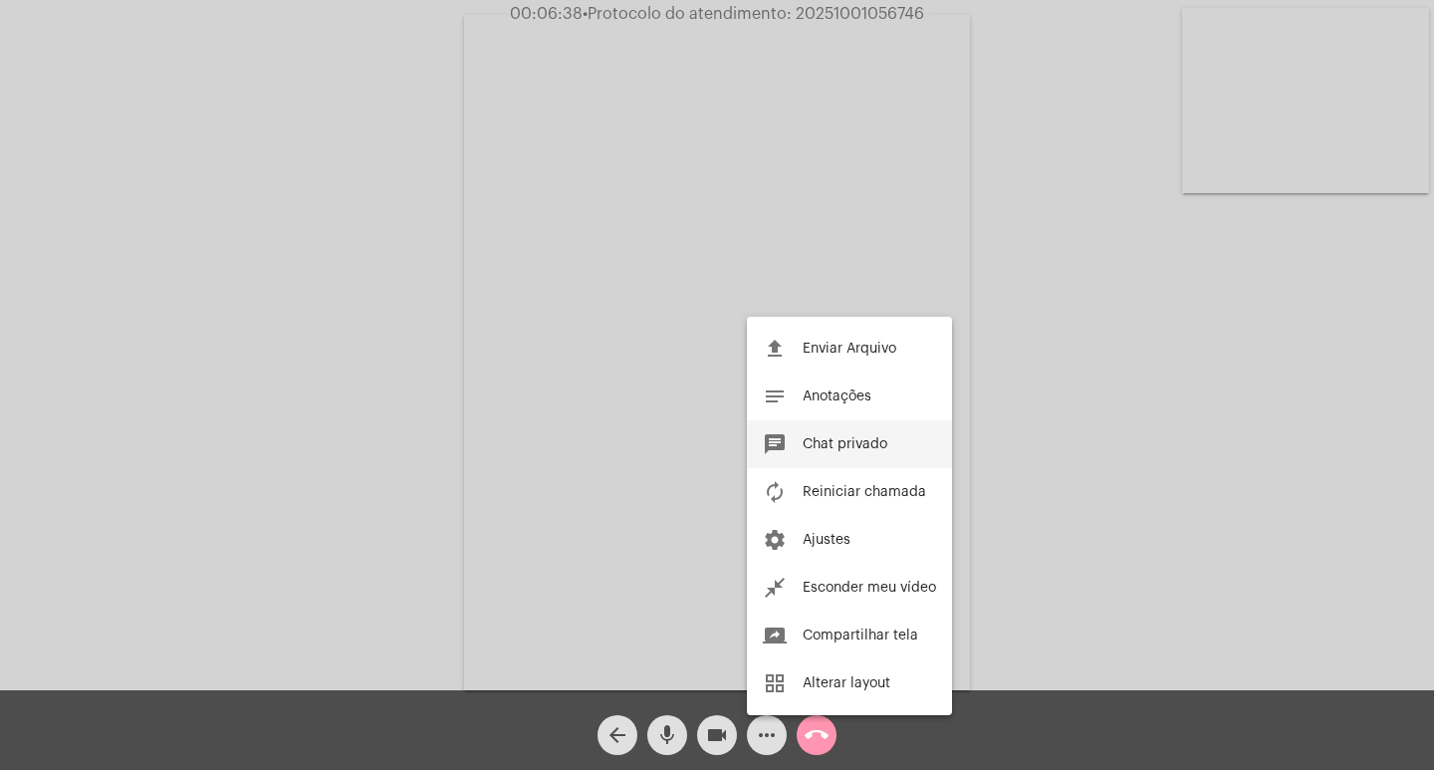
click at [849, 444] on span "Chat privado" at bounding box center [845, 444] width 85 height 14
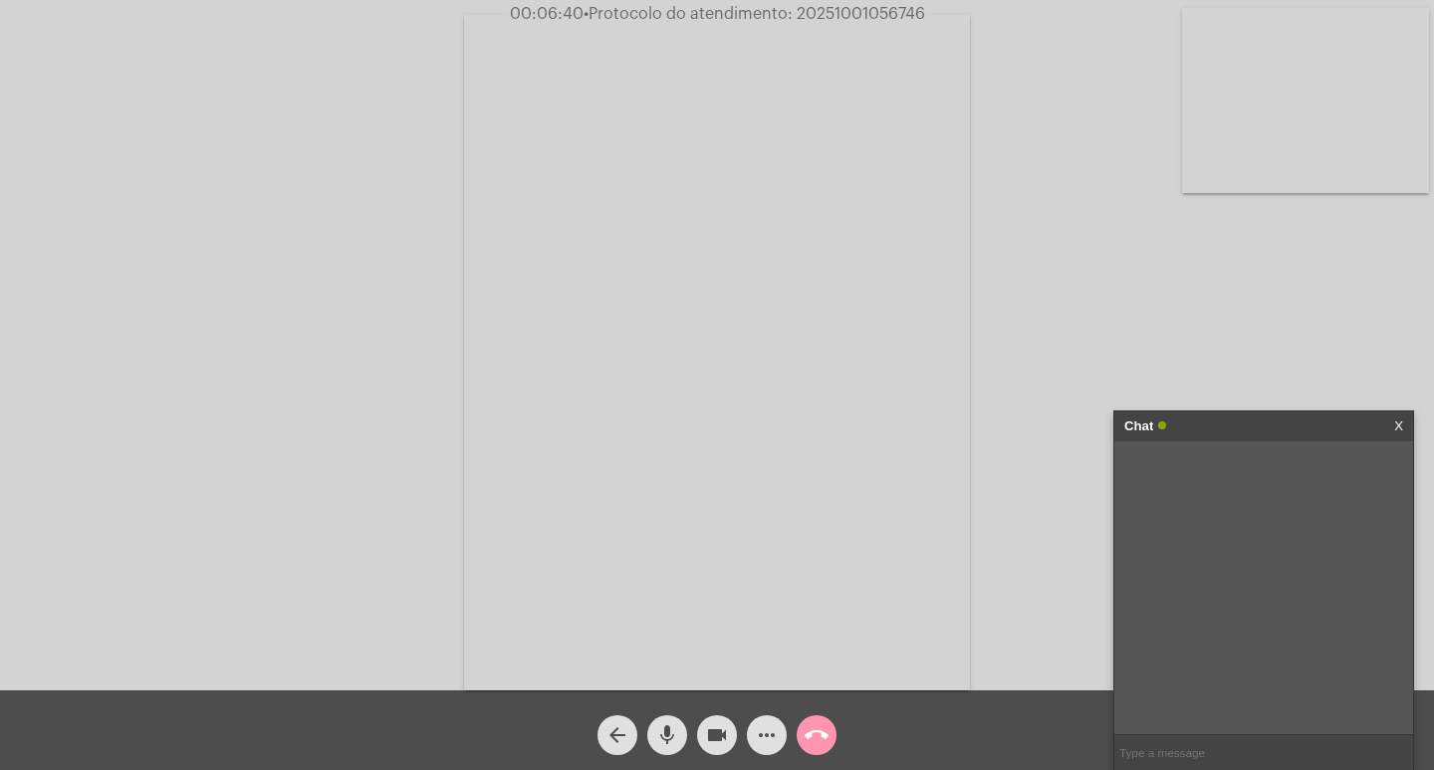
click at [1200, 753] on input "text" at bounding box center [1264, 752] width 299 height 35
paste input "20251001056746"
type input "20251001056746"
click at [759, 741] on mat-icon "more_horiz" at bounding box center [767, 735] width 24 height 24
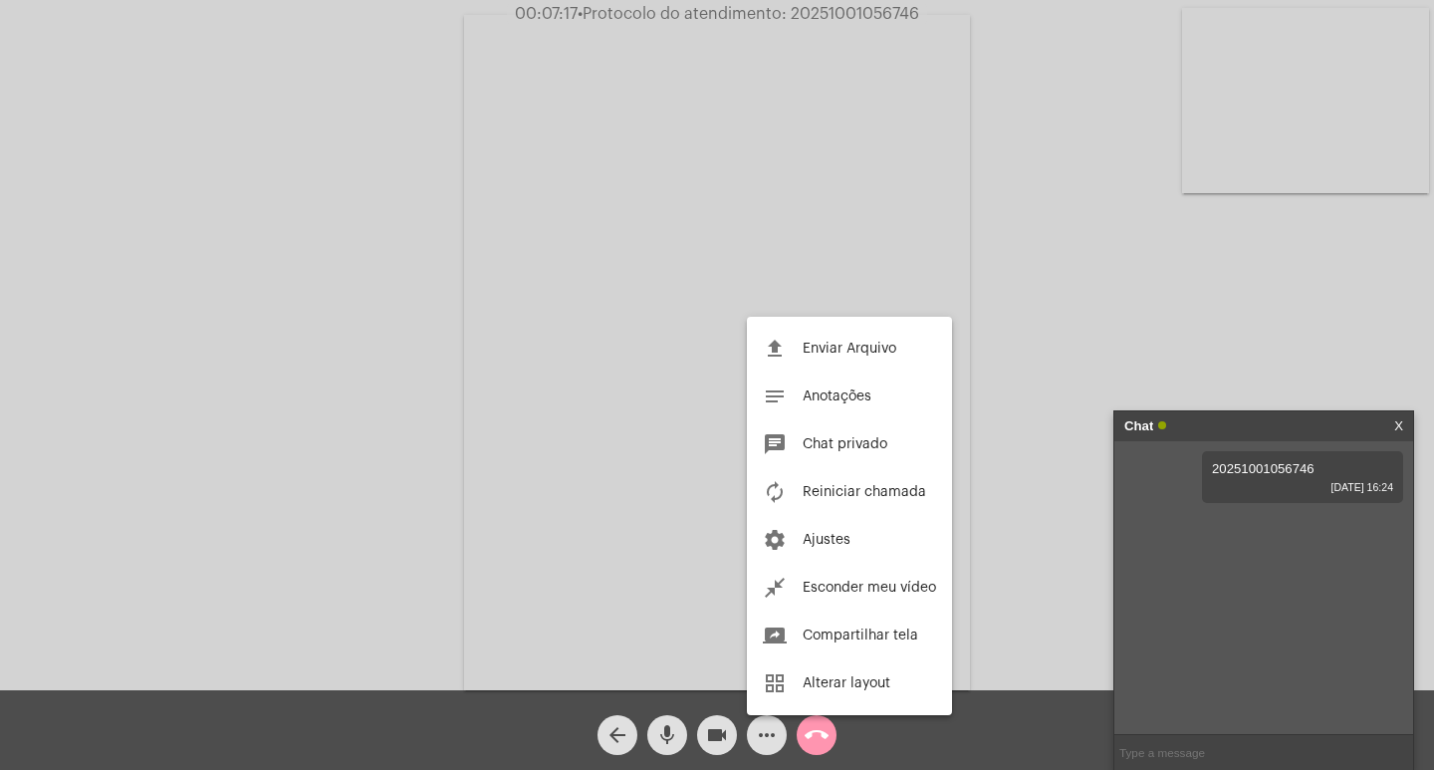
click at [429, 361] on div at bounding box center [717, 385] width 1434 height 770
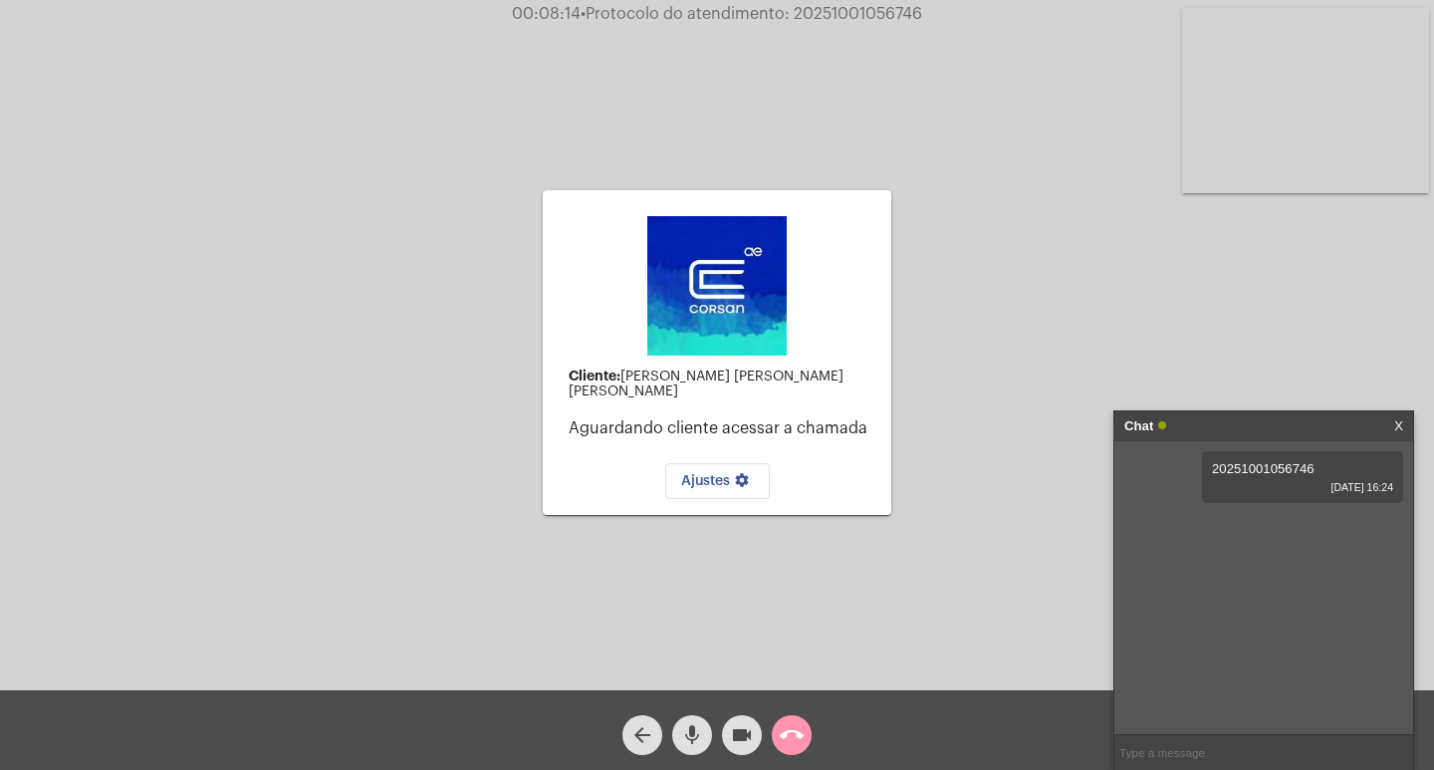
click at [670, 726] on div "mic" at bounding box center [692, 730] width 50 height 50
click at [742, 745] on mat-icon "videocam" at bounding box center [742, 735] width 24 height 24
click at [747, 733] on mat-icon "videocam_off" at bounding box center [742, 735] width 24 height 24
click at [1024, 141] on div "Cliente: Robson guarnieri alves Aguardando cliente acessar a chamada Ajustes se…" at bounding box center [717, 350] width 1430 height 690
click at [748, 732] on mat-icon "videocam" at bounding box center [742, 735] width 24 height 24
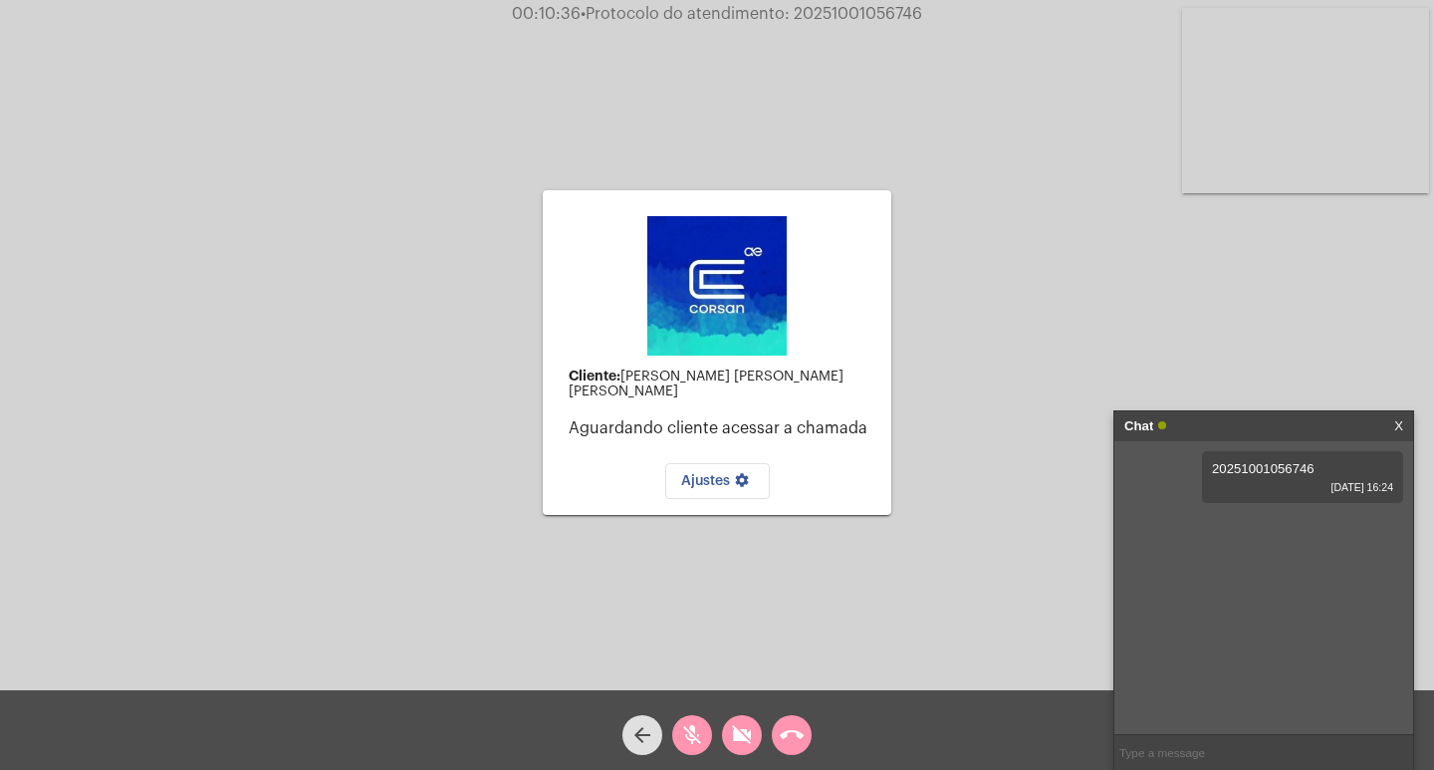
click at [623, 97] on div "Cliente: Robson guarnieri alves Aguardando cliente acessar a chamada Ajustes se…" at bounding box center [717, 352] width 349 height 685
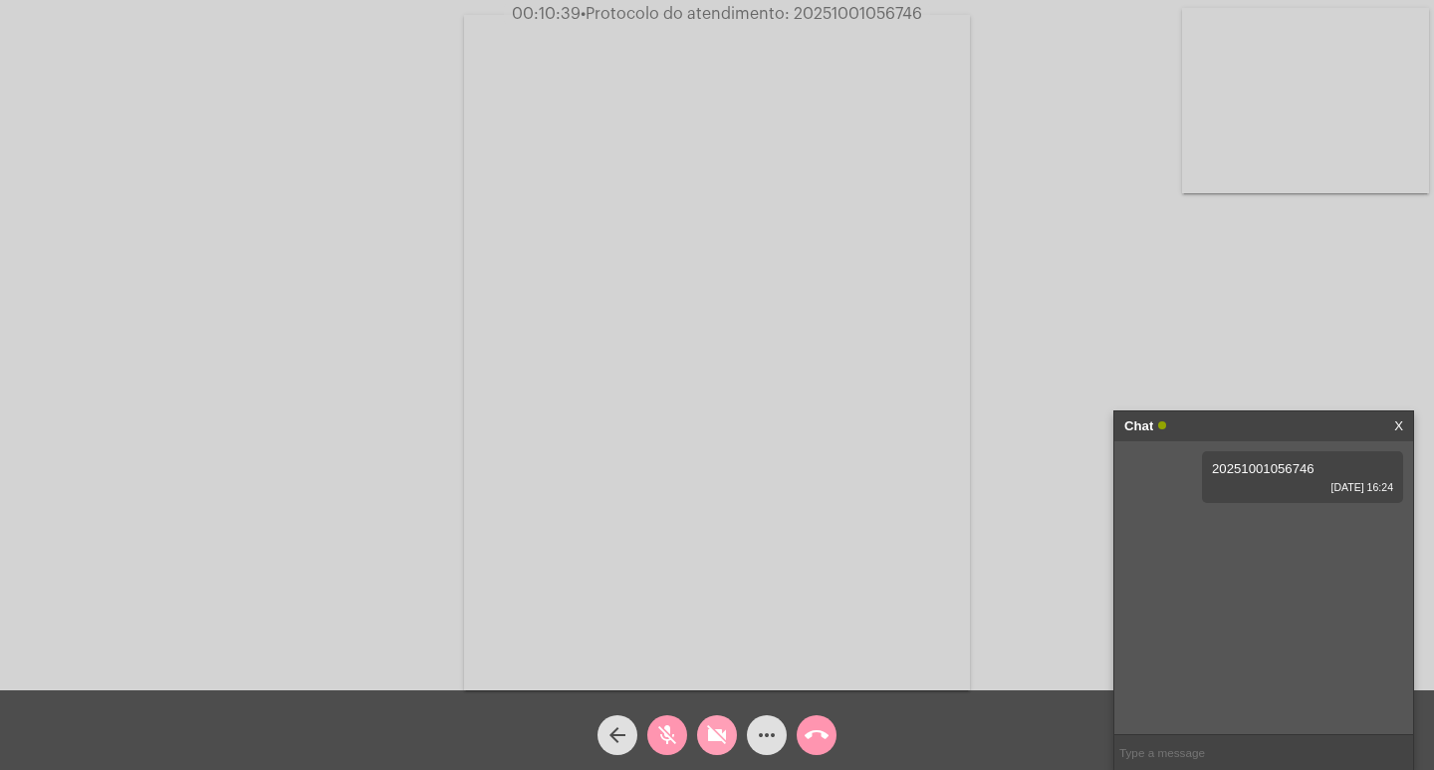
click at [722, 730] on mat-icon "videocam_off" at bounding box center [717, 735] width 24 height 24
click at [665, 738] on mat-icon "mic_off" at bounding box center [667, 735] width 24 height 24
click at [679, 732] on button "mic" at bounding box center [667, 735] width 40 height 40
click at [677, 732] on mat-icon "mic_off" at bounding box center [667, 735] width 24 height 24
click at [1236, 533] on link "https://neft-transfer-bucket.s3.amazonaws.com/temp-8276a320-91f9-9ef5-d026-301b…" at bounding box center [1246, 525] width 138 height 15
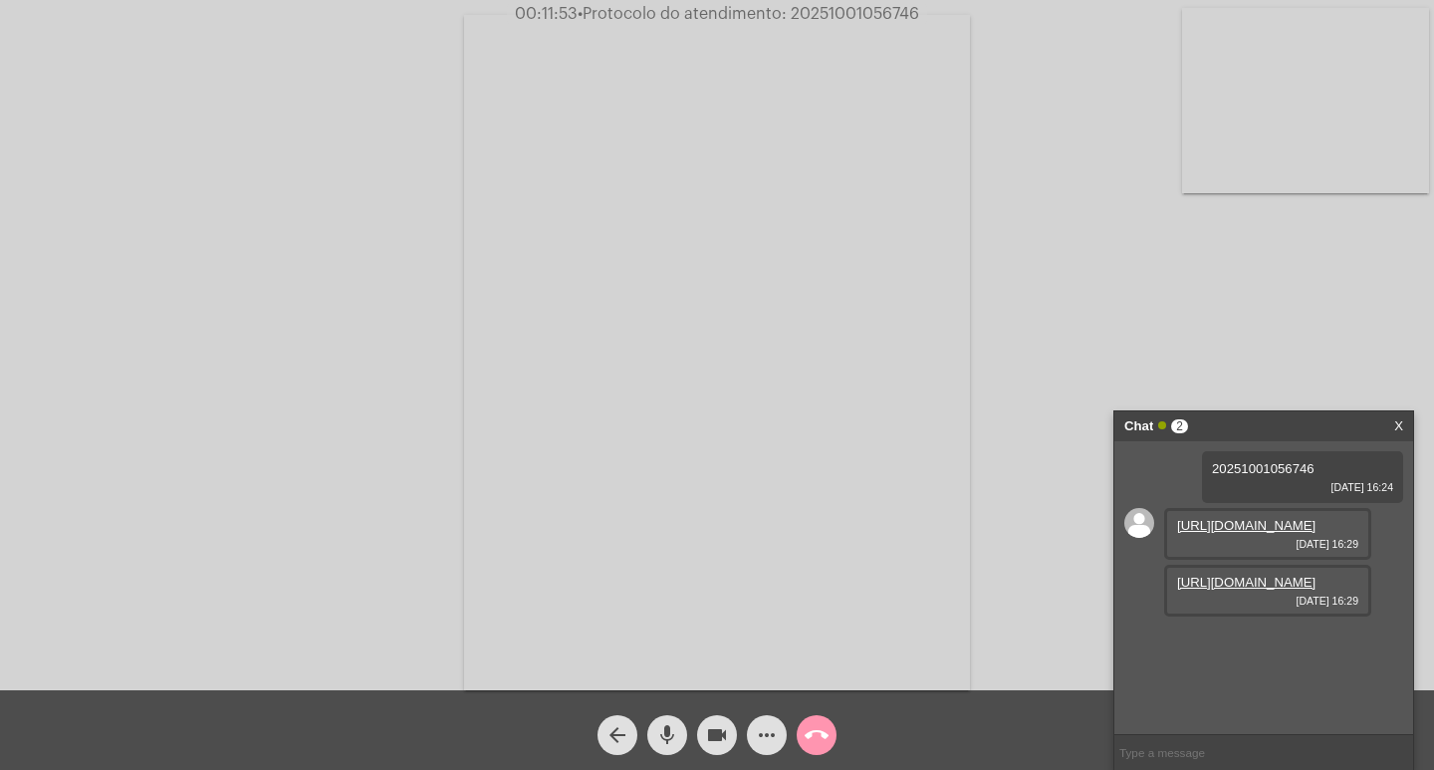
click at [1221, 590] on link "https://neft-transfer-bucket.s3.amazonaws.com/temp-a56de2e8-c958-c655-6565-620a…" at bounding box center [1246, 582] width 138 height 15
click at [667, 739] on mat-icon "mic" at bounding box center [667, 735] width 24 height 24
click at [671, 736] on mat-icon "mic_off" at bounding box center [667, 735] width 24 height 24
click at [717, 731] on mat-icon "videocam" at bounding box center [717, 735] width 24 height 24
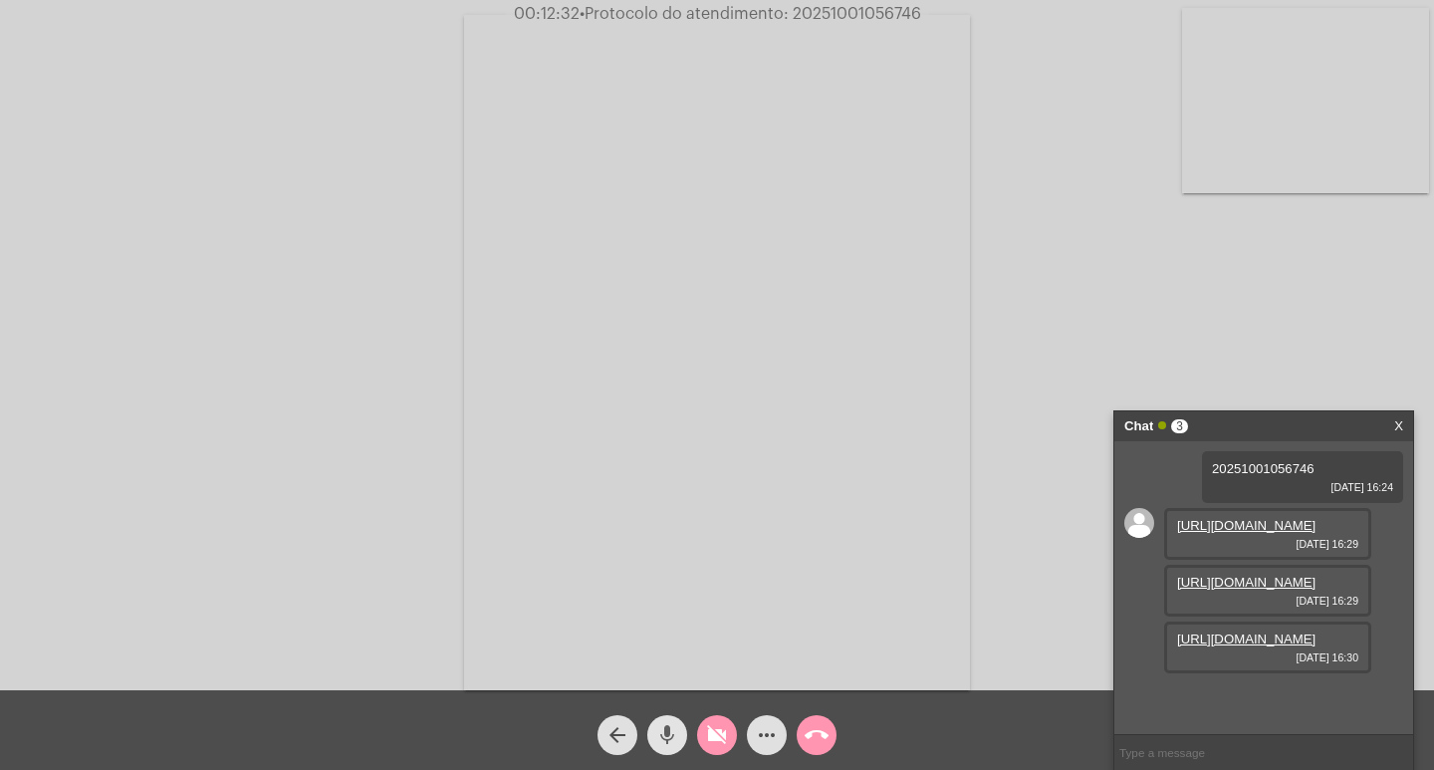
click at [679, 731] on button "mic" at bounding box center [667, 735] width 40 height 40
click at [1258, 646] on link "https://neft-transfer-bucket.s3.amazonaws.com/temp-8814738d-92c9-f25d-4a98-26fc…" at bounding box center [1246, 638] width 138 height 15
click at [705, 734] on mat-icon "videocam_off" at bounding box center [717, 735] width 24 height 24
click at [680, 738] on button "mic_off" at bounding box center [667, 735] width 40 height 40
click at [664, 749] on span "mic" at bounding box center [667, 735] width 24 height 40
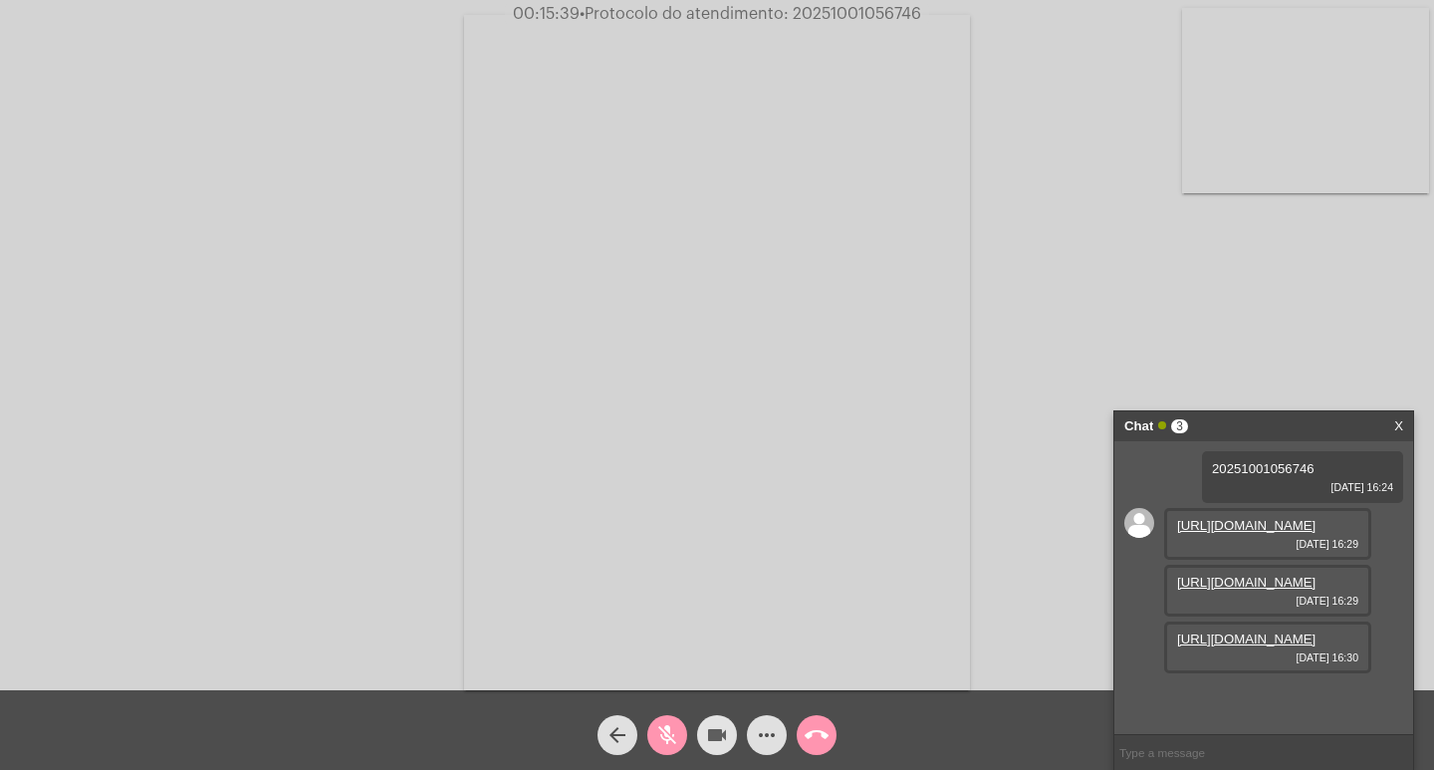
click at [717, 737] on mat-icon "videocam" at bounding box center [717, 735] width 24 height 24
click at [731, 728] on button "videocam_off" at bounding box center [717, 735] width 40 height 40
click at [667, 730] on mat-icon "mic_off" at bounding box center [667, 735] width 24 height 24
click at [665, 727] on mat-icon "mic" at bounding box center [667, 735] width 24 height 24
click at [671, 739] on mat-icon "mic_off" at bounding box center [667, 735] width 24 height 24
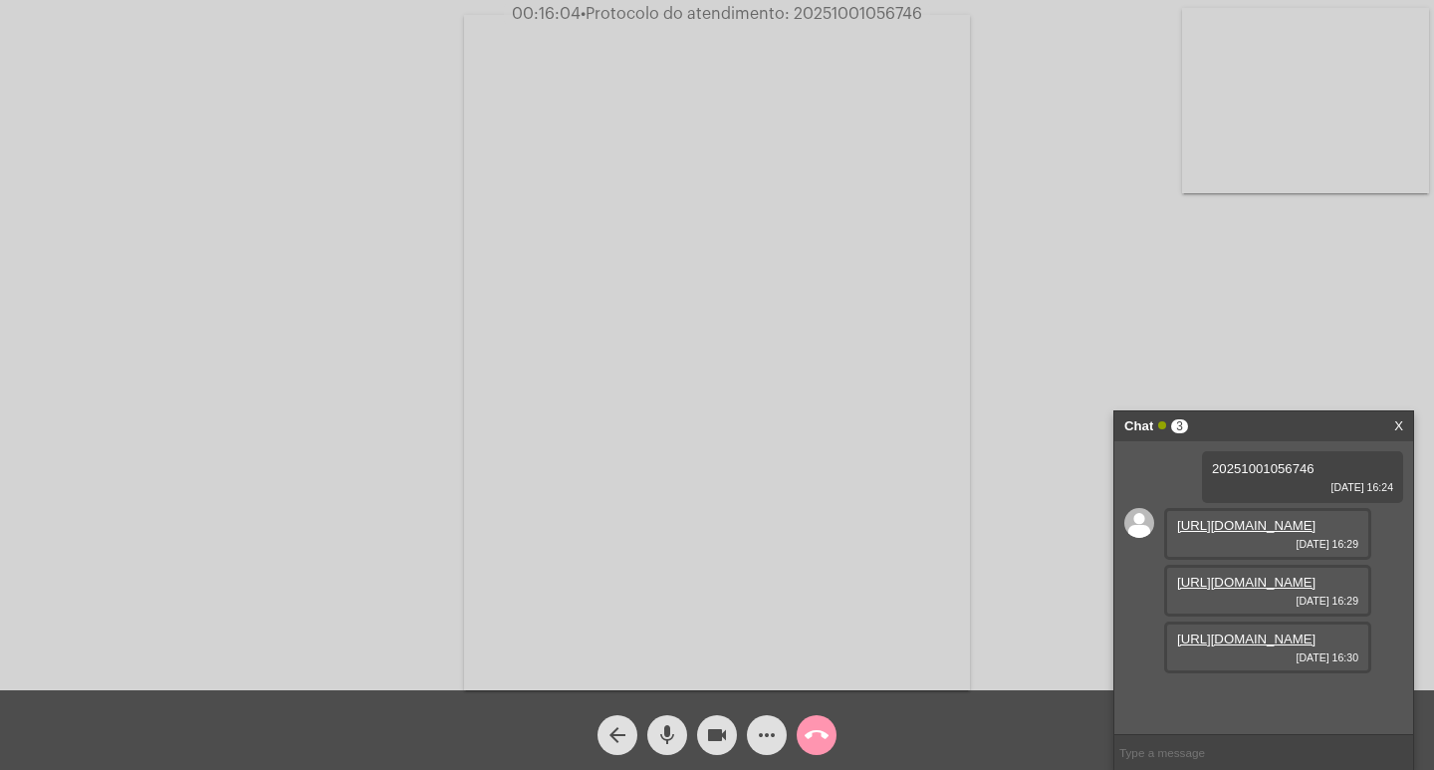
click at [674, 739] on mat-icon "mic" at bounding box center [667, 735] width 24 height 24
click at [715, 741] on mat-icon "videocam" at bounding box center [717, 735] width 24 height 24
click at [721, 730] on mat-icon "videocam_off" at bounding box center [717, 735] width 24 height 24
click at [665, 738] on mat-icon "mic_off" at bounding box center [667, 735] width 24 height 24
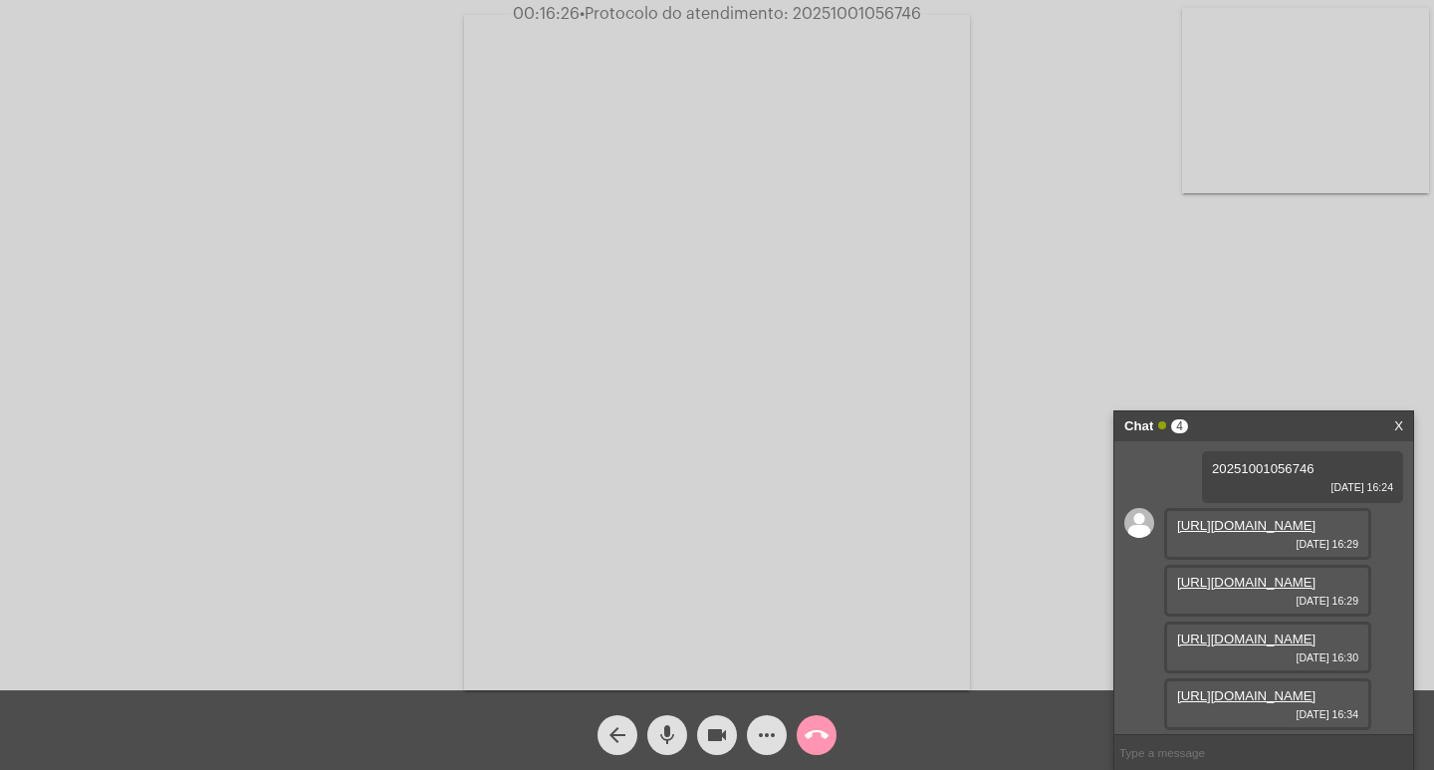
click at [1257, 688] on link "https://neft-transfer-bucket.s3.amazonaws.com/temp-47594b3b-9f3f-6a2f-8a44-bab5…" at bounding box center [1246, 695] width 138 height 15
click at [1278, 692] on link "https://neft-transfer-bucket.s3.amazonaws.com/temp-0cb2958c-675c-6533-0185-d15c…" at bounding box center [1246, 699] width 138 height 15
drag, startPoint x: 656, startPoint y: 726, endPoint x: 679, endPoint y: 728, distance: 23.0
click at [665, 726] on mat-icon "mic" at bounding box center [667, 735] width 24 height 24
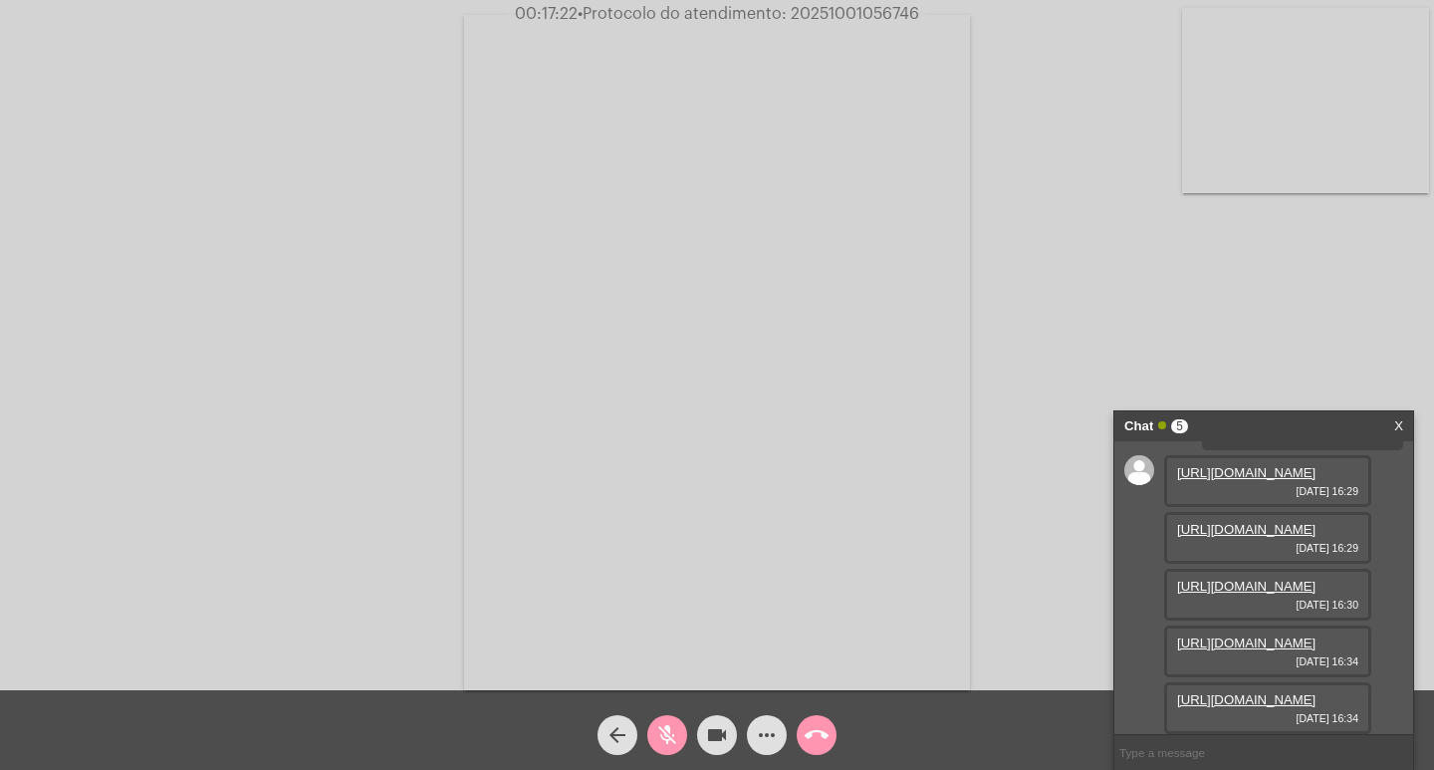
click at [673, 734] on mat-icon "mic_off" at bounding box center [667, 735] width 24 height 24
click at [718, 733] on mat-icon "videocam" at bounding box center [717, 735] width 24 height 24
click at [675, 735] on mat-icon "mic" at bounding box center [667, 735] width 24 height 24
click at [660, 740] on mat-icon "mic_off" at bounding box center [667, 735] width 24 height 24
click at [706, 729] on mat-icon "videocam_off" at bounding box center [717, 735] width 24 height 24
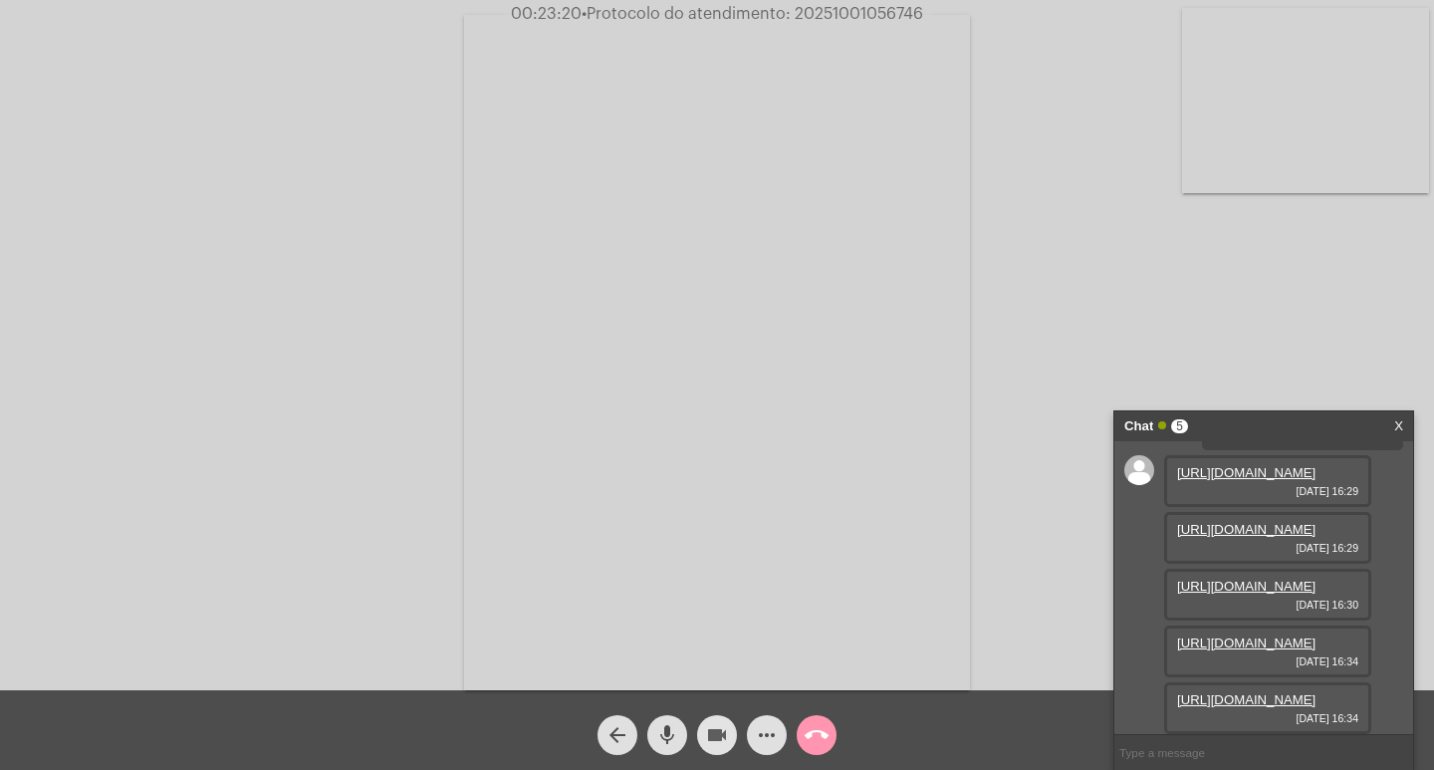
drag, startPoint x: 704, startPoint y: 730, endPoint x: 681, endPoint y: 733, distance: 23.1
click at [704, 728] on button "videocam" at bounding box center [717, 735] width 40 height 40
click at [671, 737] on mat-icon "mic" at bounding box center [667, 735] width 24 height 24
click at [668, 739] on mat-icon "mic_off" at bounding box center [667, 735] width 24 height 24
click at [660, 733] on mat-icon "mic" at bounding box center [667, 735] width 24 height 24
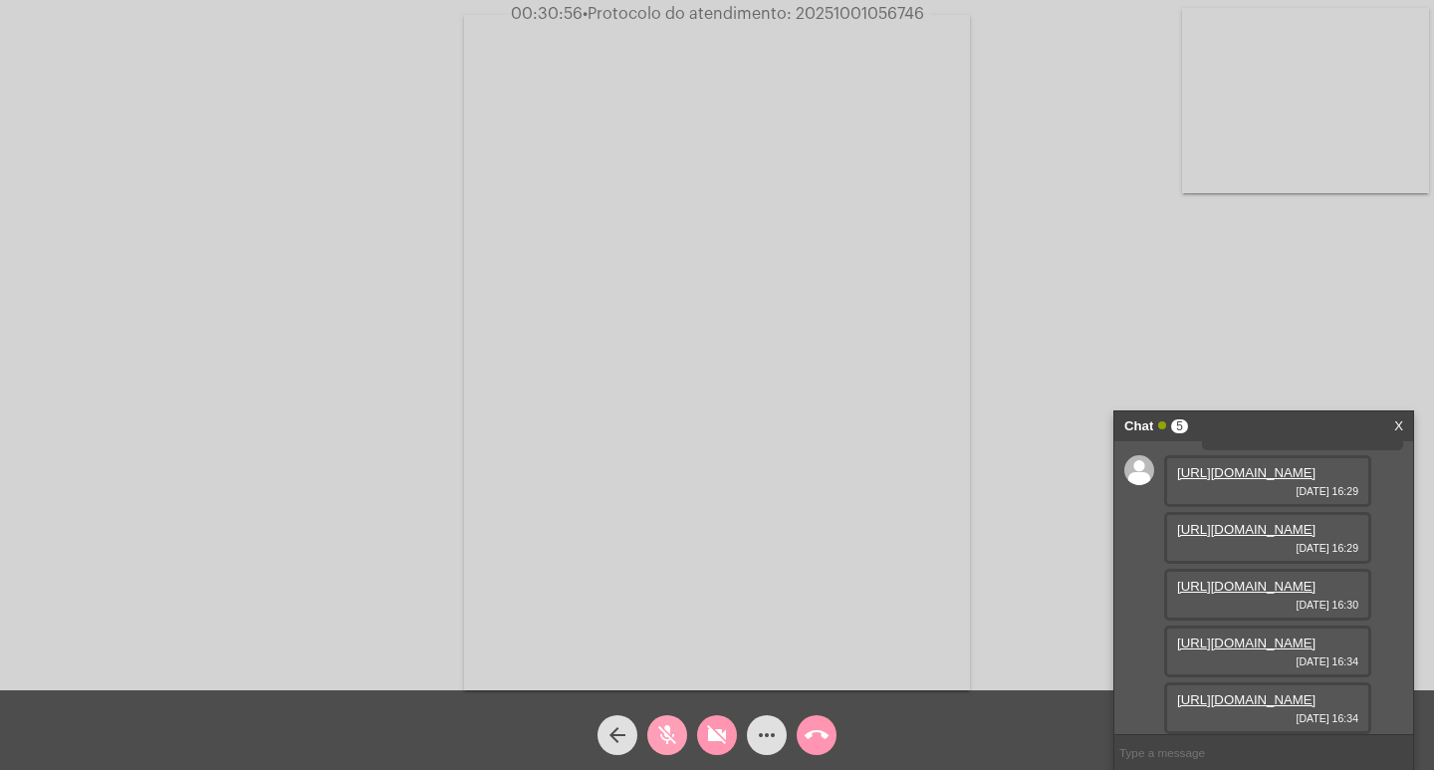
click at [669, 730] on mat-icon "mic_off" at bounding box center [667, 735] width 24 height 24
click at [657, 736] on mat-icon "mic" at bounding box center [667, 735] width 24 height 24
click at [674, 725] on mat-icon "mic_off" at bounding box center [667, 735] width 24 height 24
click at [672, 731] on mat-icon "mic" at bounding box center [667, 735] width 24 height 24
click at [672, 727] on mat-icon "mic_off" at bounding box center [667, 735] width 24 height 24
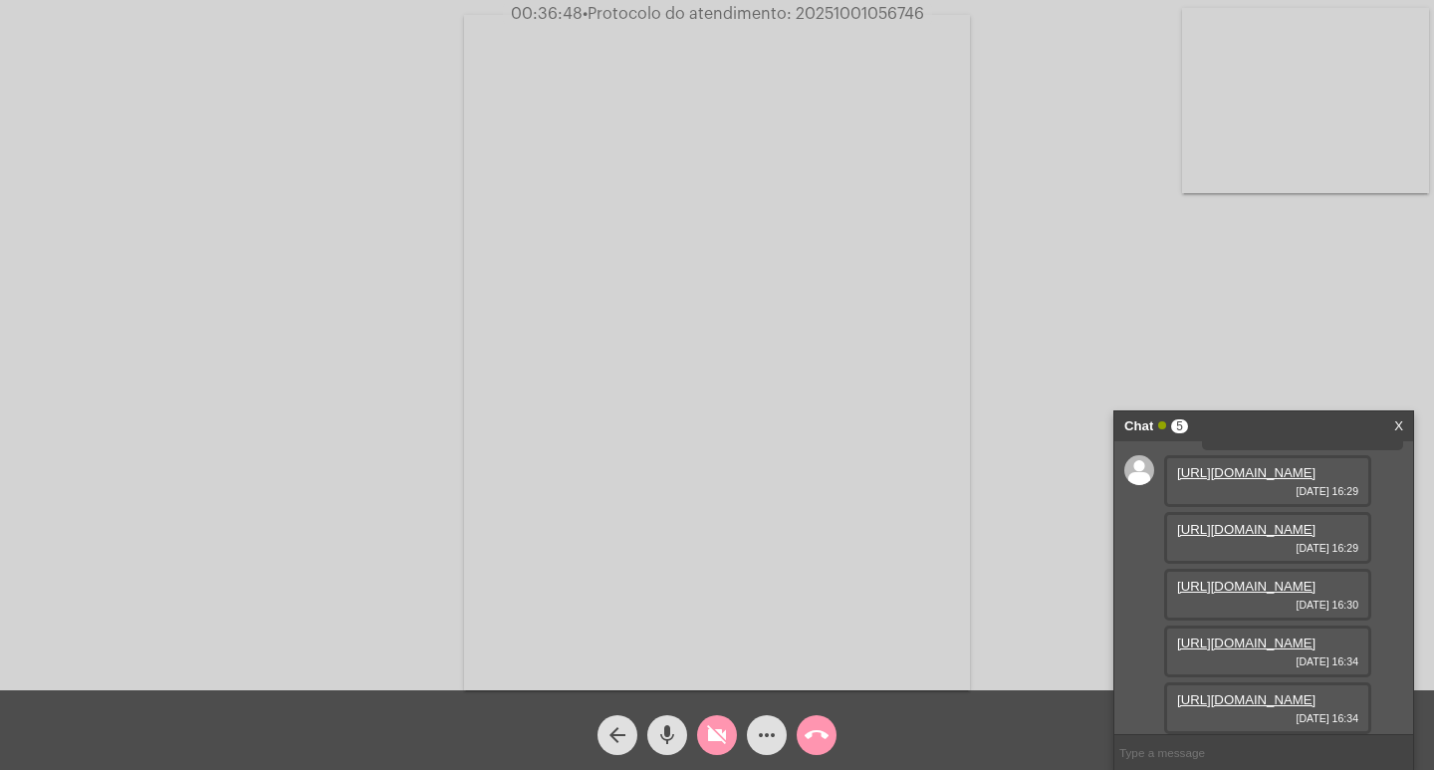
click at [666, 728] on mat-icon "mic" at bounding box center [667, 735] width 24 height 24
click at [655, 737] on mat-icon "mic_off" at bounding box center [667, 735] width 24 height 24
click at [665, 733] on mat-icon "mic" at bounding box center [667, 735] width 24 height 24
click at [667, 738] on mat-icon "mic_off" at bounding box center [667, 735] width 24 height 24
click at [667, 738] on mat-icon "mic" at bounding box center [667, 735] width 24 height 24
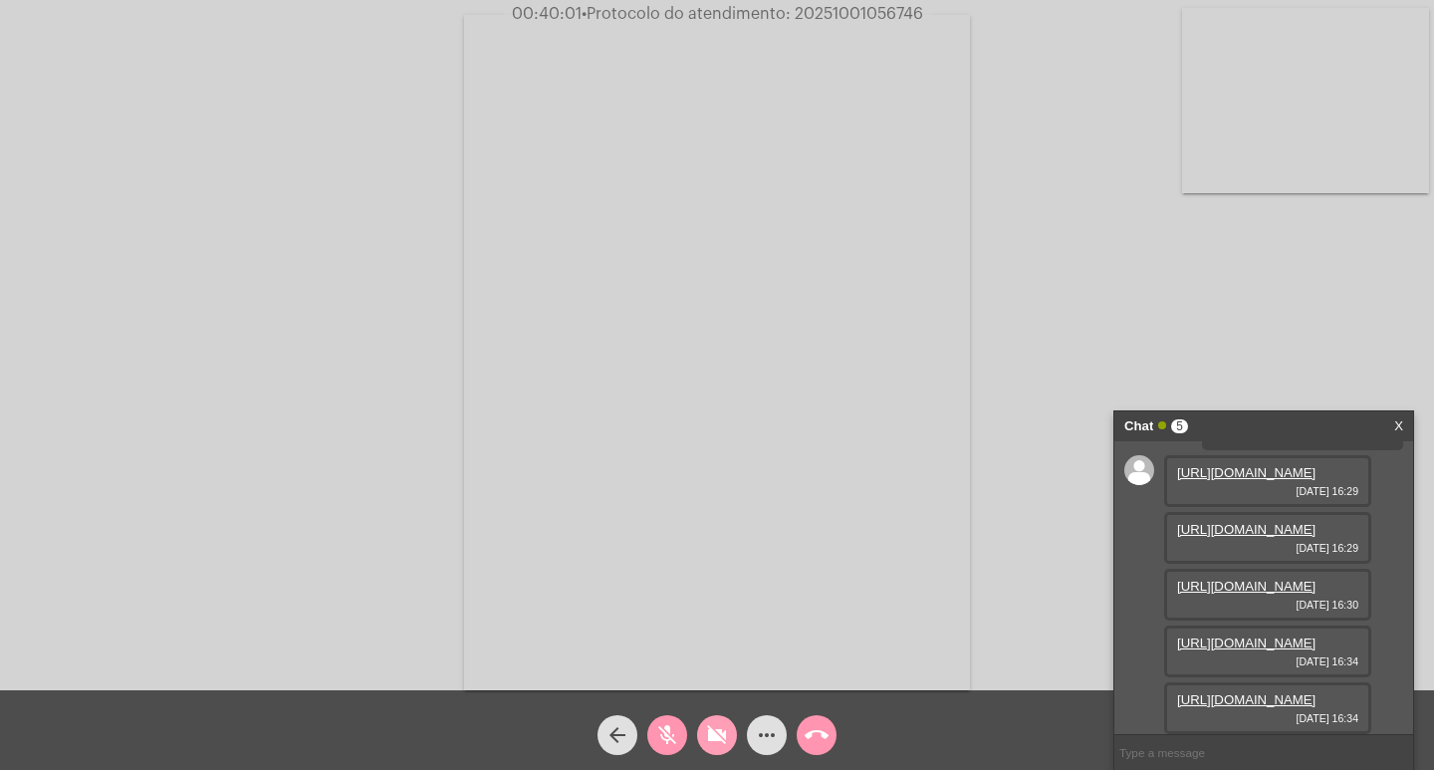
click at [721, 732] on mat-icon "videocam_off" at bounding box center [717, 735] width 24 height 24
click at [677, 732] on mat-icon "mic_off" at bounding box center [667, 735] width 24 height 24
click at [769, 739] on mat-icon "more_horiz" at bounding box center [767, 735] width 24 height 24
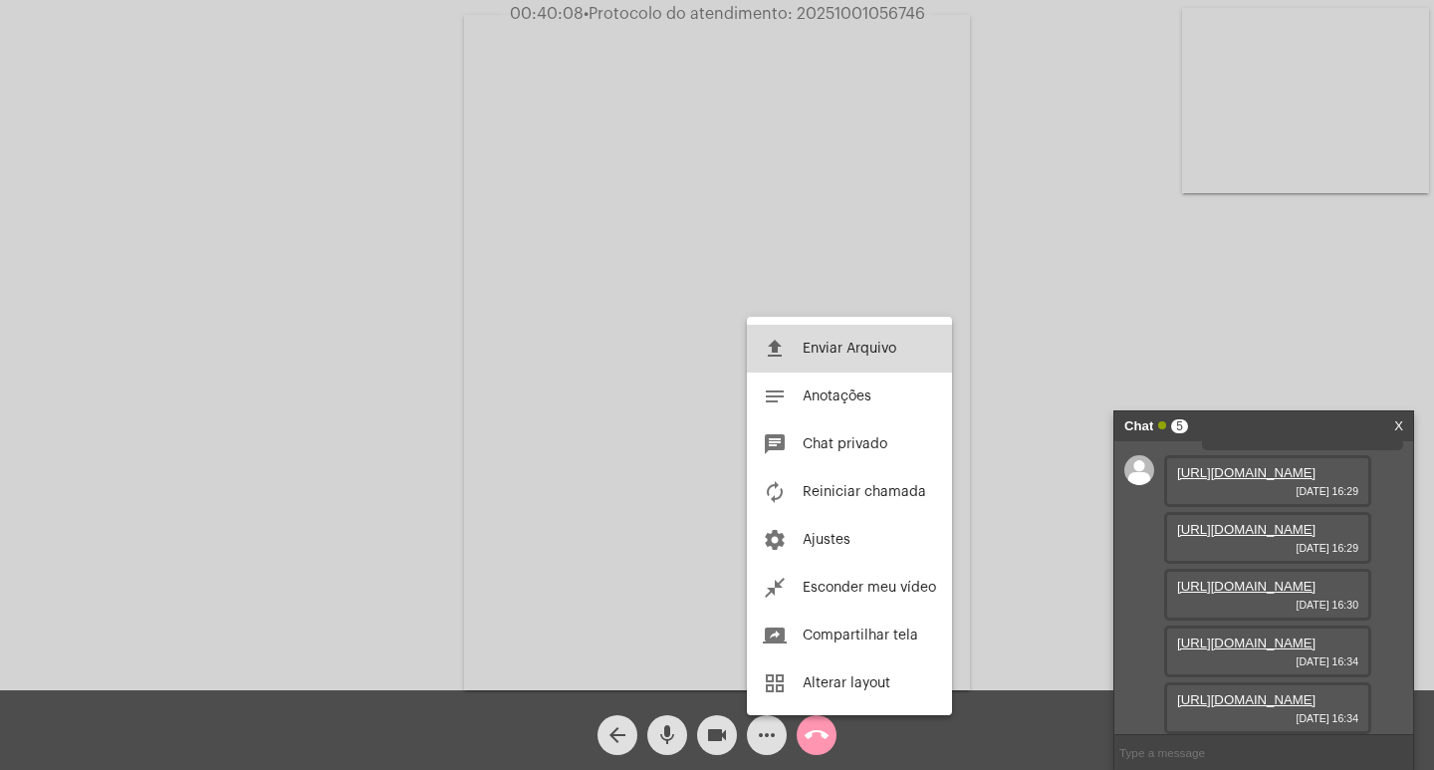
click at [847, 349] on span "Enviar Arquivo" at bounding box center [850, 349] width 94 height 14
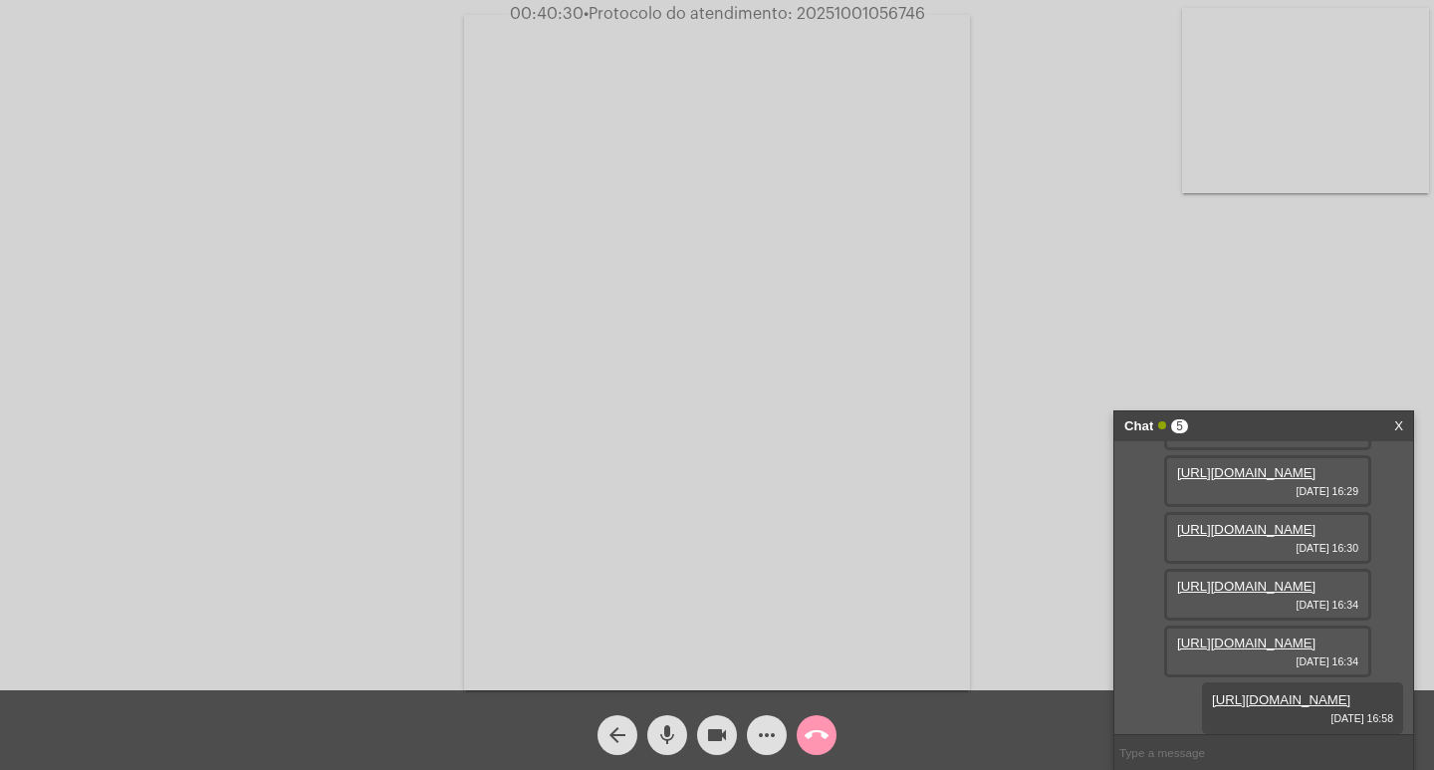
scroll to position [378, 0]
drag, startPoint x: 796, startPoint y: 12, endPoint x: 919, endPoint y: 13, distance: 123.5
click at [919, 13] on span "• Protocolo do atendimento: 20251001056746" at bounding box center [754, 14] width 342 height 16
copy span "20251001056746"
click at [1232, 748] on input "text" at bounding box center [1264, 752] width 299 height 35
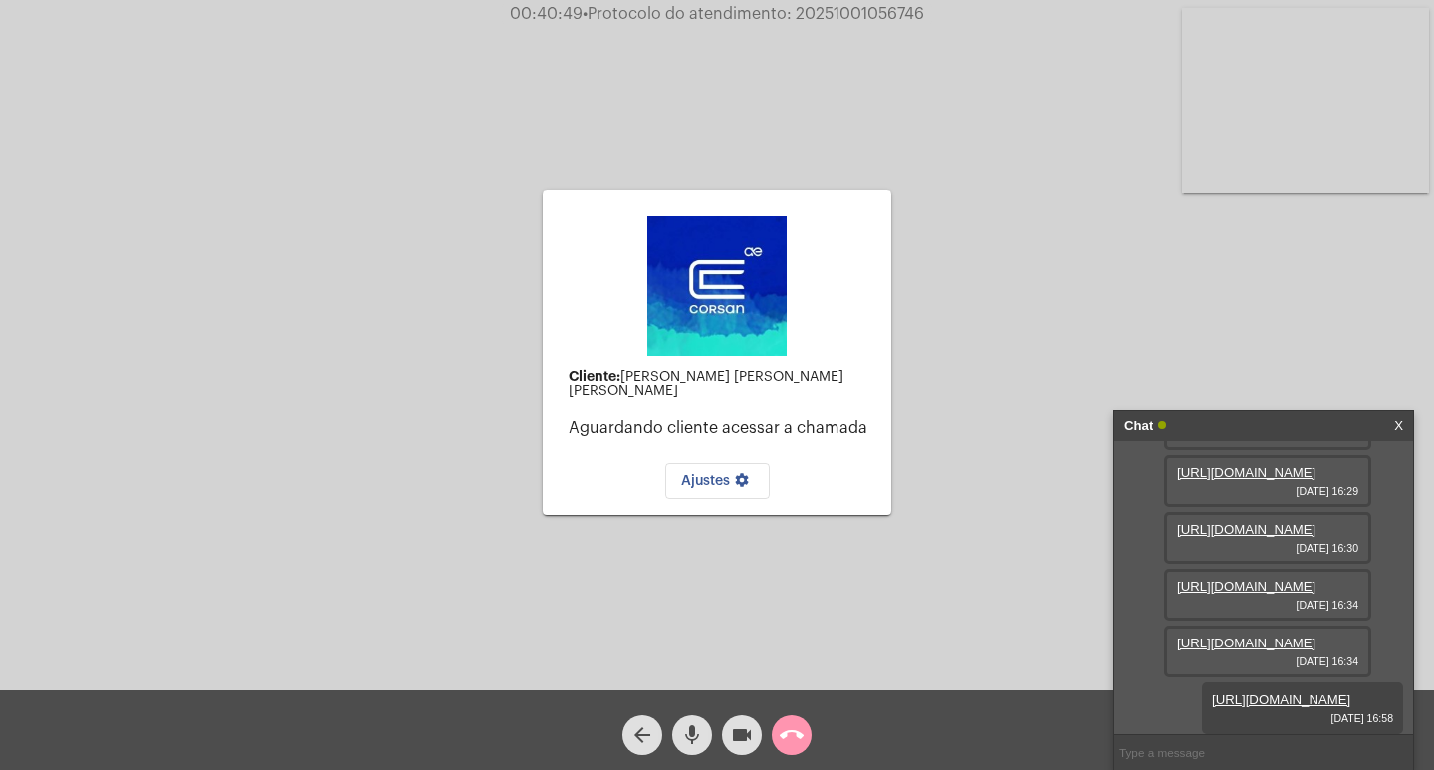
paste input "20251001056746"
type input "20251001056746"
click at [700, 732] on mat-icon "mic" at bounding box center [692, 735] width 24 height 24
click at [739, 730] on mat-icon "videocam" at bounding box center [742, 735] width 24 height 24
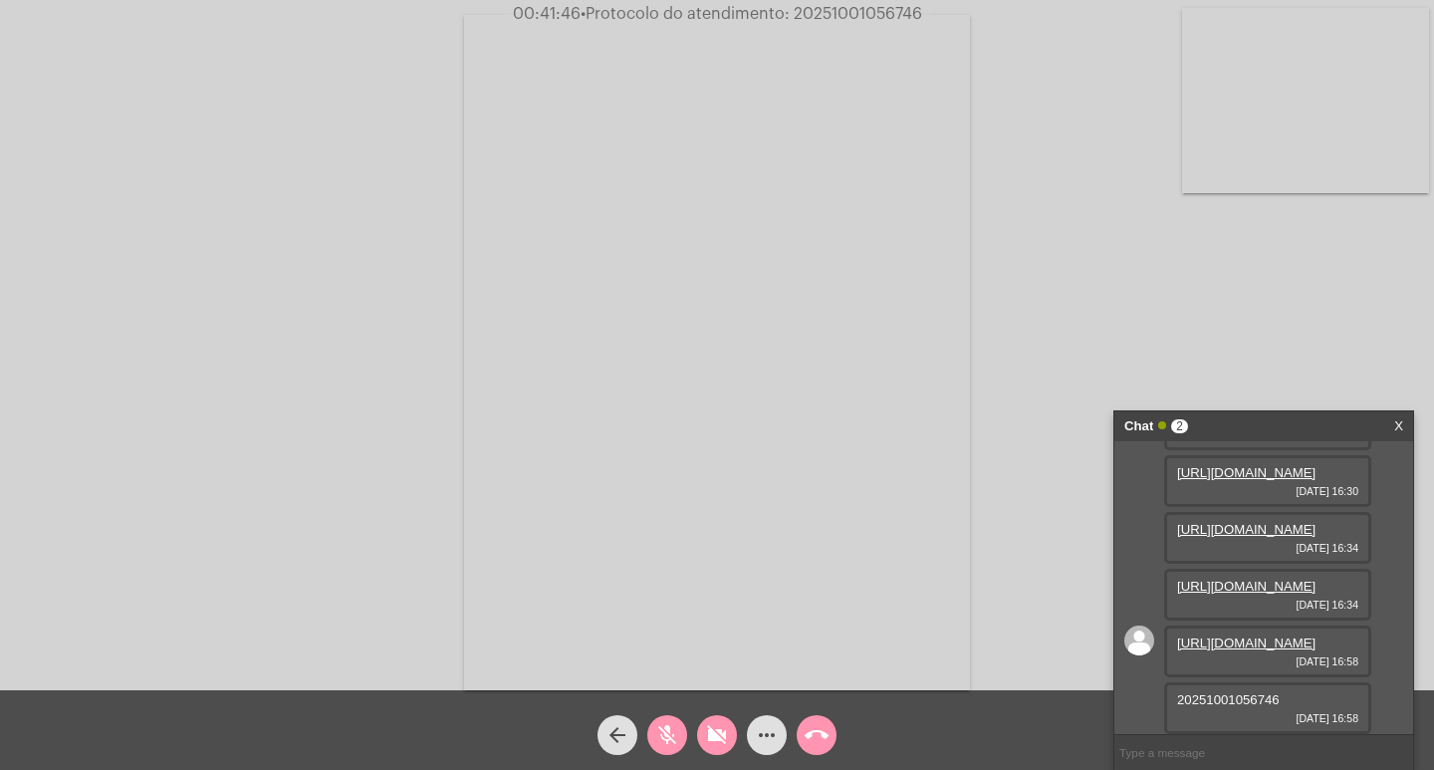
click at [724, 739] on mat-icon "videocam_off" at bounding box center [717, 735] width 24 height 24
click at [678, 737] on mat-icon "mic_off" at bounding box center [667, 735] width 24 height 24
click at [766, 732] on mat-icon "more_horiz" at bounding box center [767, 735] width 24 height 24
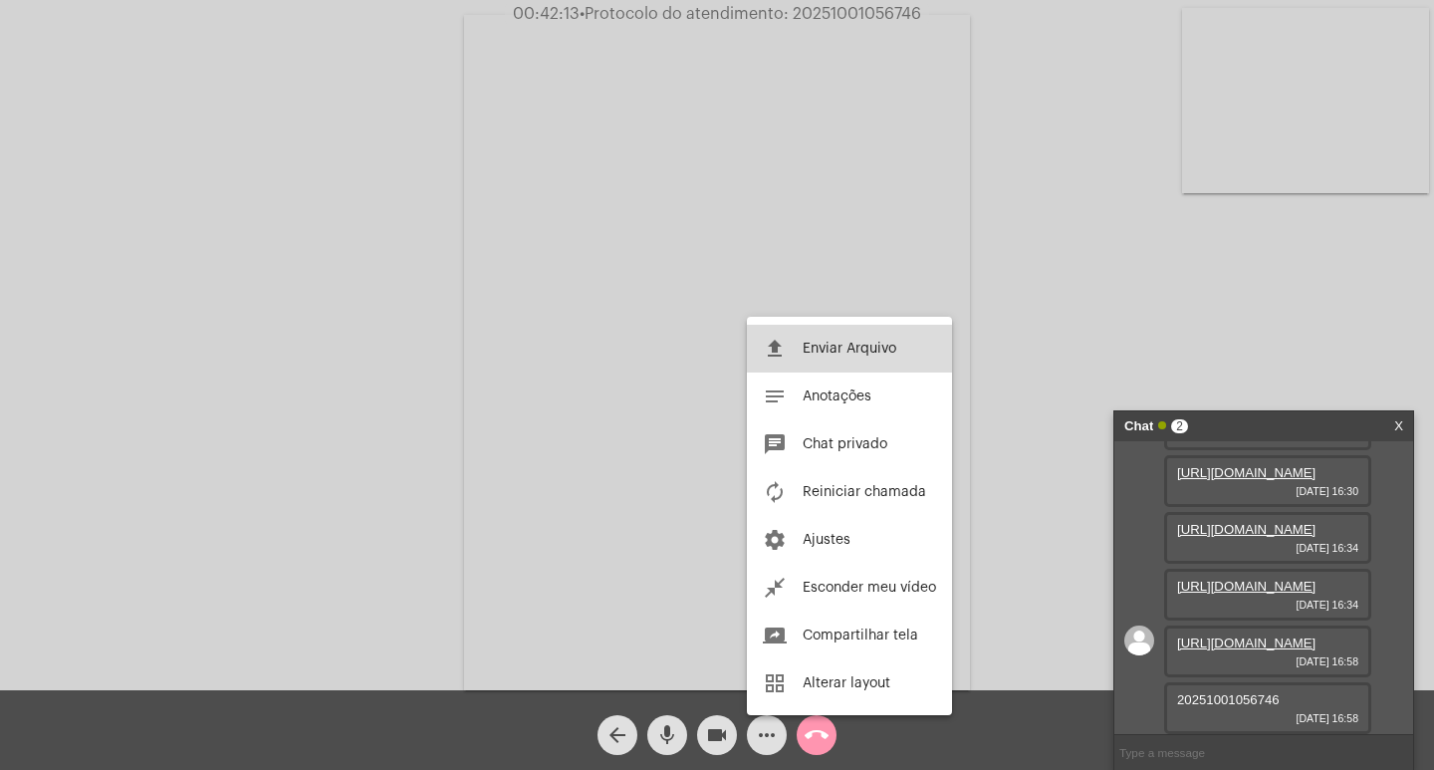
click at [853, 347] on span "Enviar Arquivo" at bounding box center [850, 349] width 94 height 14
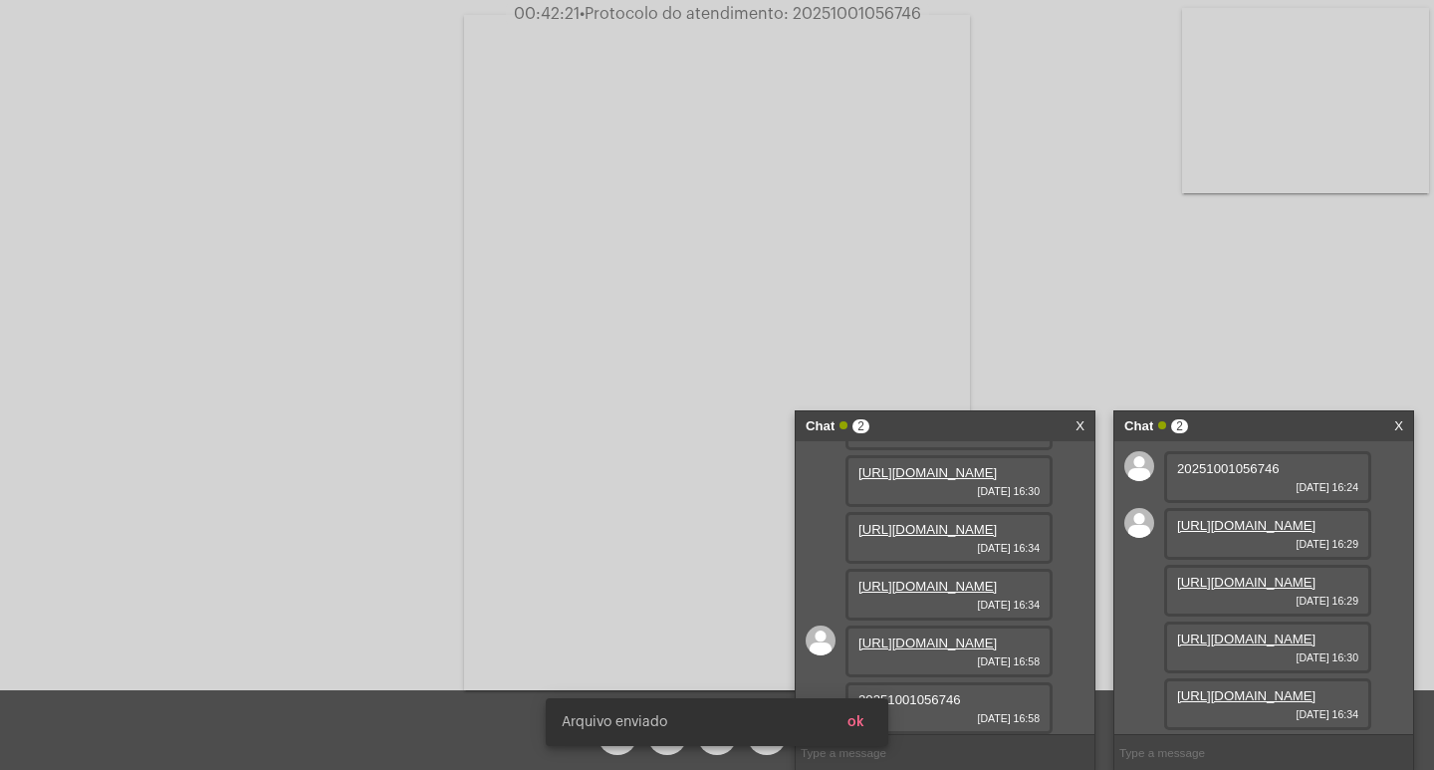
scroll to position [537, 0]
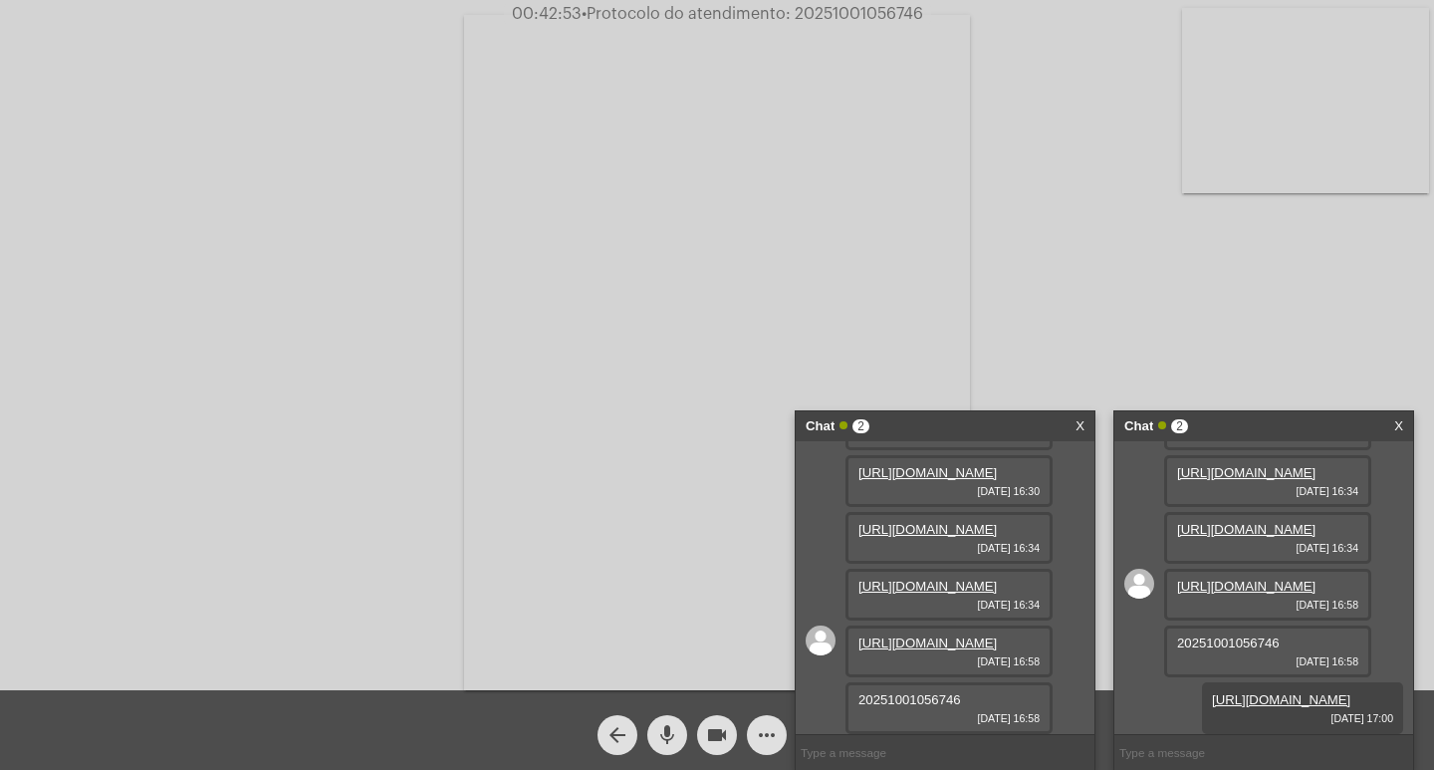
click at [1079, 428] on link "X" at bounding box center [1080, 426] width 9 height 30
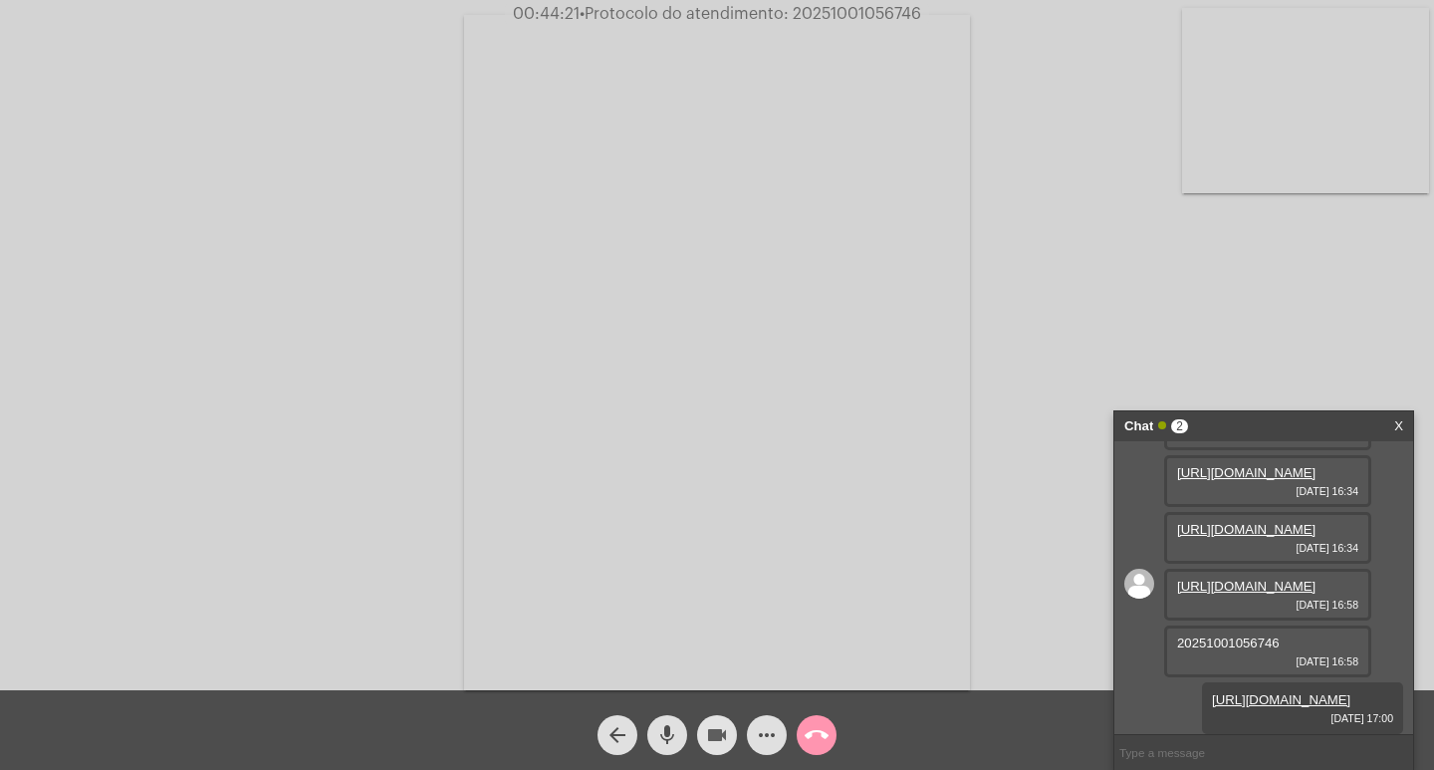
click at [717, 735] on mat-icon "videocam" at bounding box center [717, 735] width 24 height 24
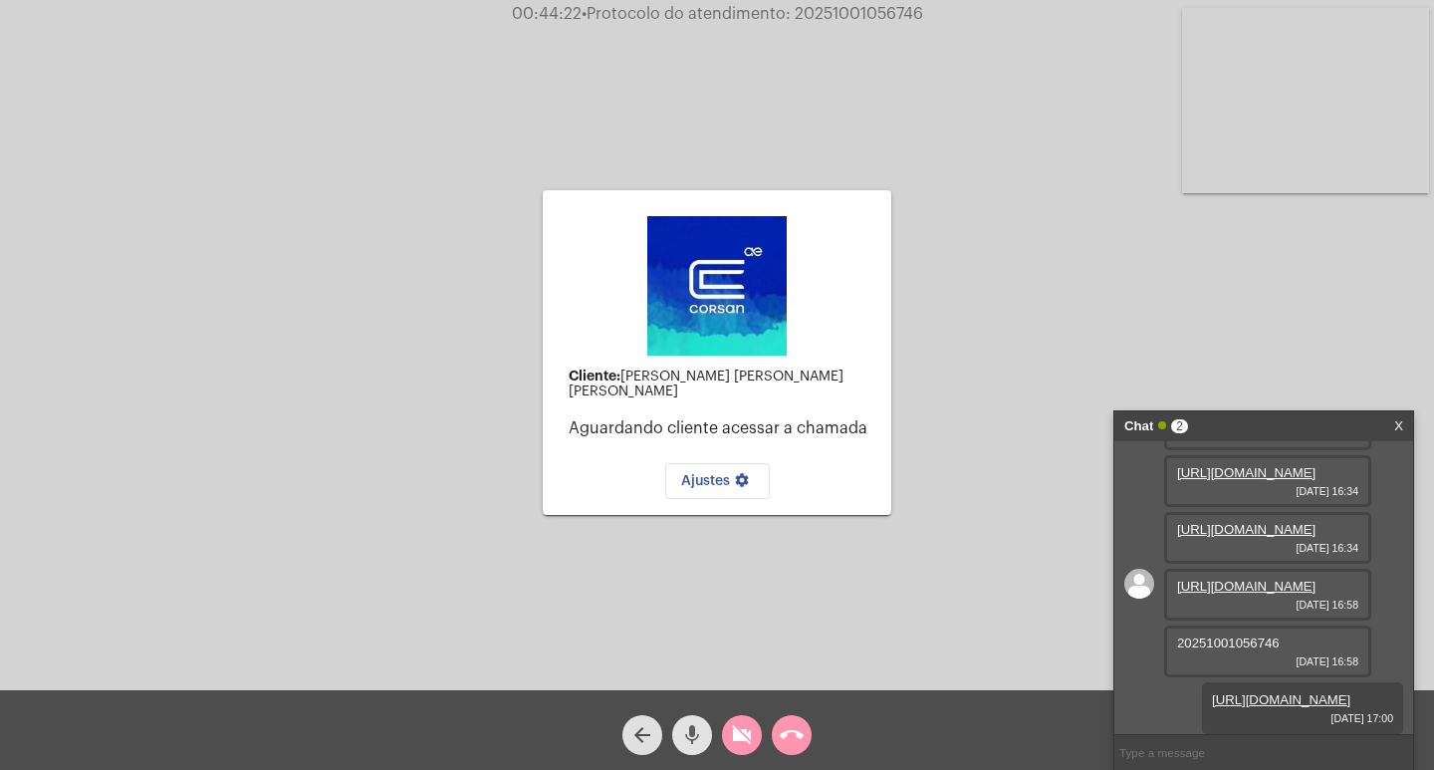
click at [689, 738] on mat-icon "mic" at bounding box center [692, 735] width 24 height 24
click at [790, 739] on mat-icon "call_end" at bounding box center [792, 735] width 24 height 24
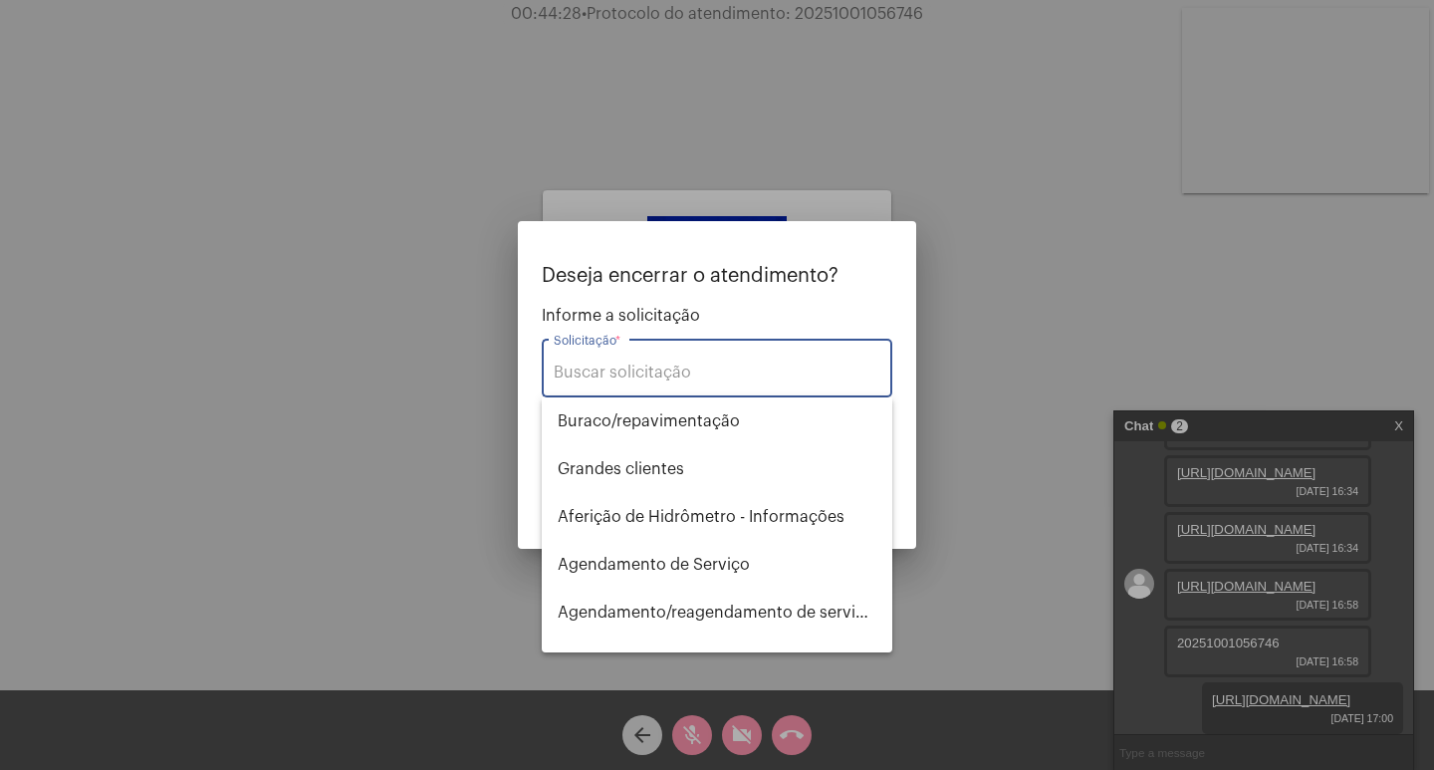
click at [705, 378] on input "Solicitação *" at bounding box center [717, 373] width 327 height 18
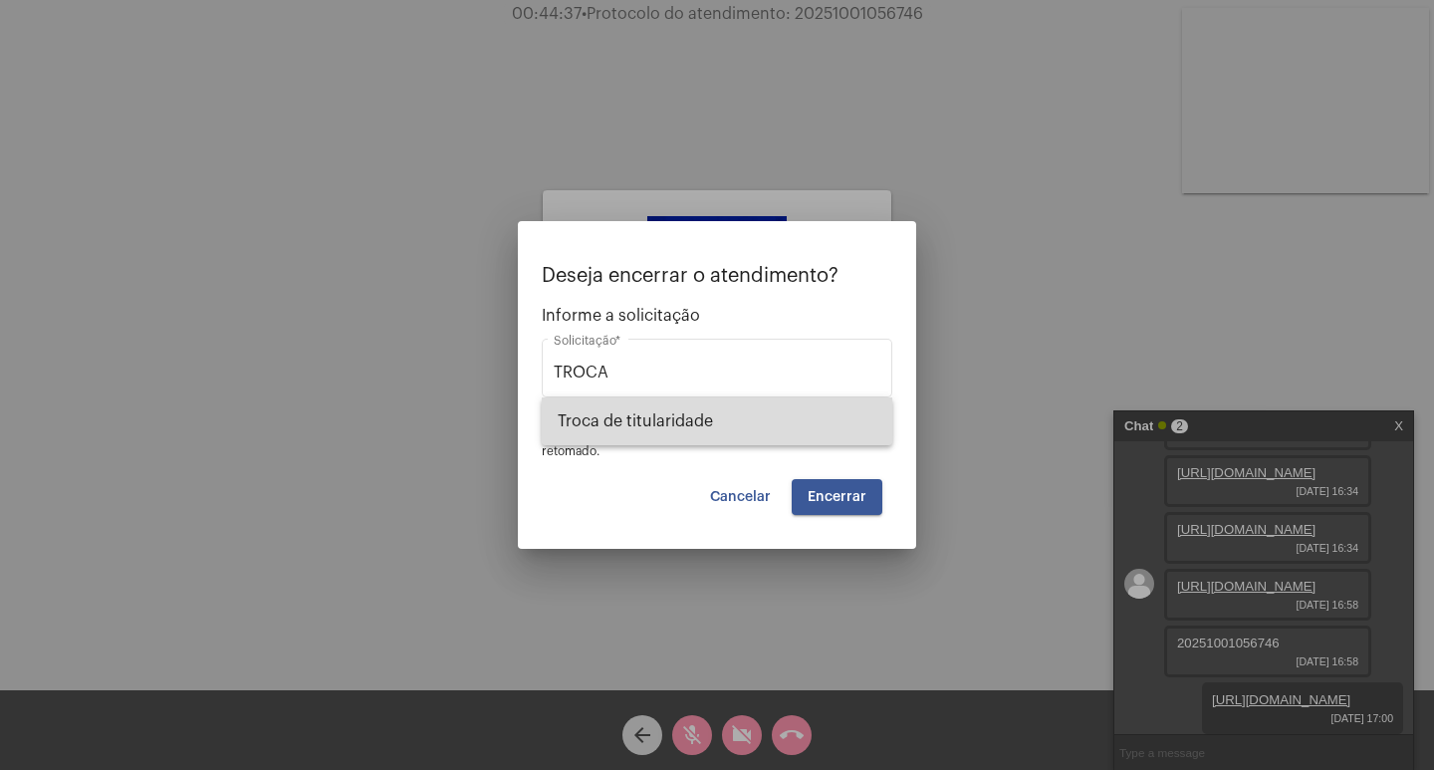
click at [677, 413] on span "Troca de titularidade" at bounding box center [717, 421] width 319 height 48
type input "Troca de titularidade"
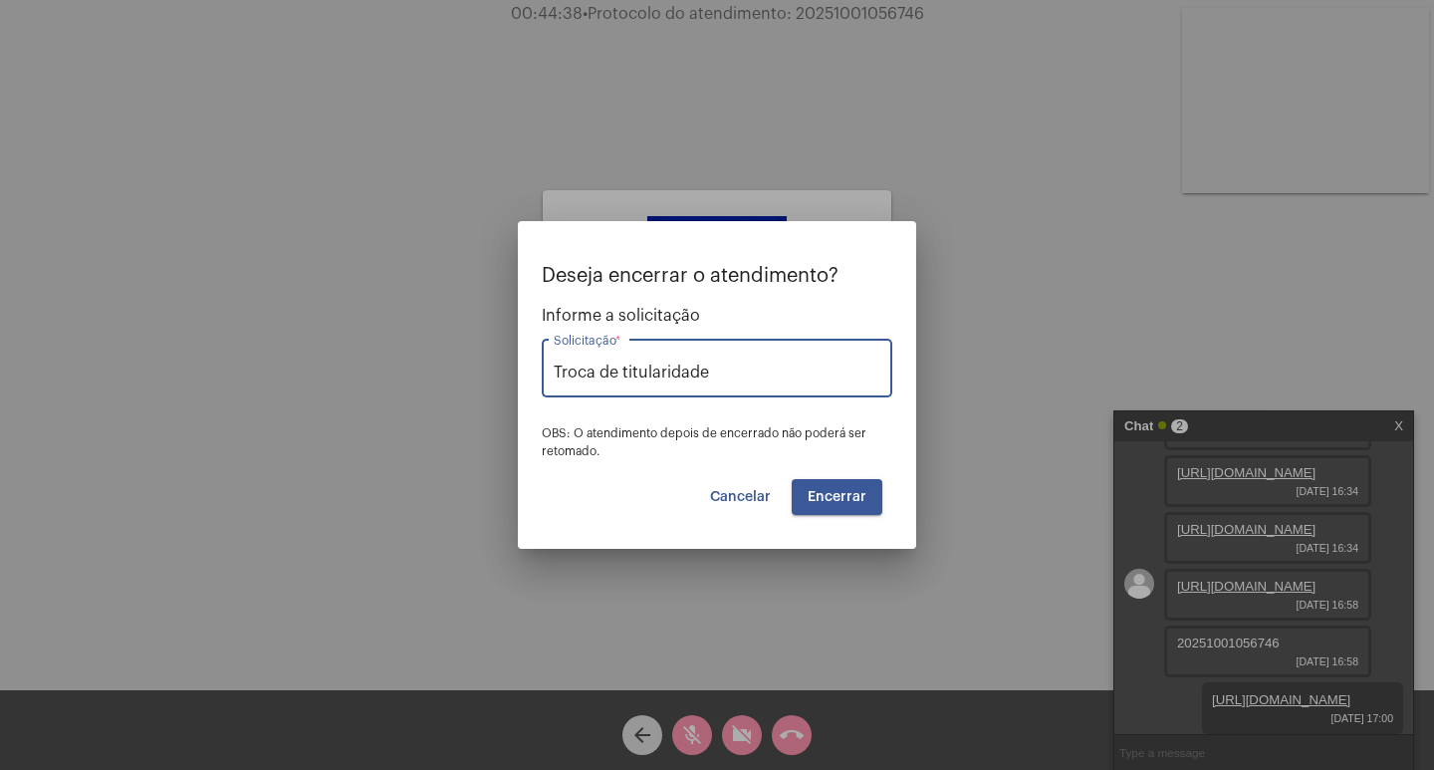
click at [819, 499] on span "Encerrar" at bounding box center [837, 497] width 59 height 14
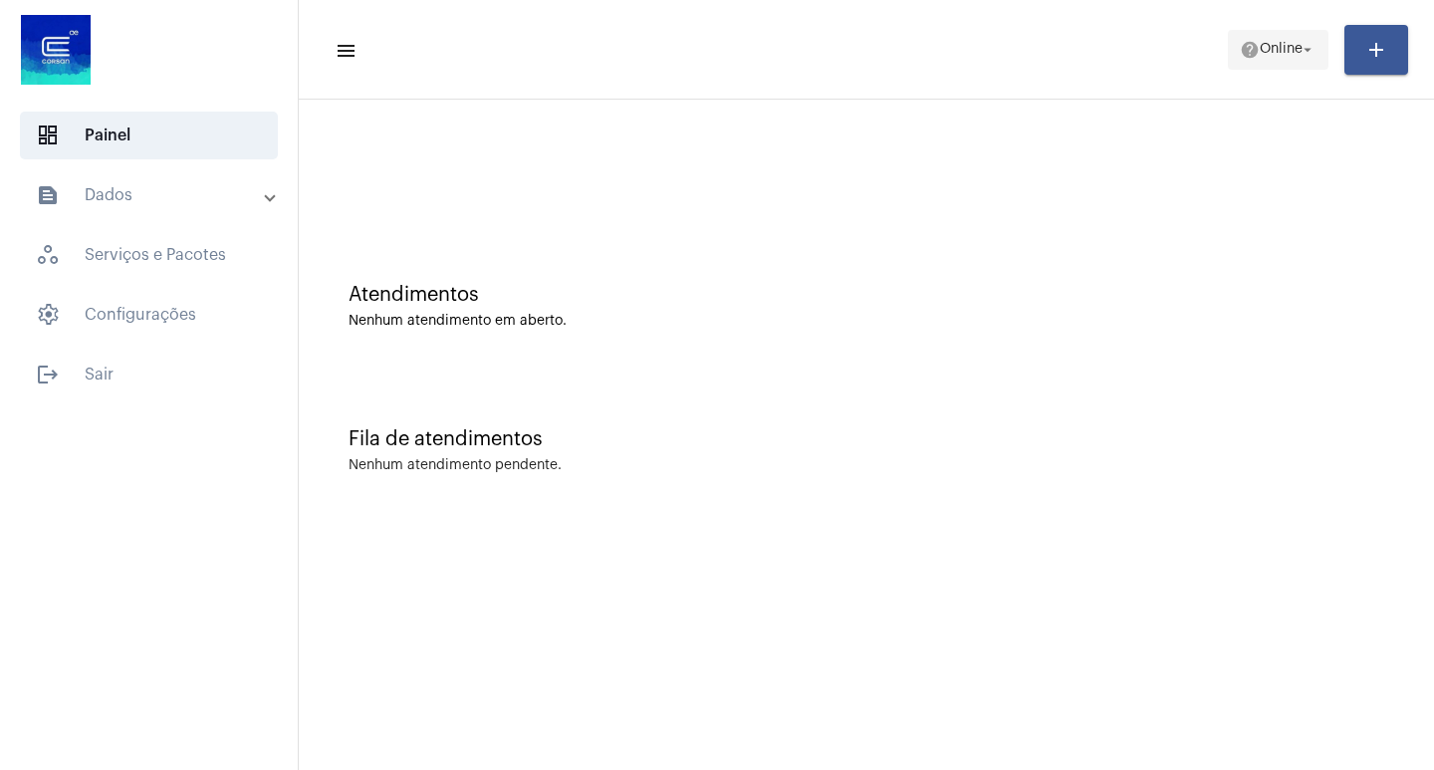
click at [1297, 49] on span "Online" at bounding box center [1281, 50] width 43 height 14
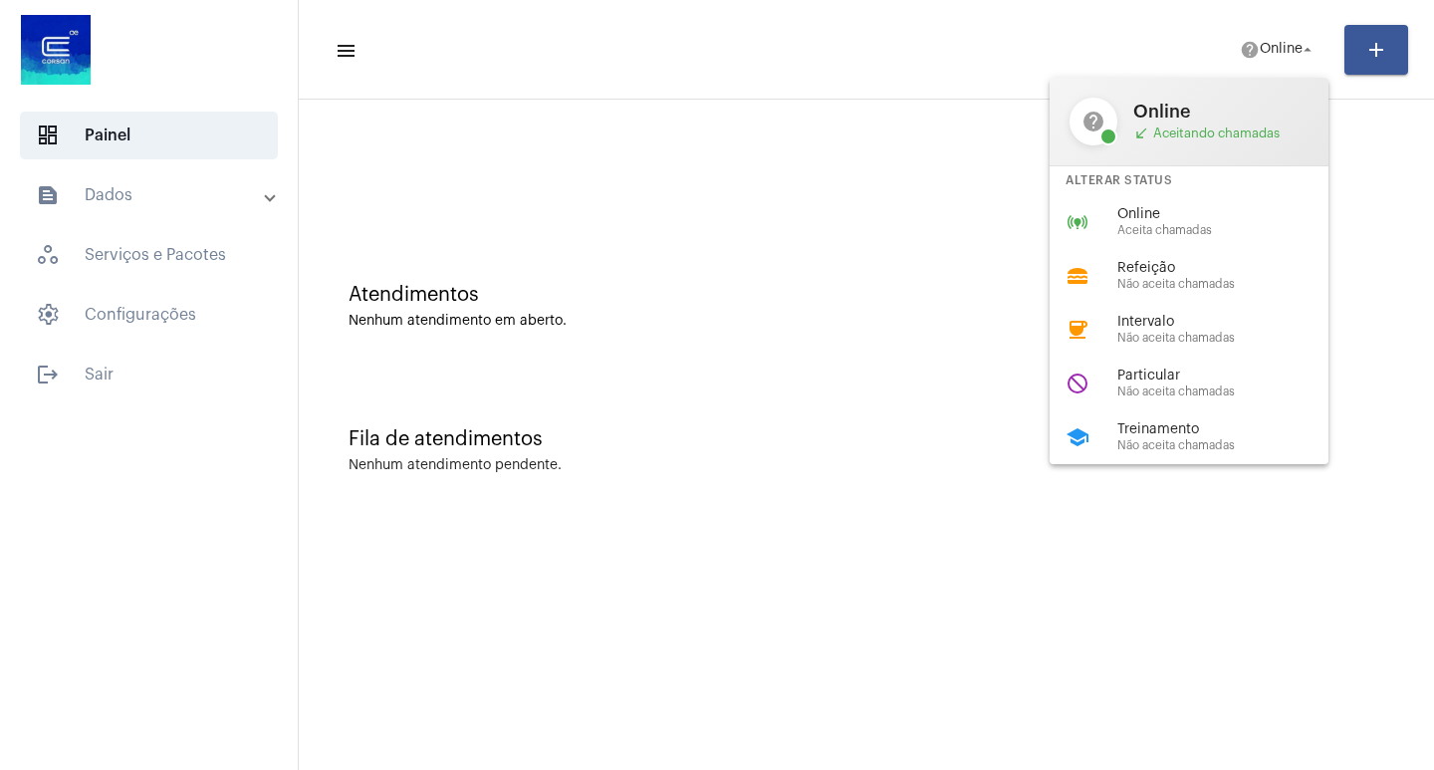
click at [899, 147] on div at bounding box center [717, 385] width 1434 height 770
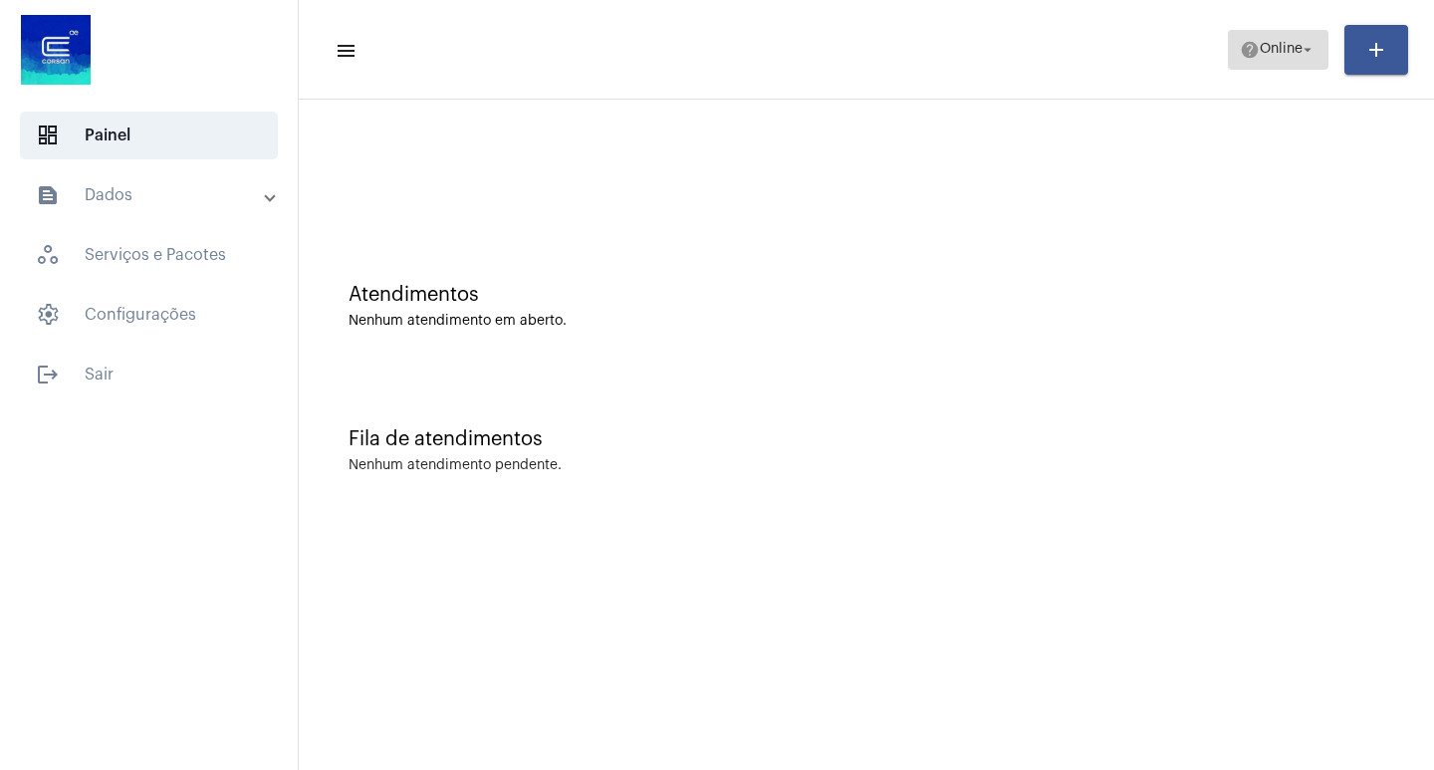
click at [1276, 55] on span "Online" at bounding box center [1281, 50] width 43 height 14
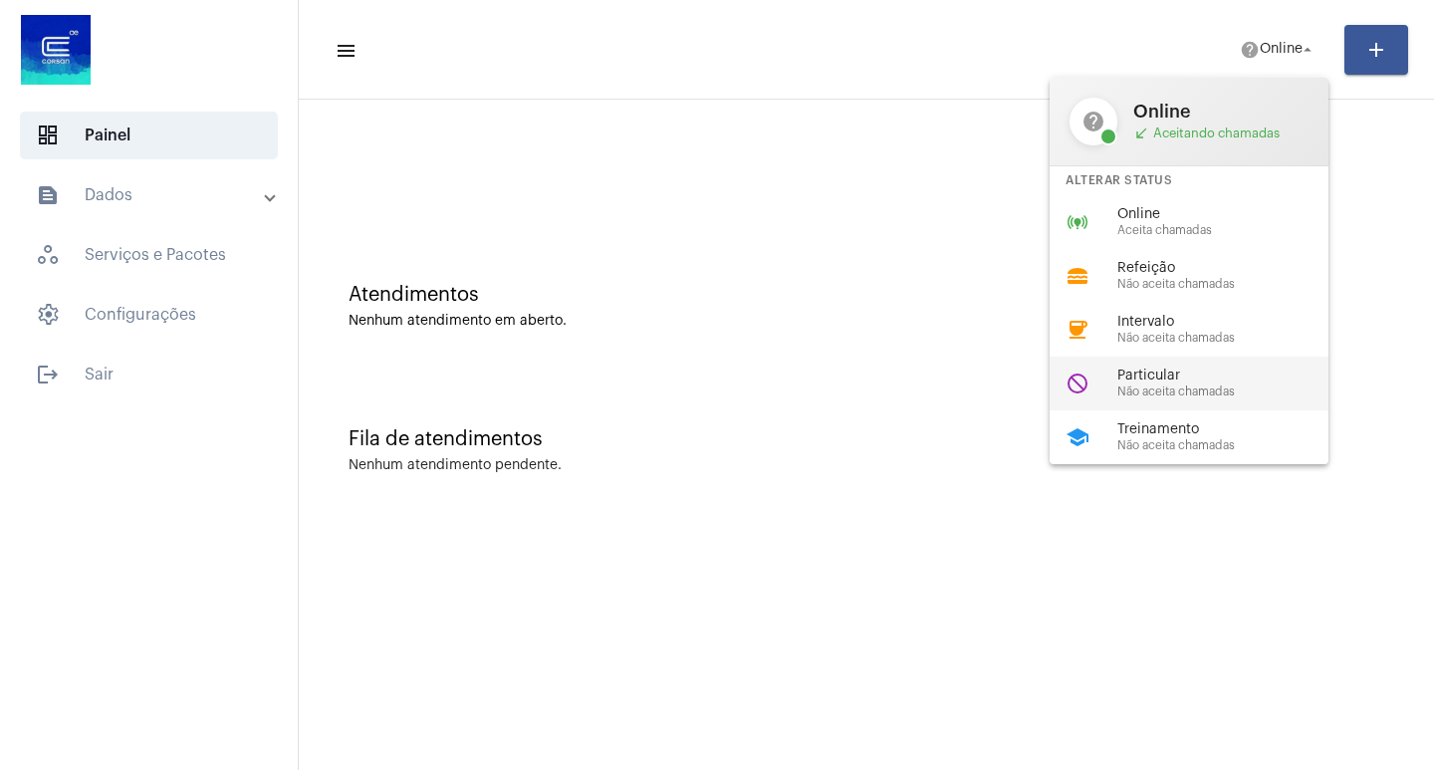
click at [1191, 375] on span "Particular" at bounding box center [1231, 376] width 227 height 15
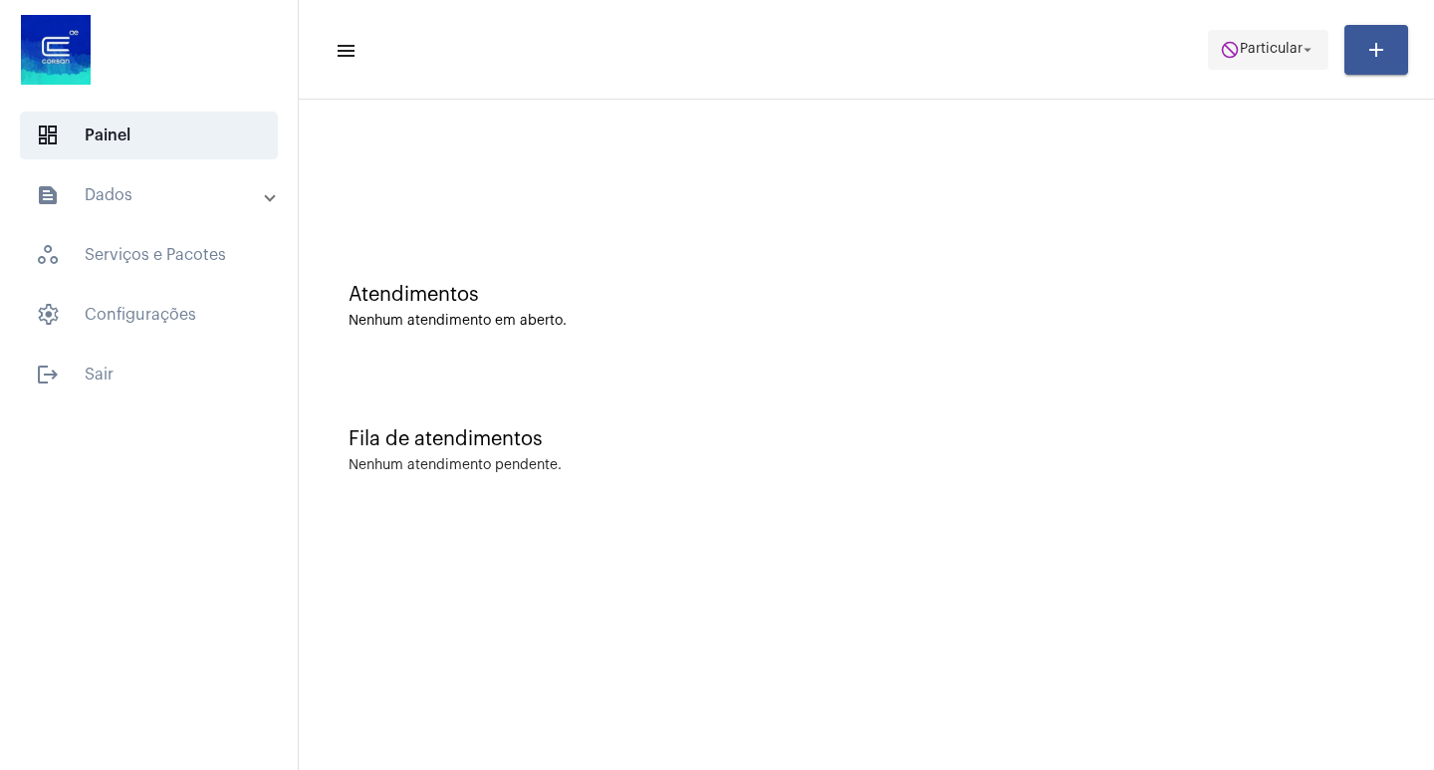
click at [1276, 49] on span "Particular" at bounding box center [1271, 50] width 63 height 14
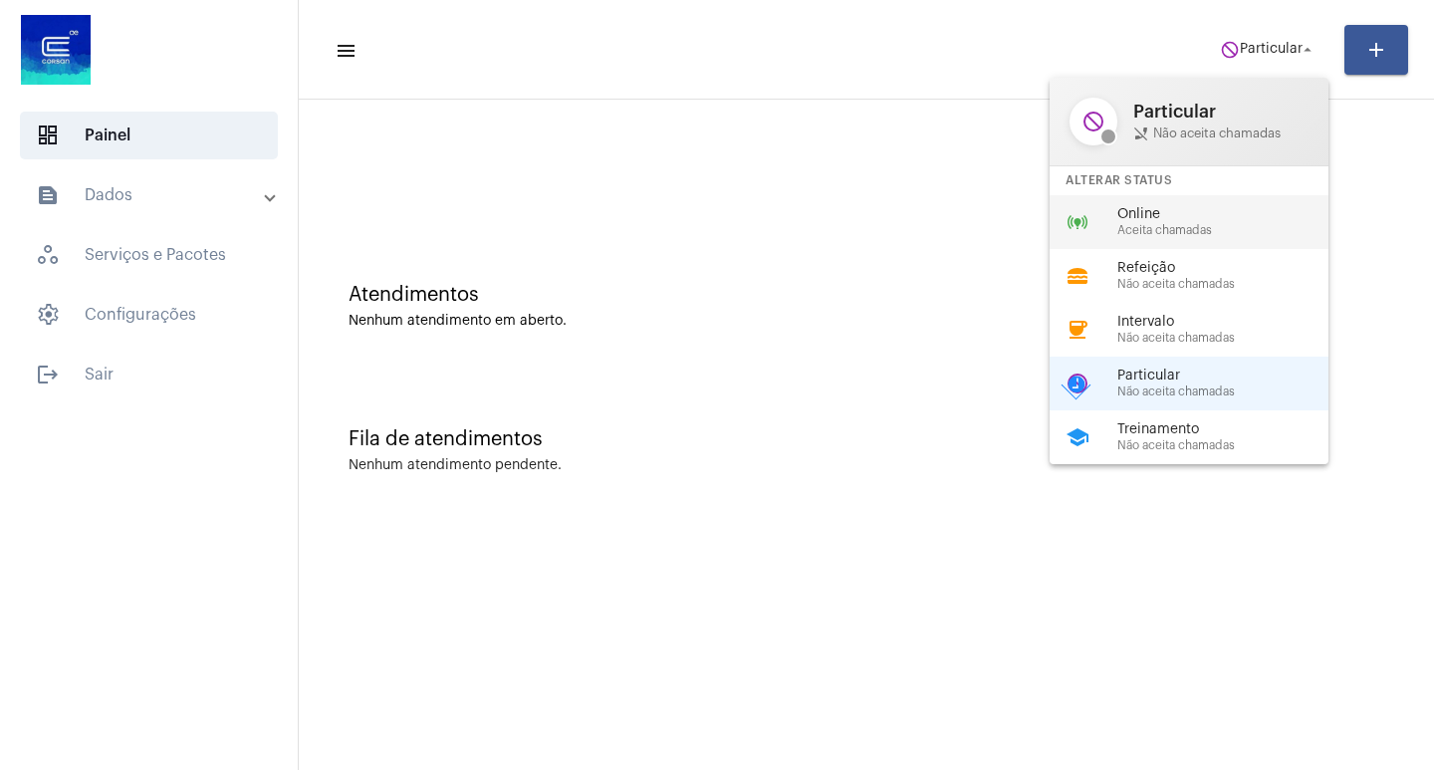
click at [1170, 212] on span "Online" at bounding box center [1231, 214] width 227 height 15
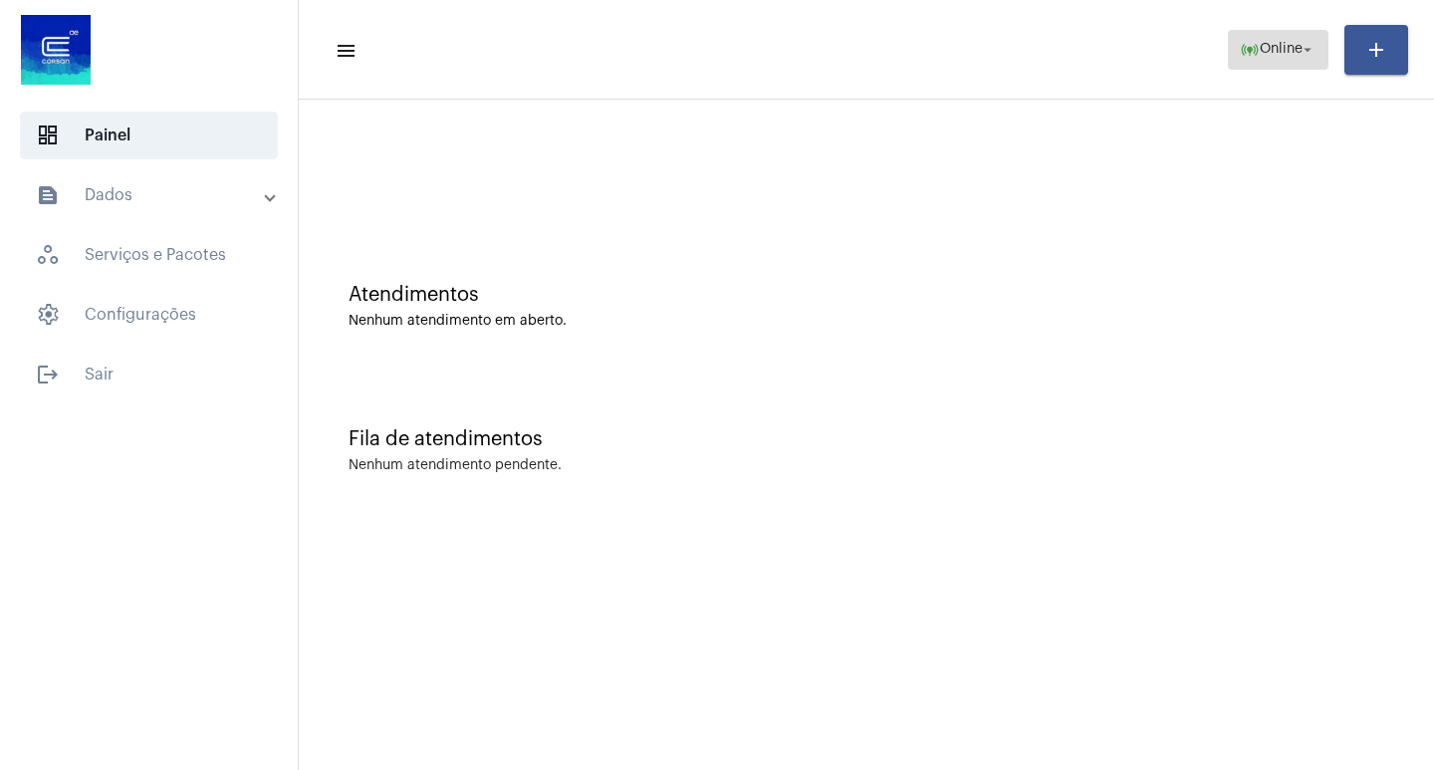
click at [1280, 52] on span "Online" at bounding box center [1281, 50] width 43 height 14
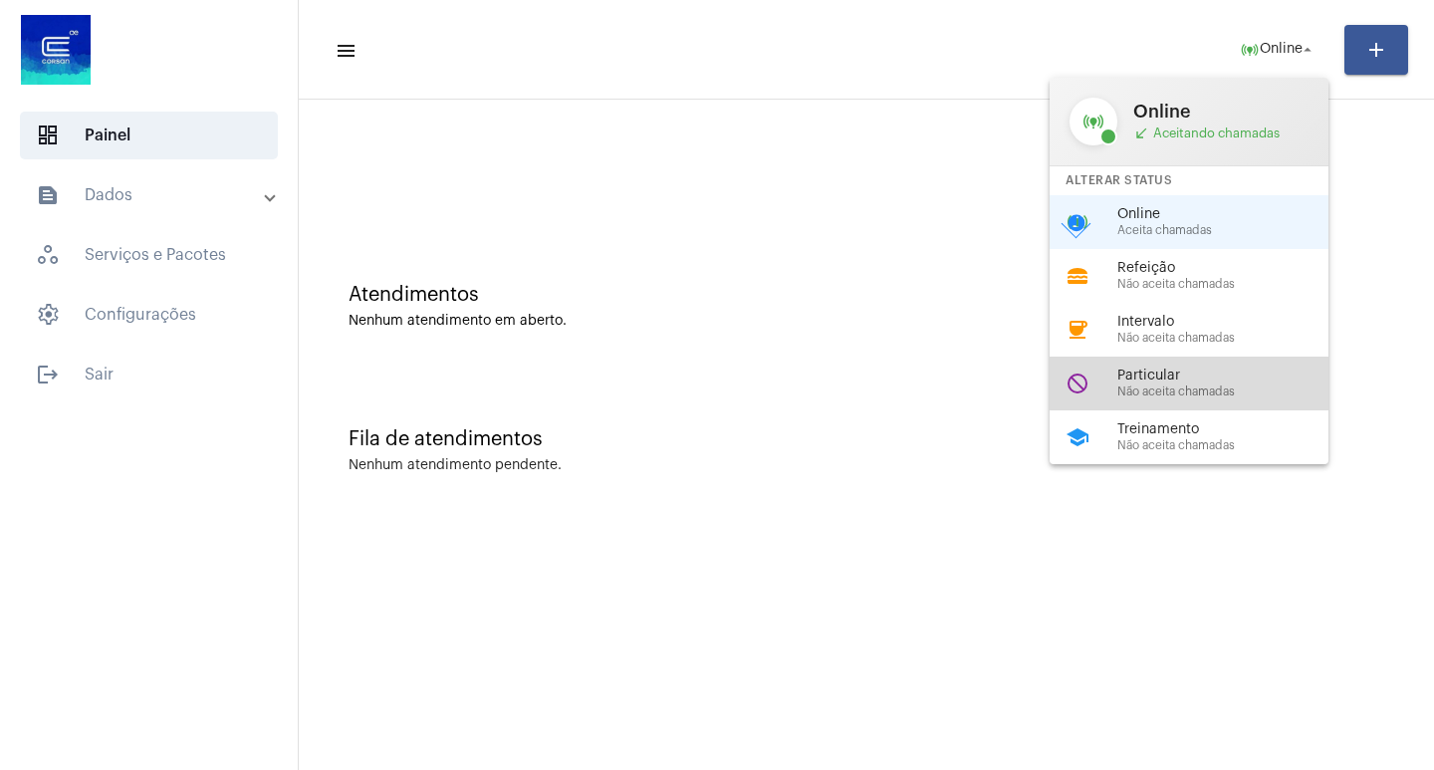
click at [1193, 380] on span "Particular" at bounding box center [1231, 376] width 227 height 15
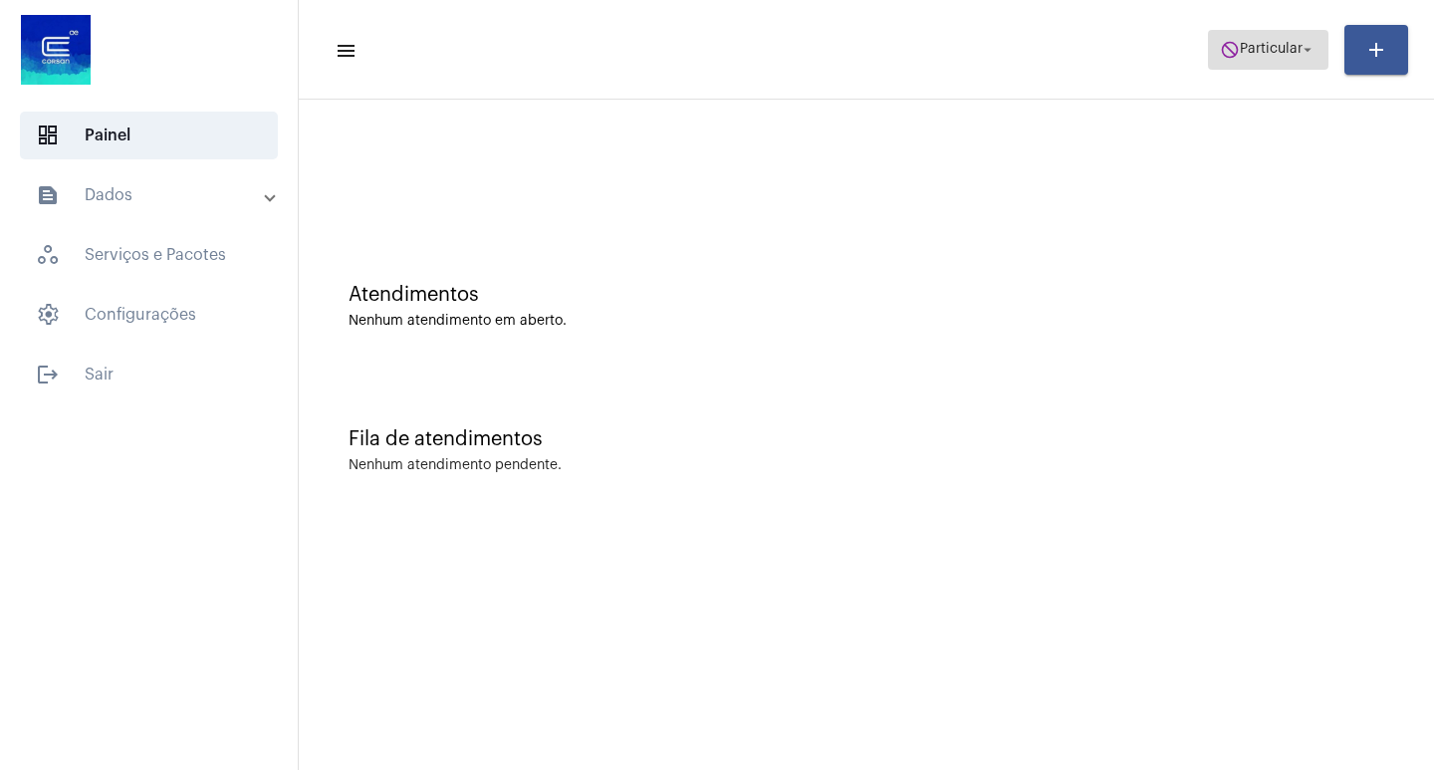
click at [1306, 50] on mat-icon "arrow_drop_down" at bounding box center [1308, 50] width 18 height 18
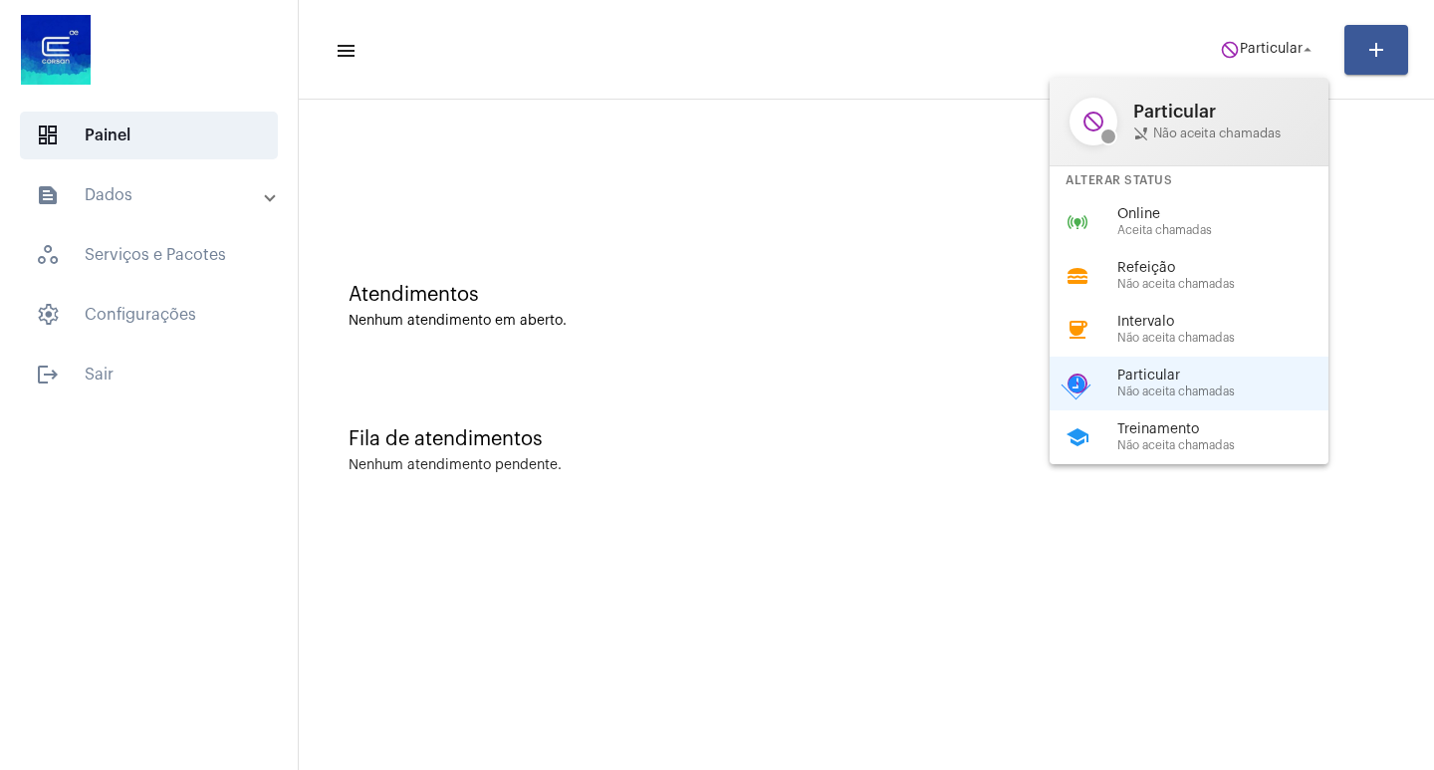
click at [885, 46] on div at bounding box center [717, 385] width 1434 height 770
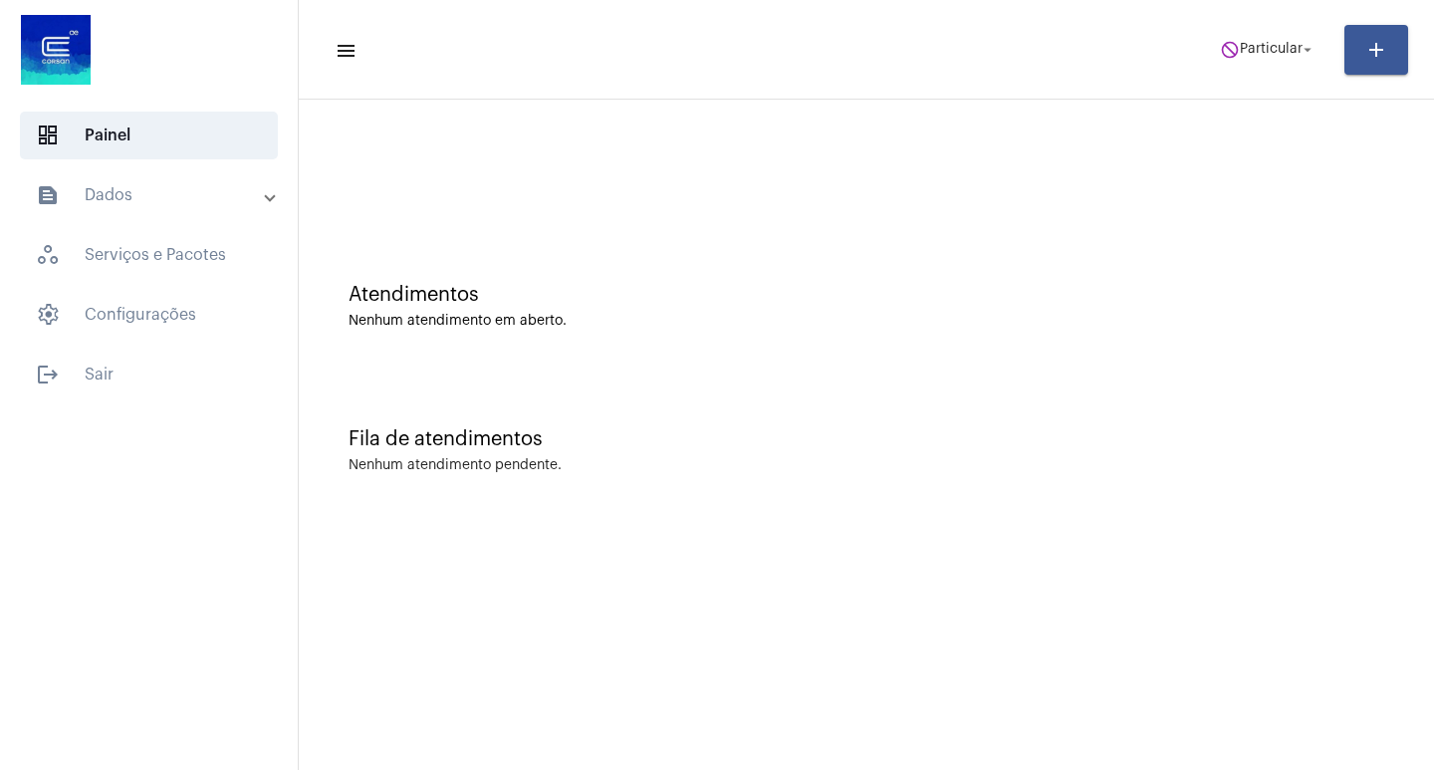
click at [152, 187] on mat-panel-title "text_snippet_outlined Dados" at bounding box center [151, 195] width 230 height 24
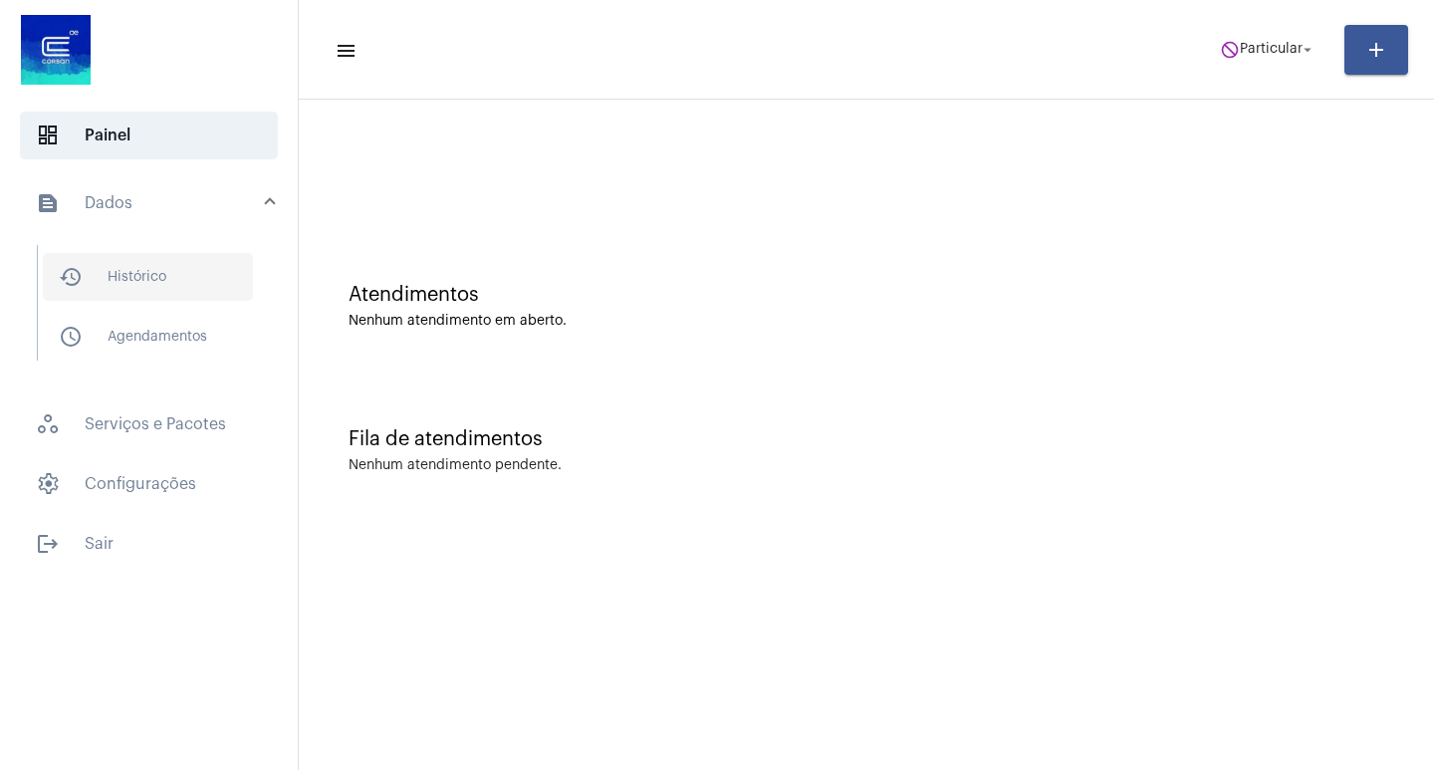
click at [174, 274] on span "history_outlined Histórico" at bounding box center [148, 277] width 210 height 48
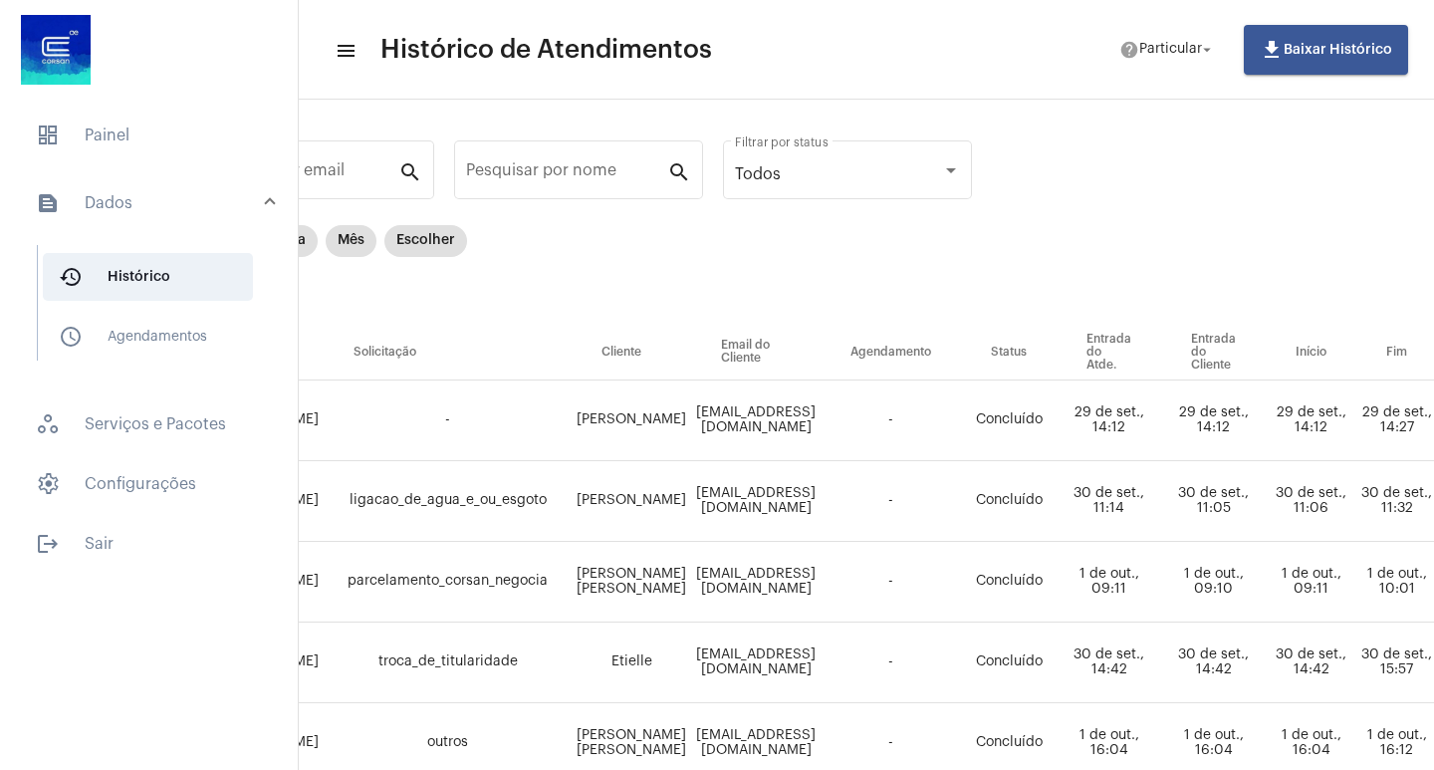
scroll to position [0, 163]
